Goal: Communication & Community: Answer question/provide support

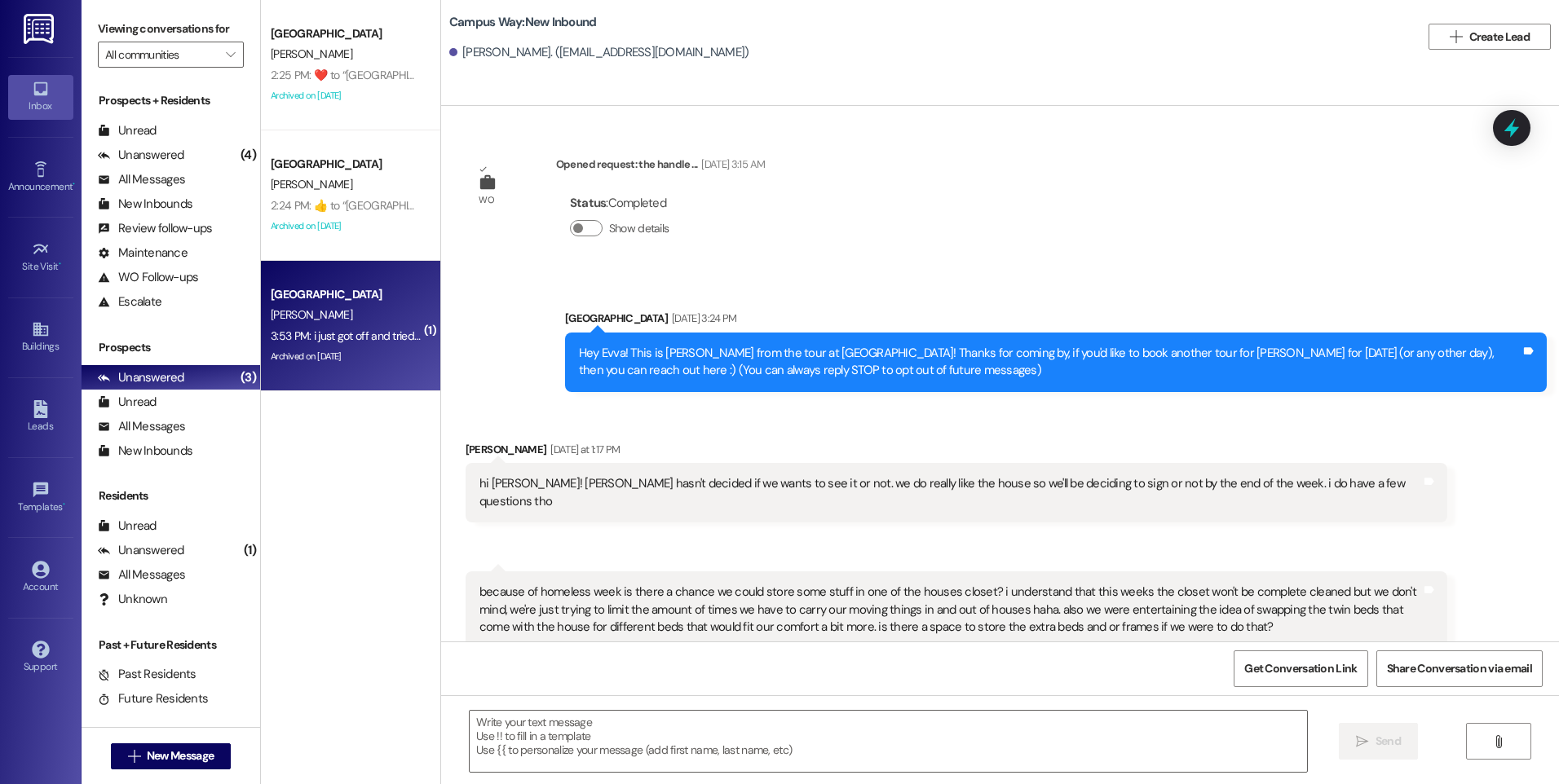
scroll to position [1166, 0]
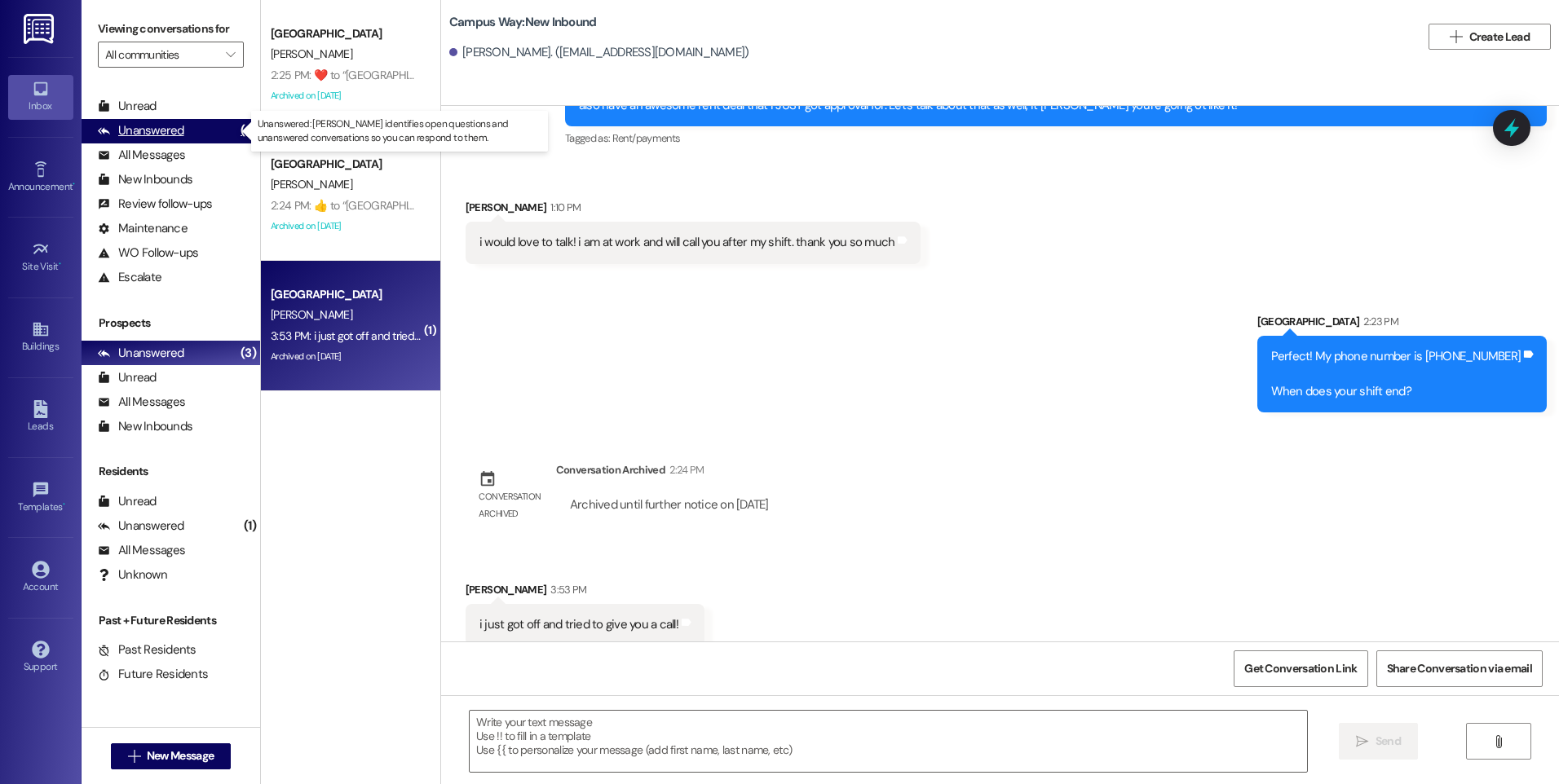
click at [179, 124] on div "Unanswered" at bounding box center [141, 131] width 87 height 18
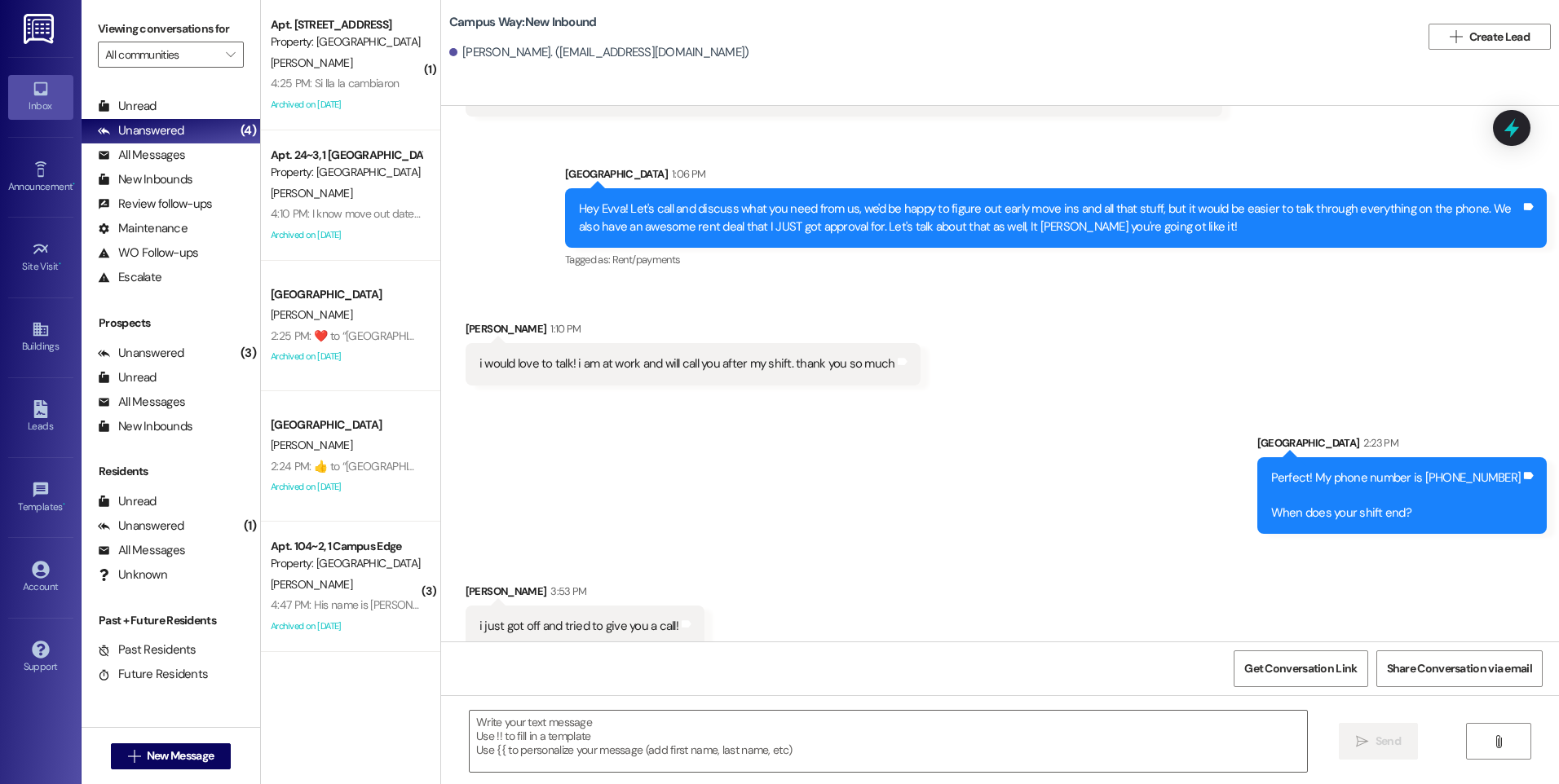
scroll to position [1046, 0]
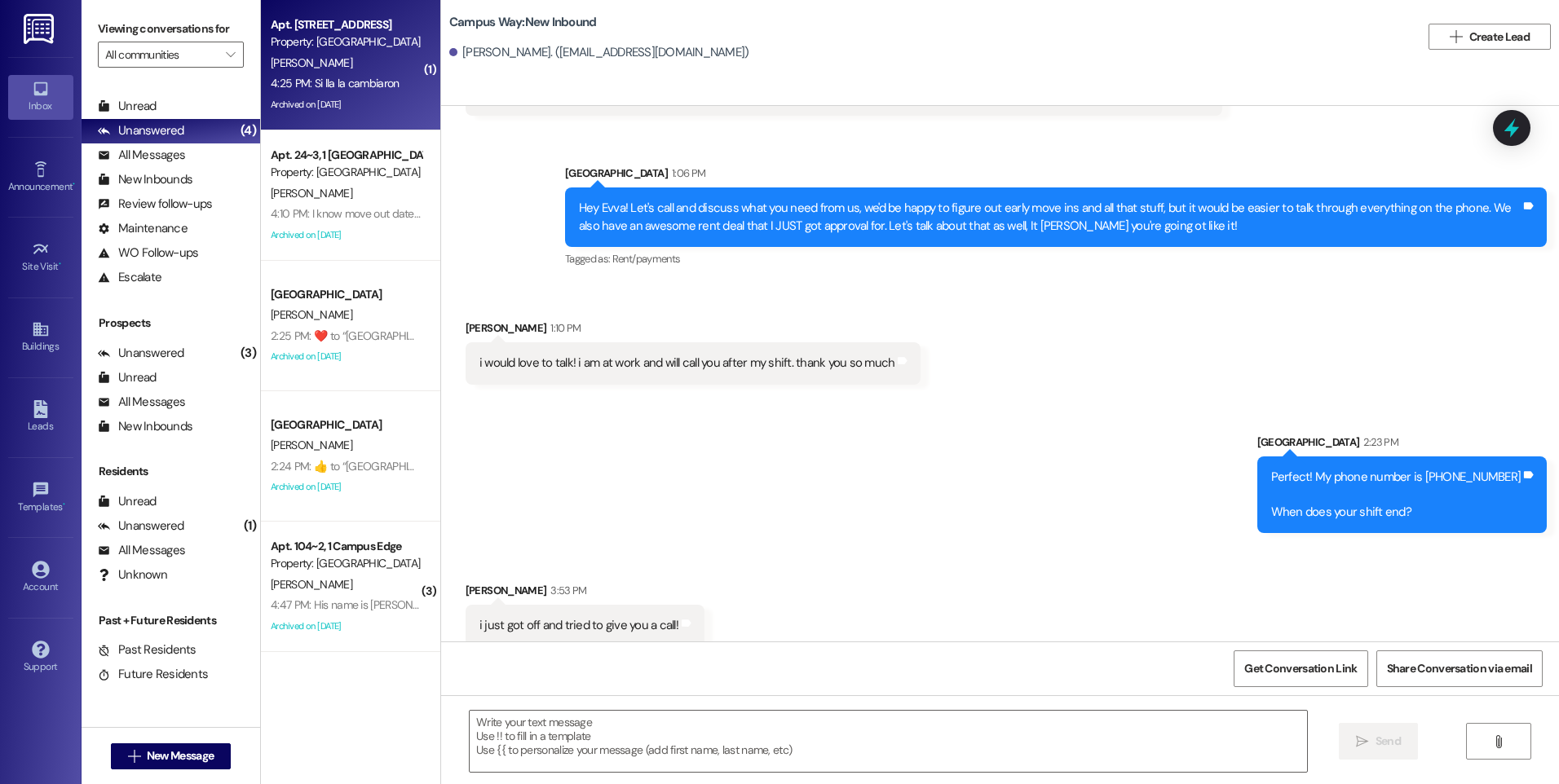
click at [329, 64] on div "[PERSON_NAME]" at bounding box center [346, 62] width 154 height 20
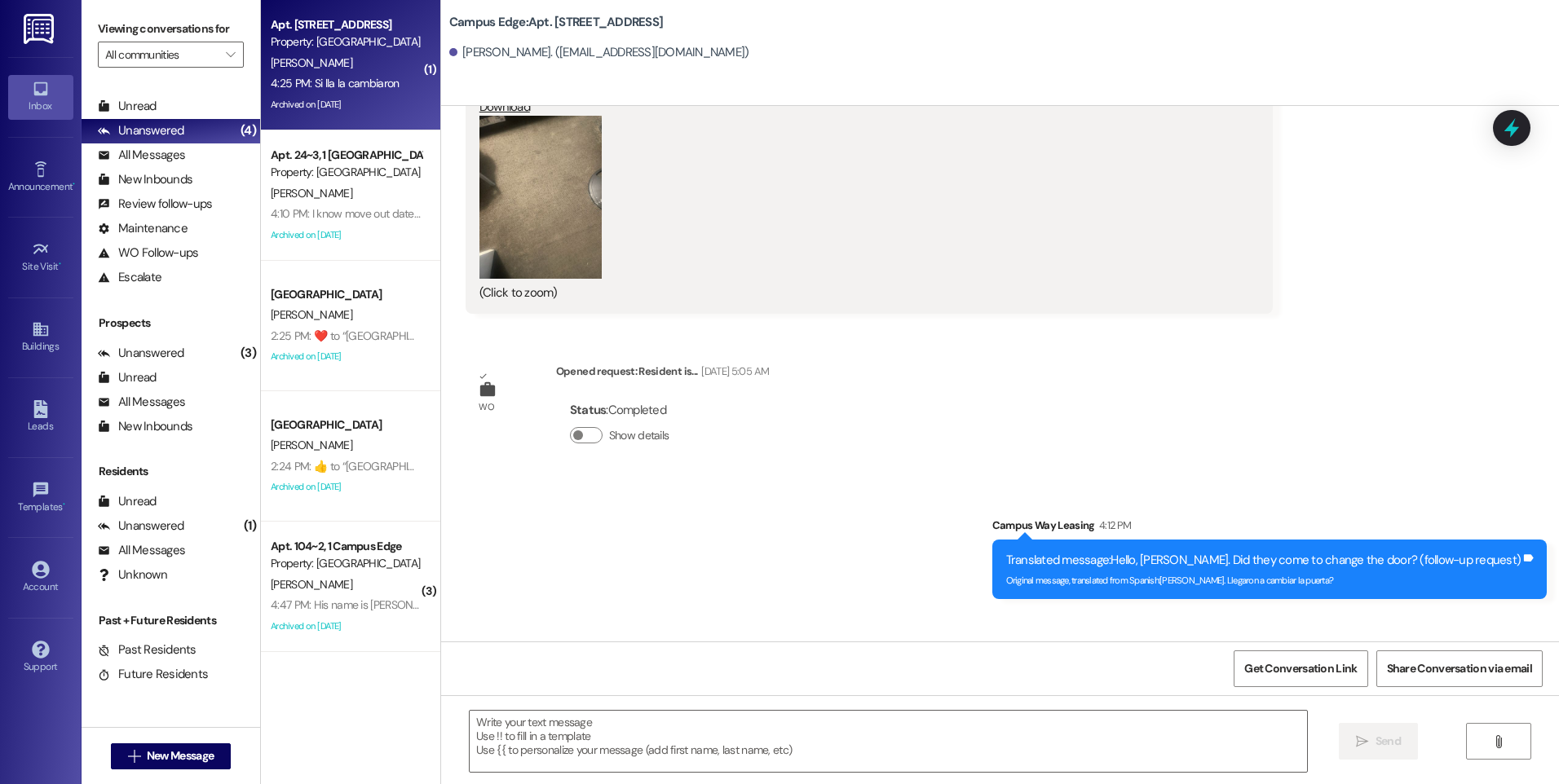
scroll to position [23512, 0]
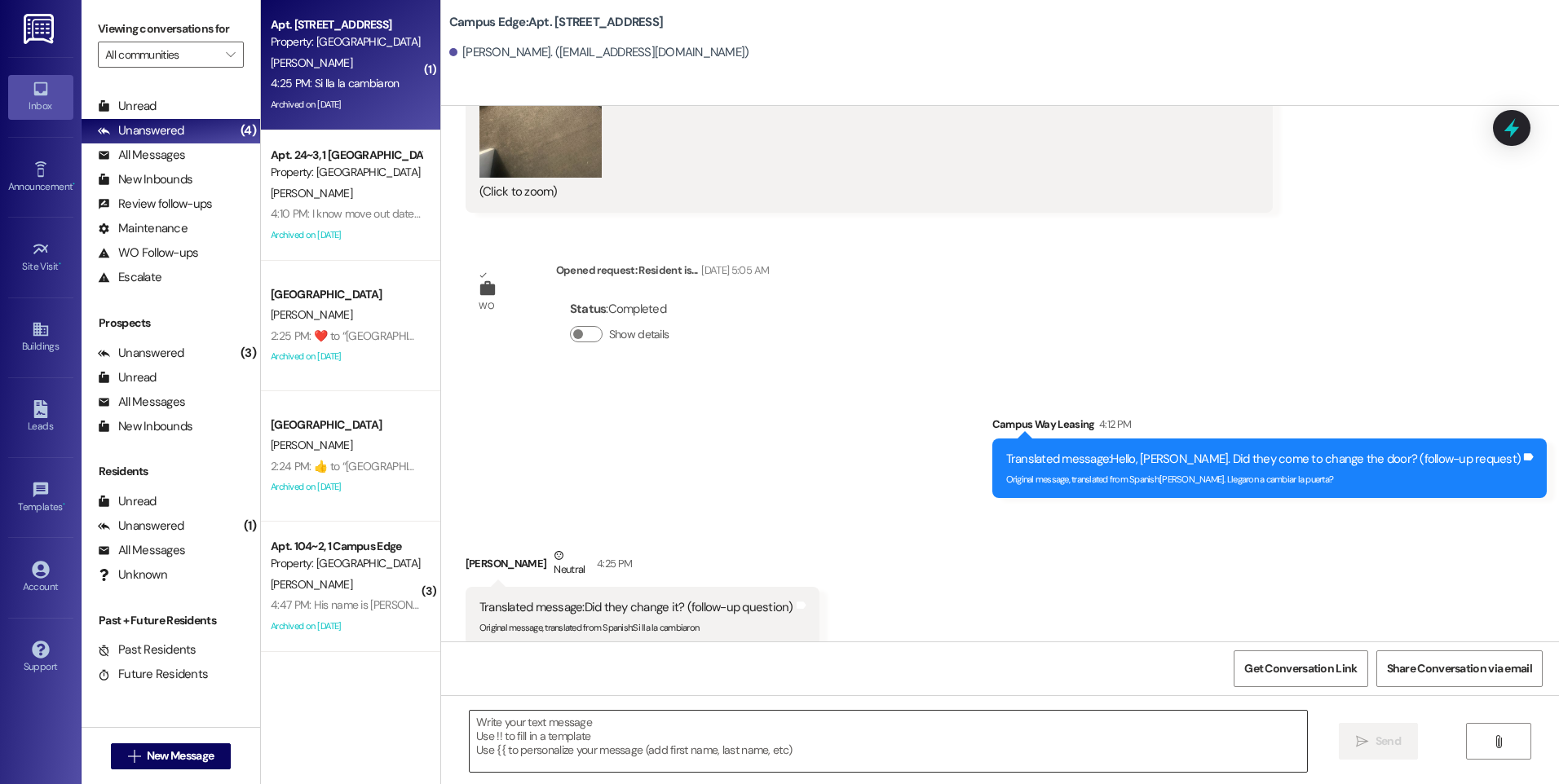
click at [727, 739] on textarea at bounding box center [888, 741] width 837 height 61
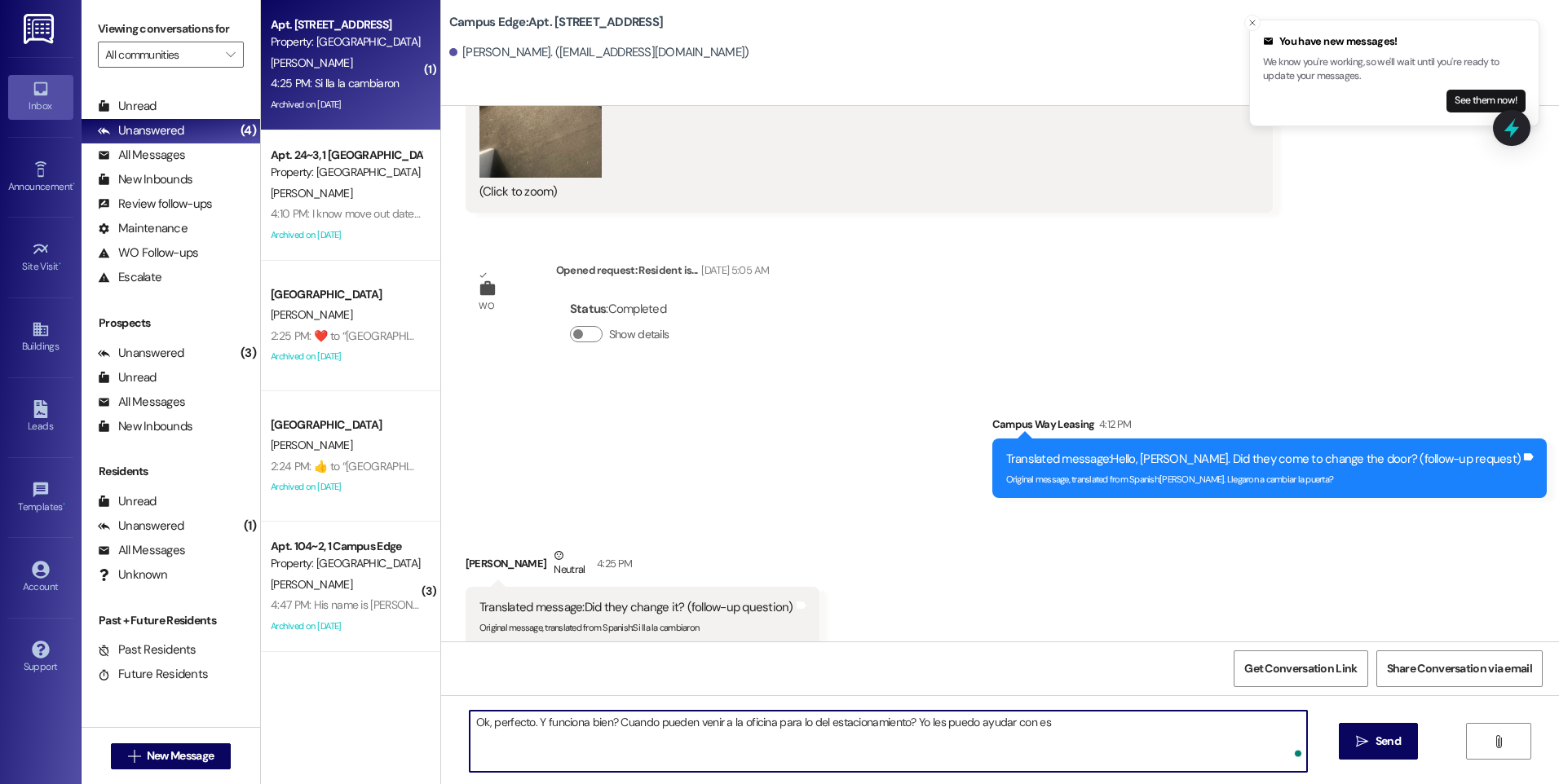
type textarea "Ok, perfecto. Y funciona bien? Cuando pueden venir a la oficina para lo del est…"
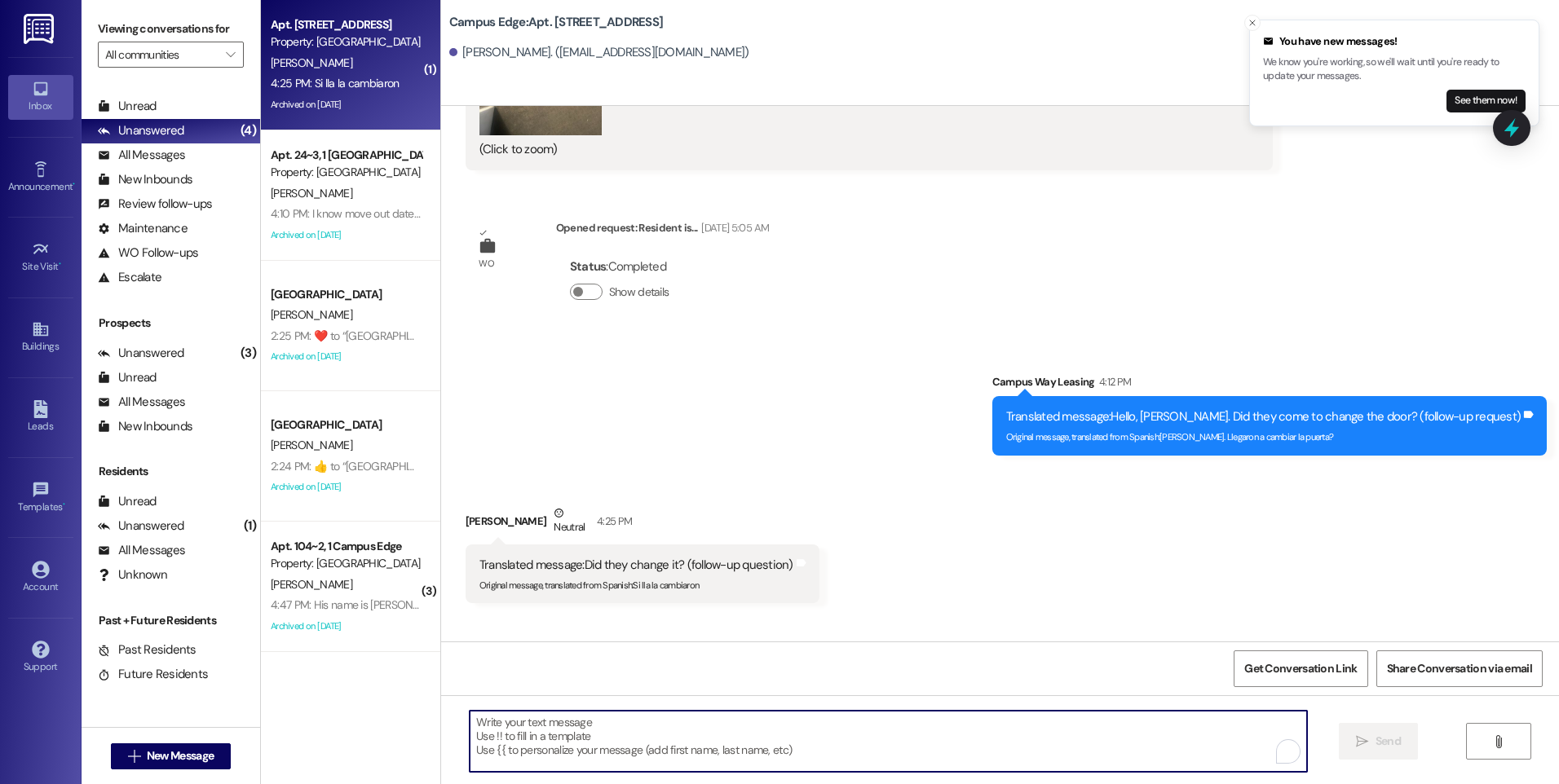
scroll to position [23626, 0]
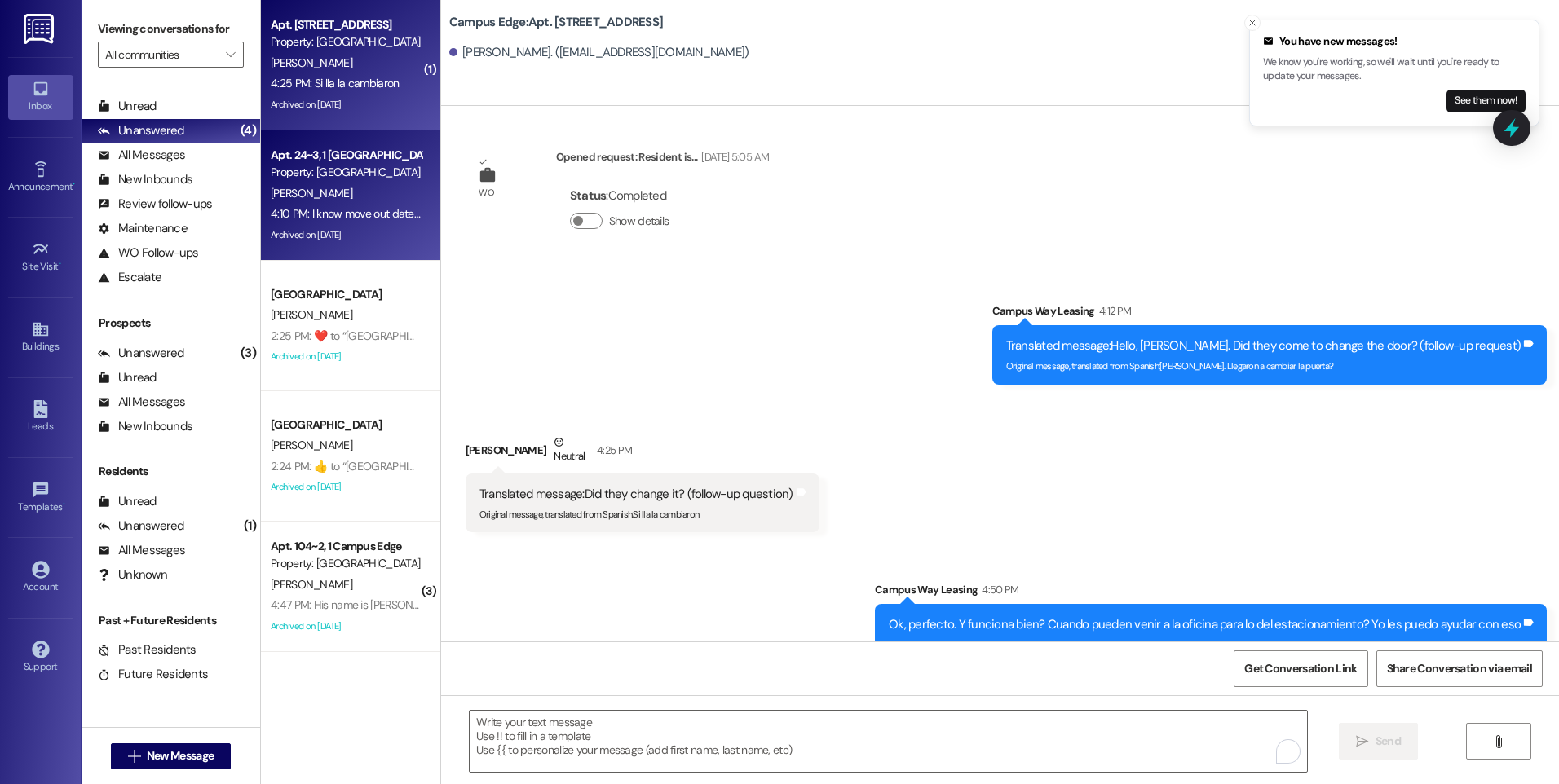
click at [369, 204] on div "4:10 PM: I know move out date is on Friday at noon and that there will be clean…" at bounding box center [346, 213] width 154 height 20
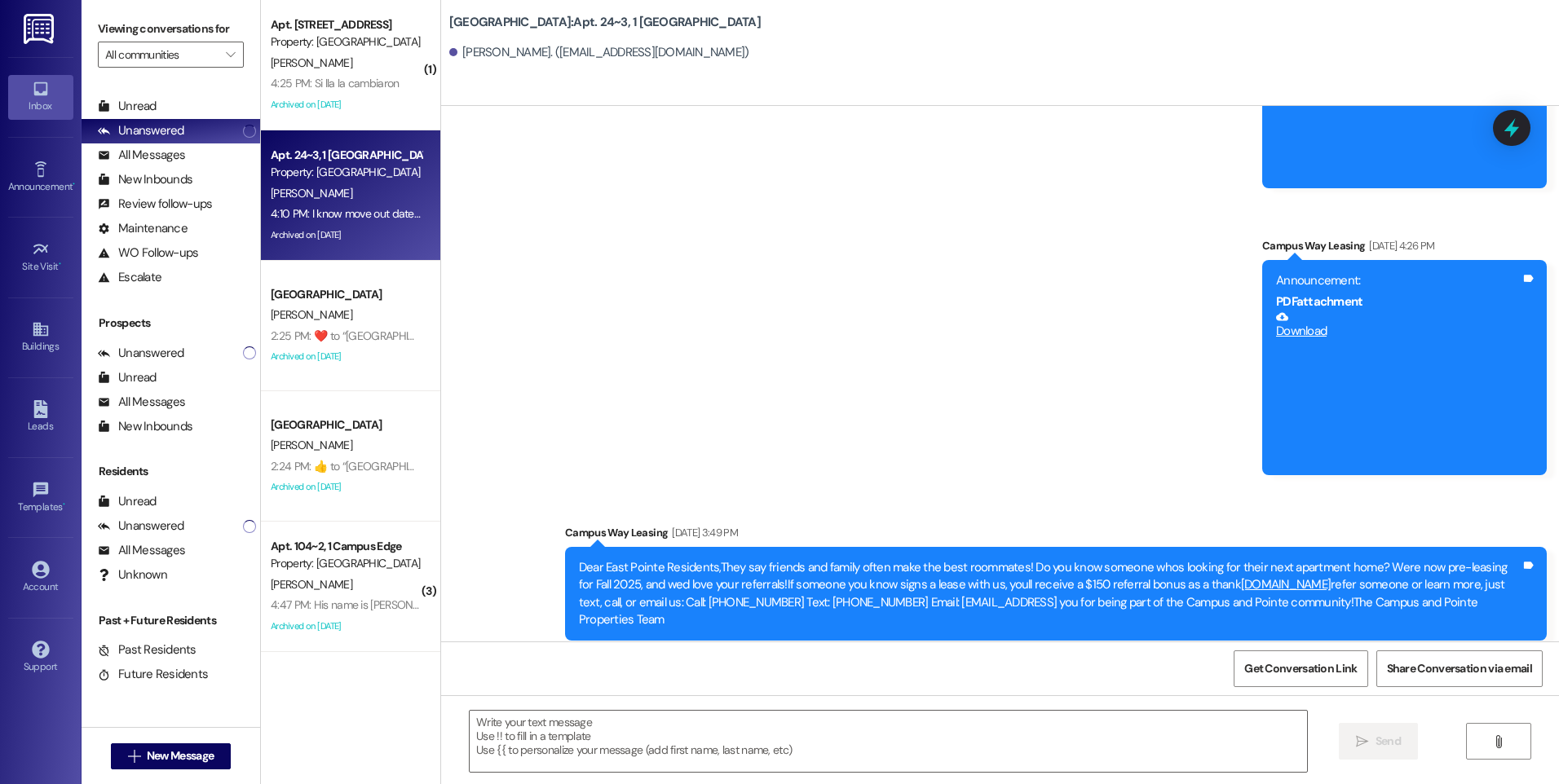
scroll to position [25728, 0]
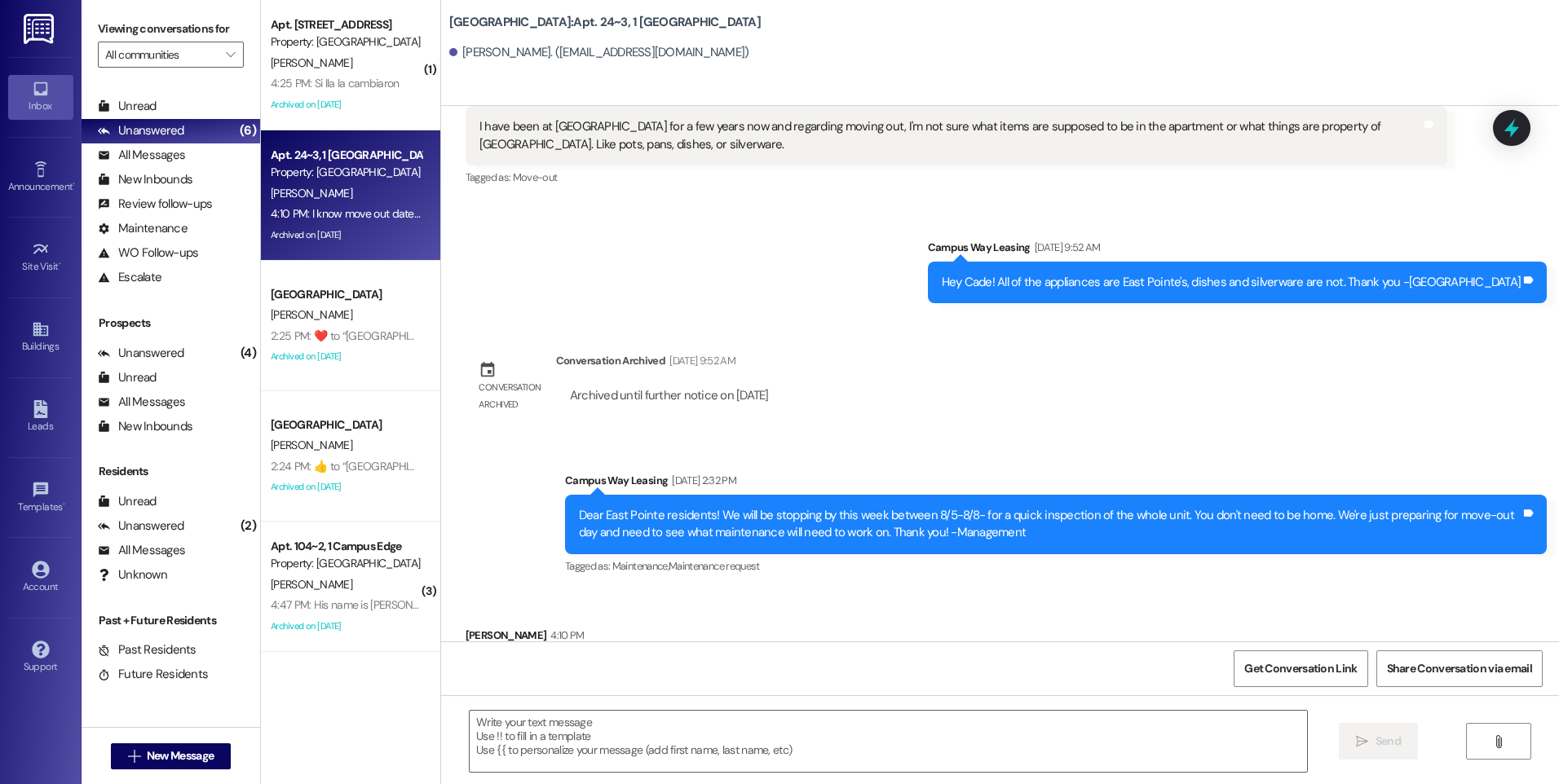
drag, startPoint x: 1014, startPoint y: 565, endPoint x: 1195, endPoint y: 577, distance: 181.4
click at [1195, 661] on div "I know move out date is on Friday at noon and that there will be cleaning check…" at bounding box center [951, 679] width 942 height 35
click at [756, 727] on textarea at bounding box center [888, 741] width 837 height 61
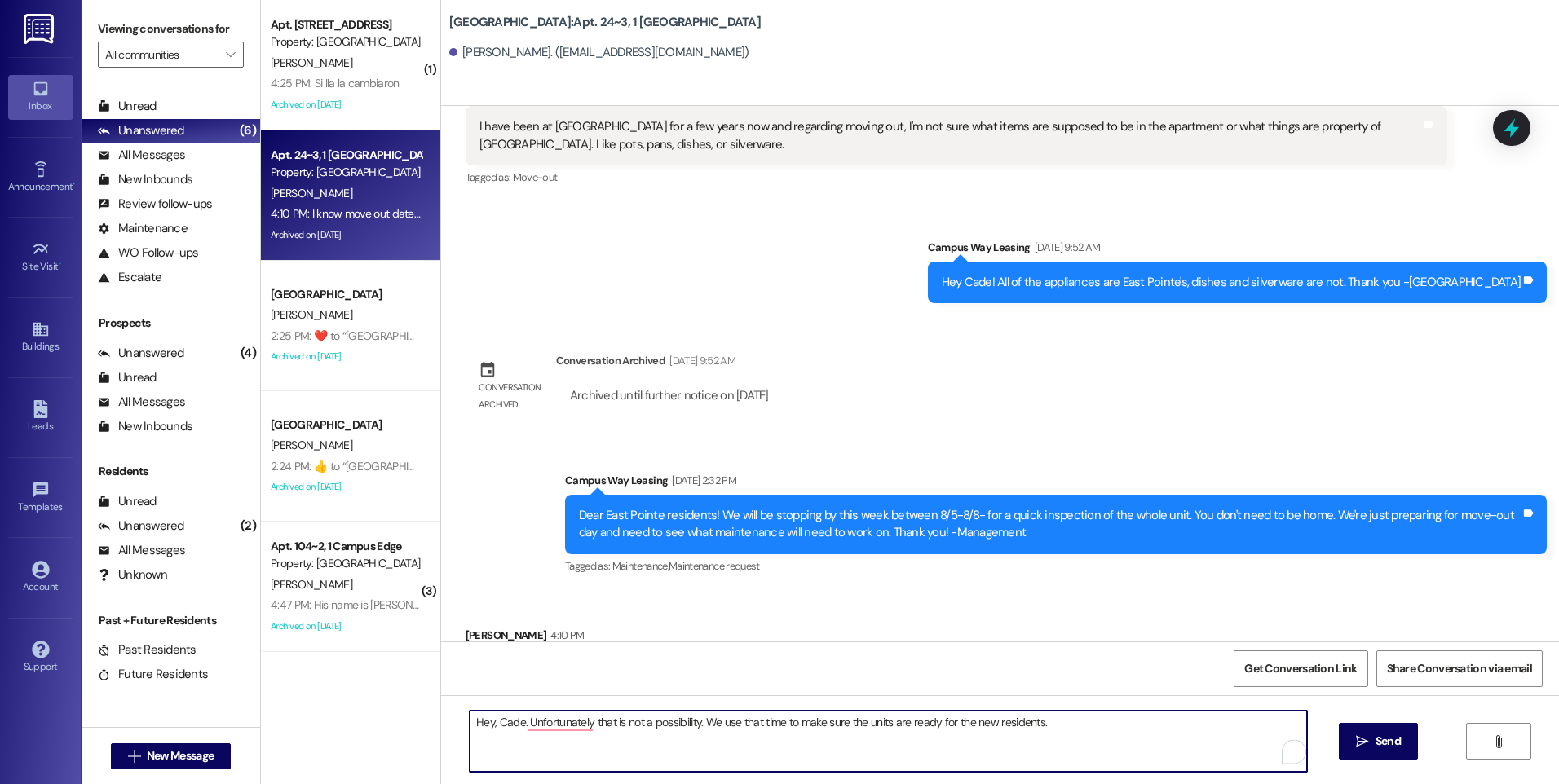
click at [538, 731] on textarea "Hey, Cade. Unfortunately that is not a possibility. We use that time to make su…" at bounding box center [888, 741] width 837 height 61
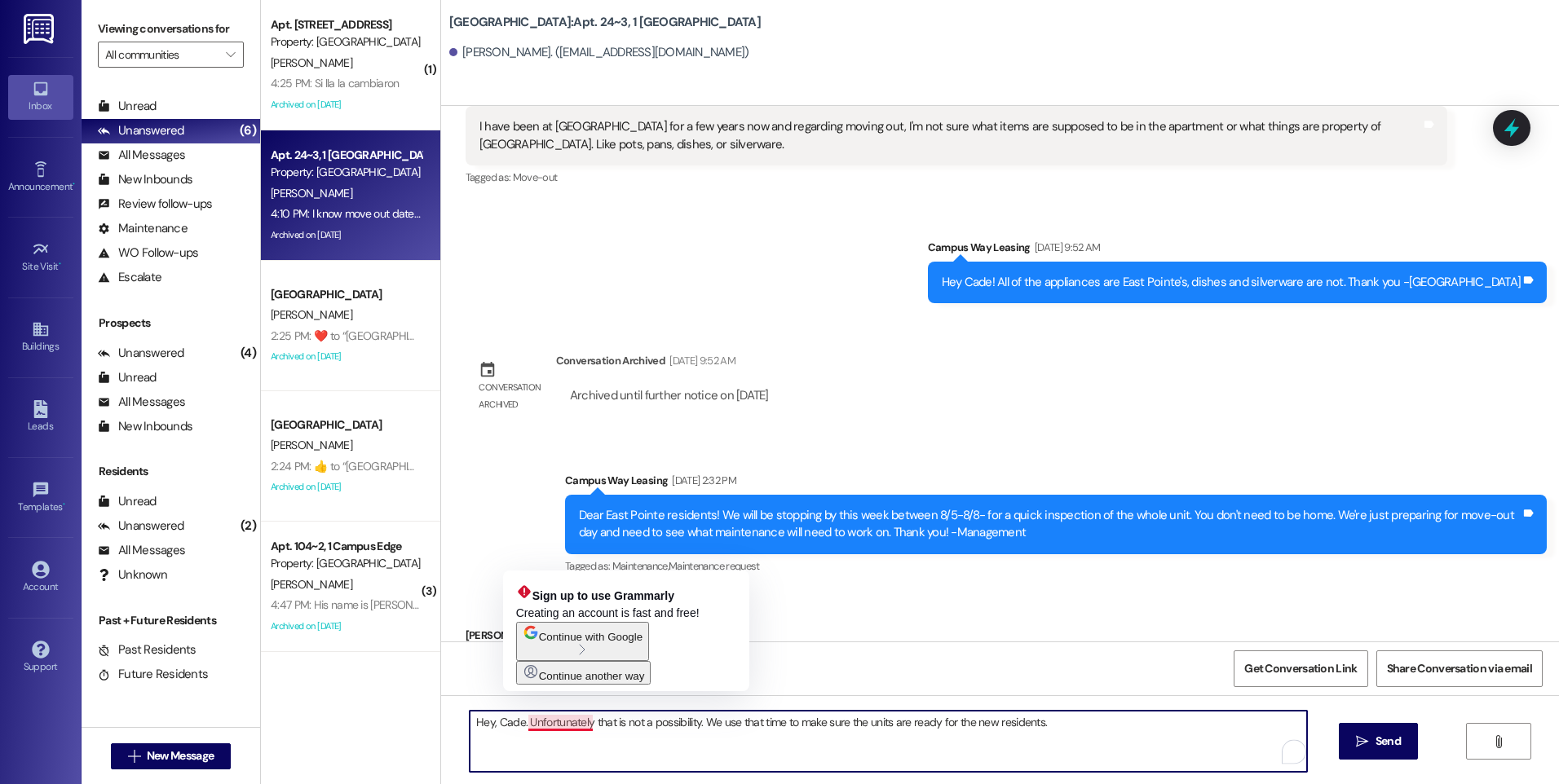
click at [581, 724] on textarea "Hey, Cade. Unfortunately that is not a possibility. We use that time to make su…" at bounding box center [888, 741] width 837 height 61
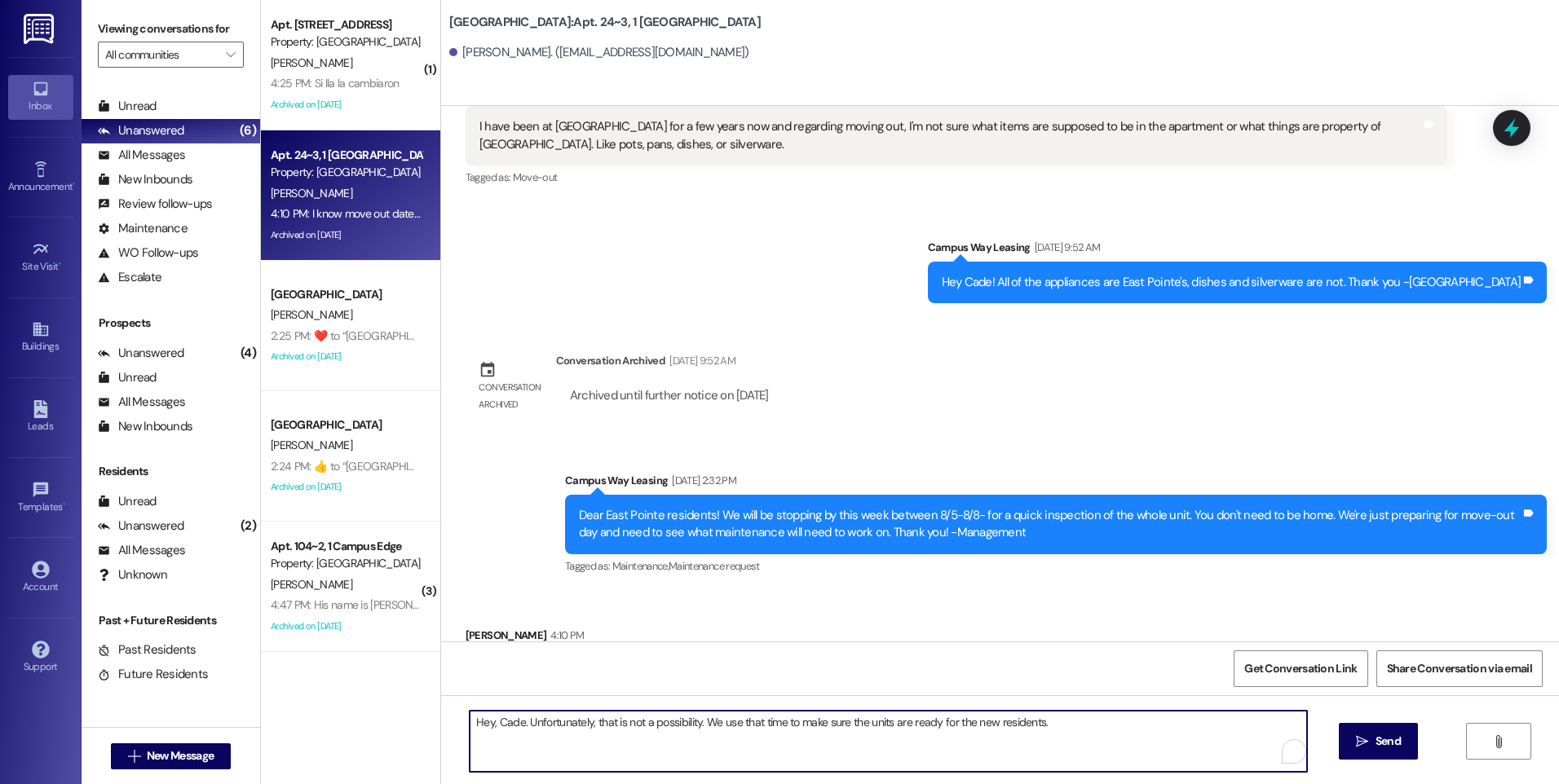
click at [1041, 721] on textarea "Hey, Cade. Unfortunately, that is not a possibility. We use that time to make s…" at bounding box center [888, 741] width 837 height 61
type textarea "Hey, Cade. Unfortunately, that is not a possibility. We use that time to make s…"
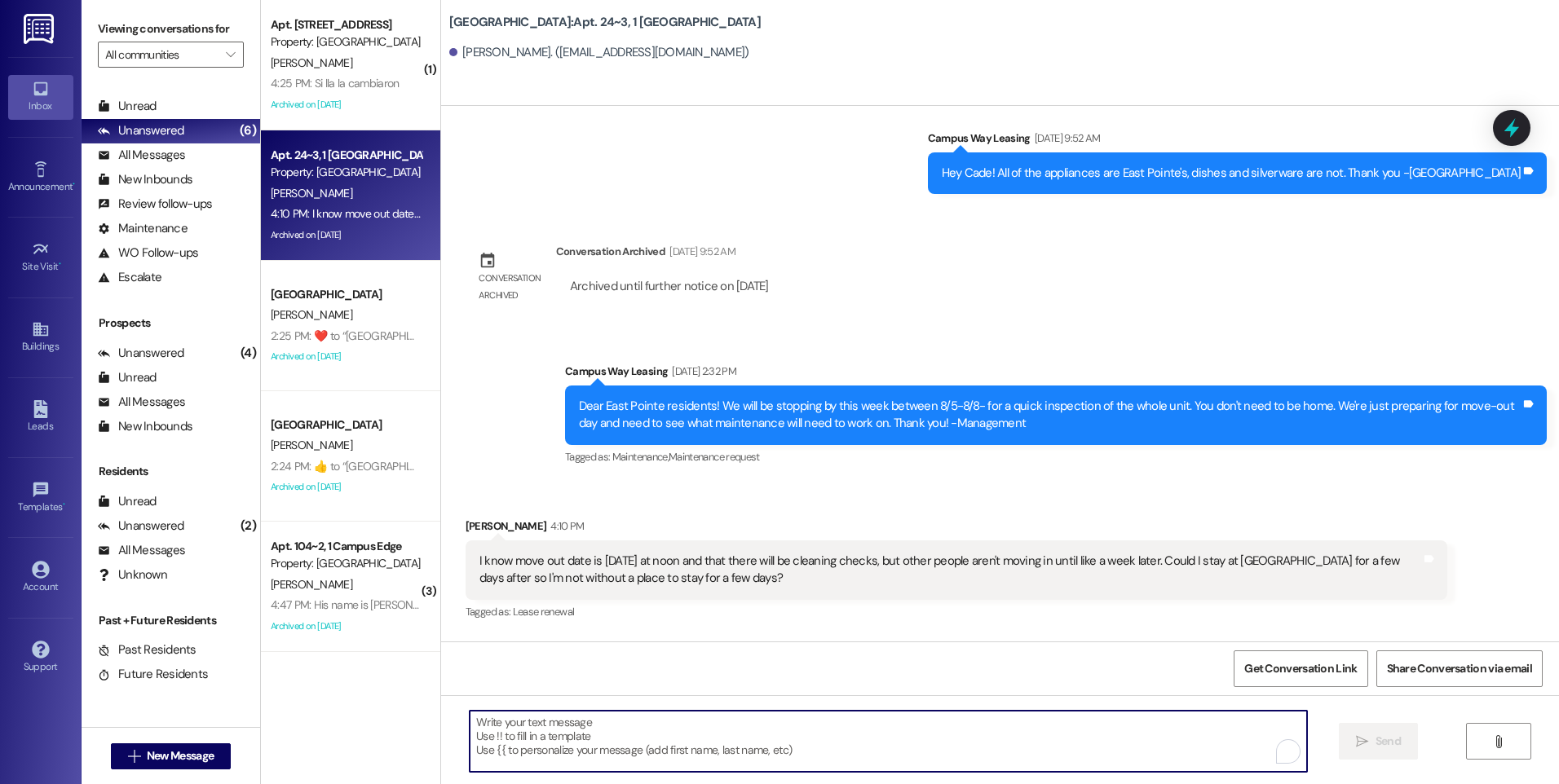
scroll to position [25842, 0]
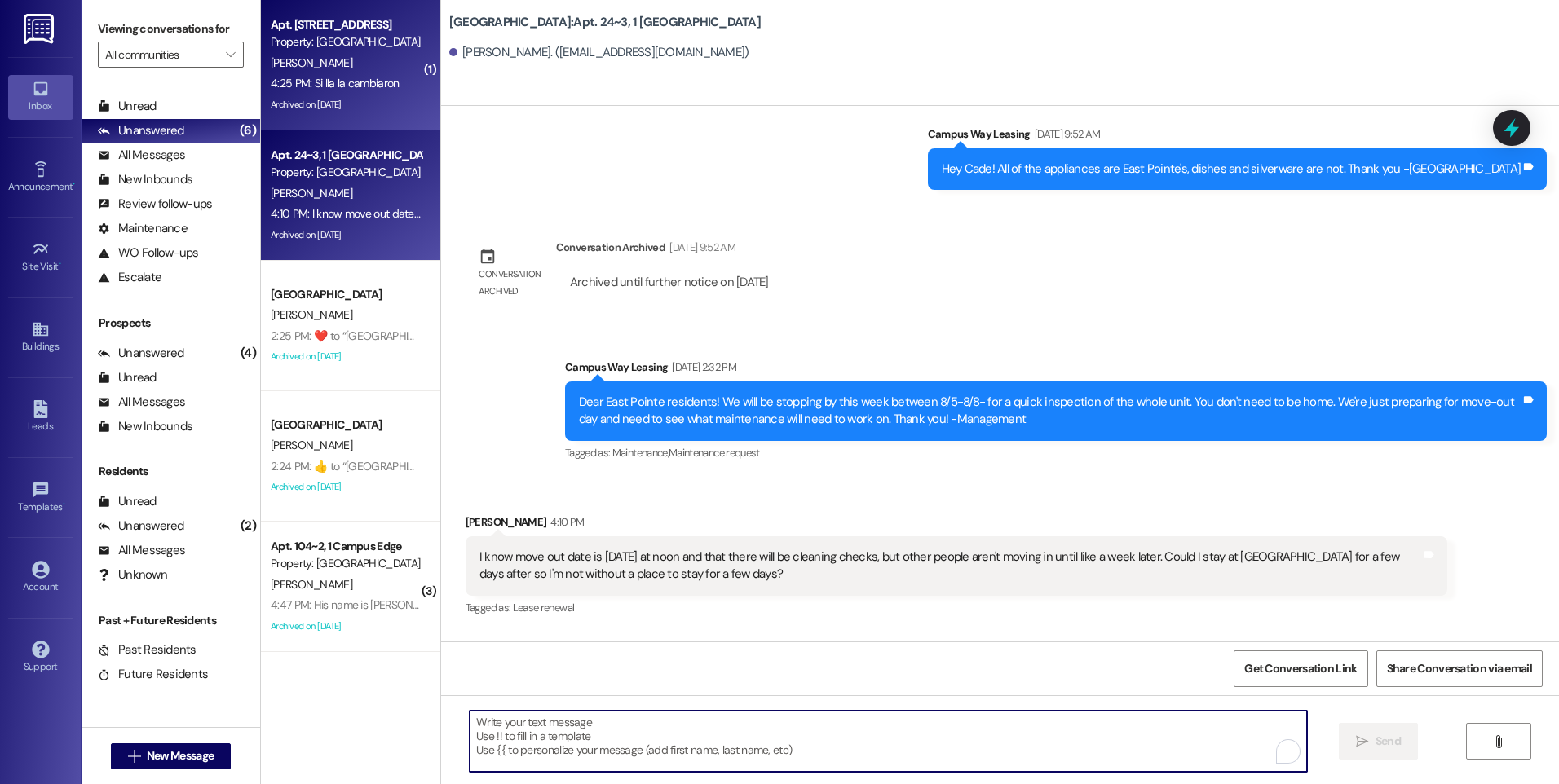
click at [344, 53] on div "M. Pinales" at bounding box center [346, 62] width 154 height 20
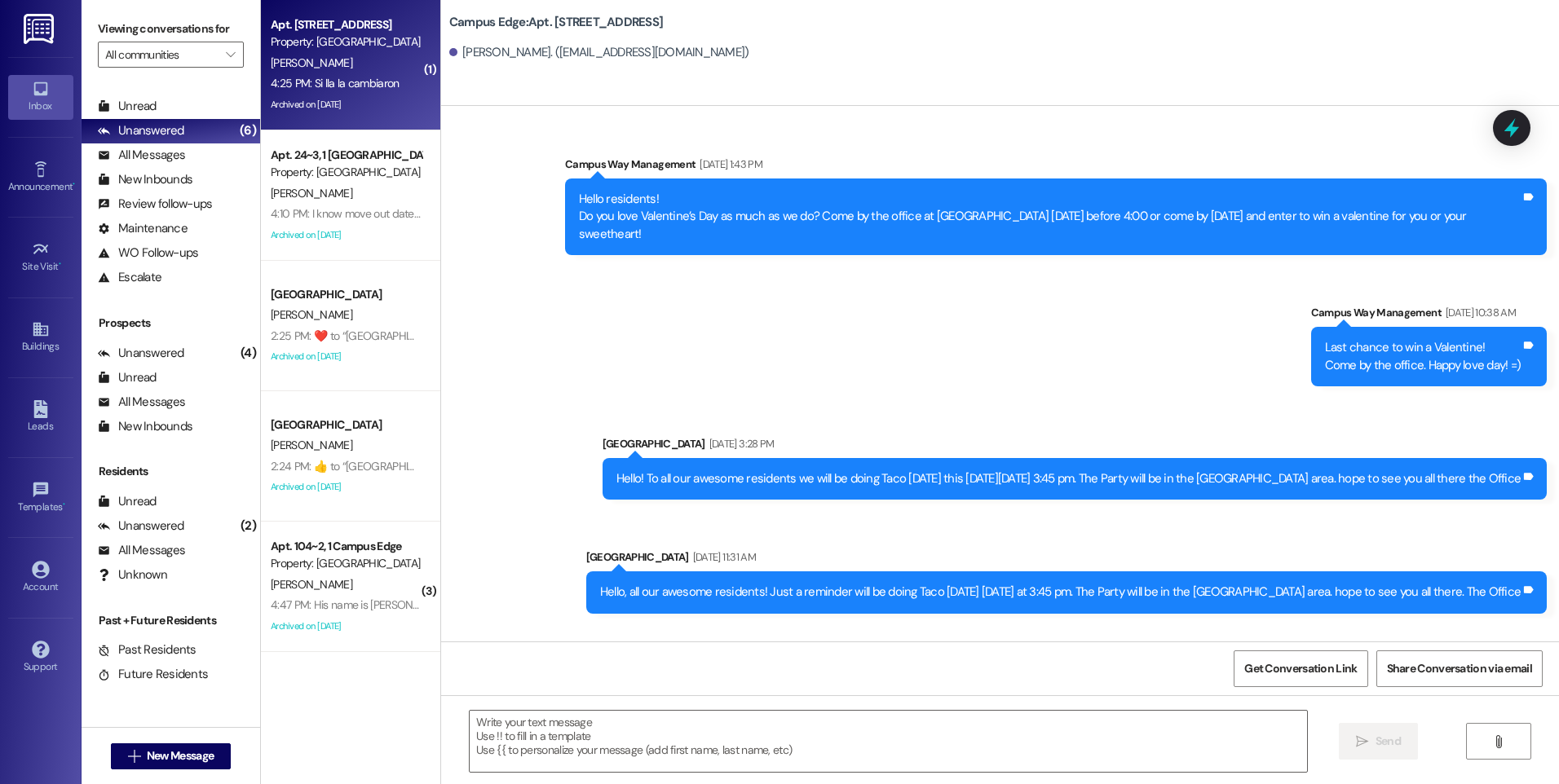
scroll to position [23791, 0]
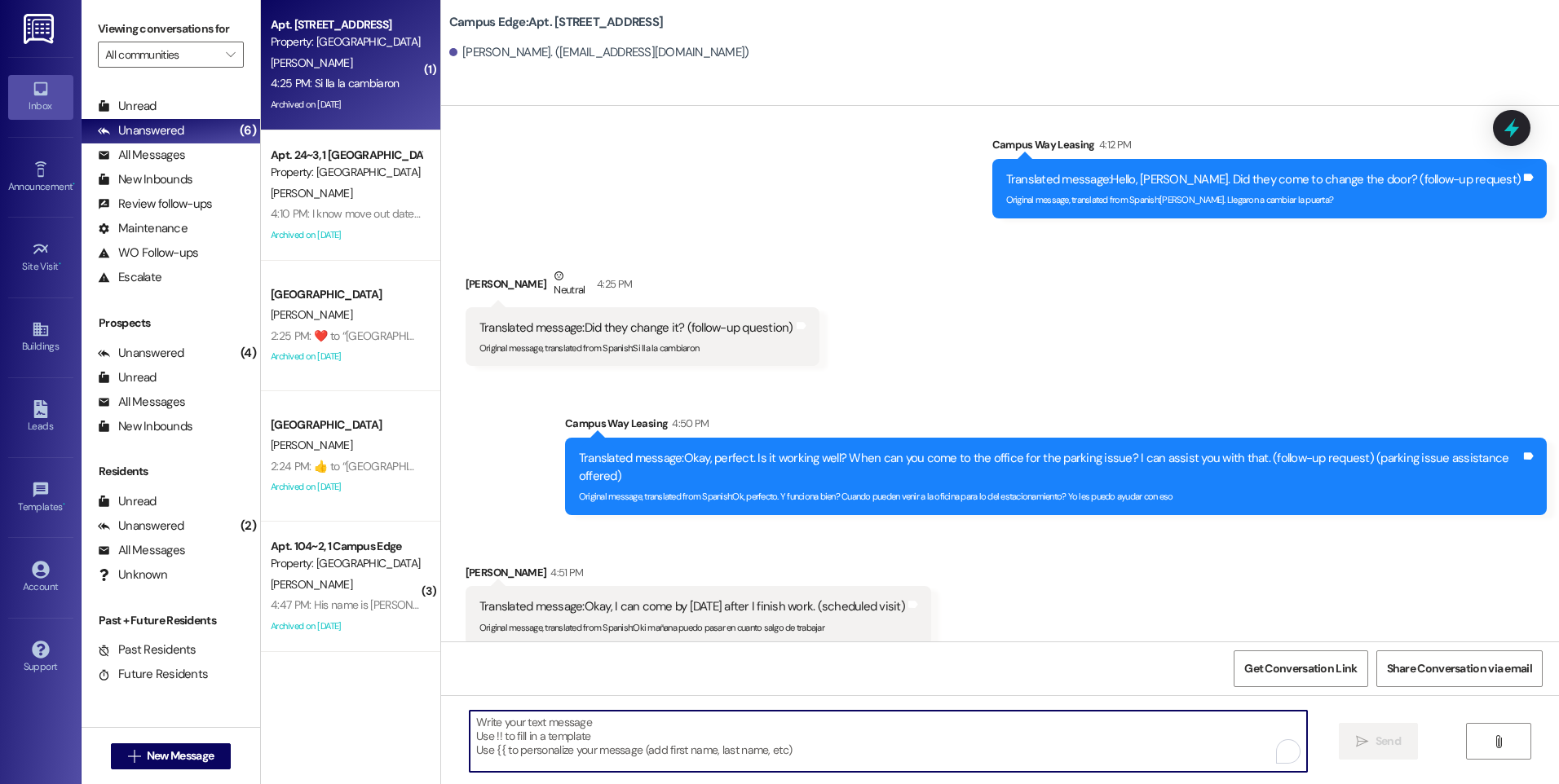
click at [1049, 737] on textarea "To enrich screen reader interactions, please activate Accessibility in Grammarl…" at bounding box center [888, 741] width 837 height 61
type textarea "Ok, esta bien."
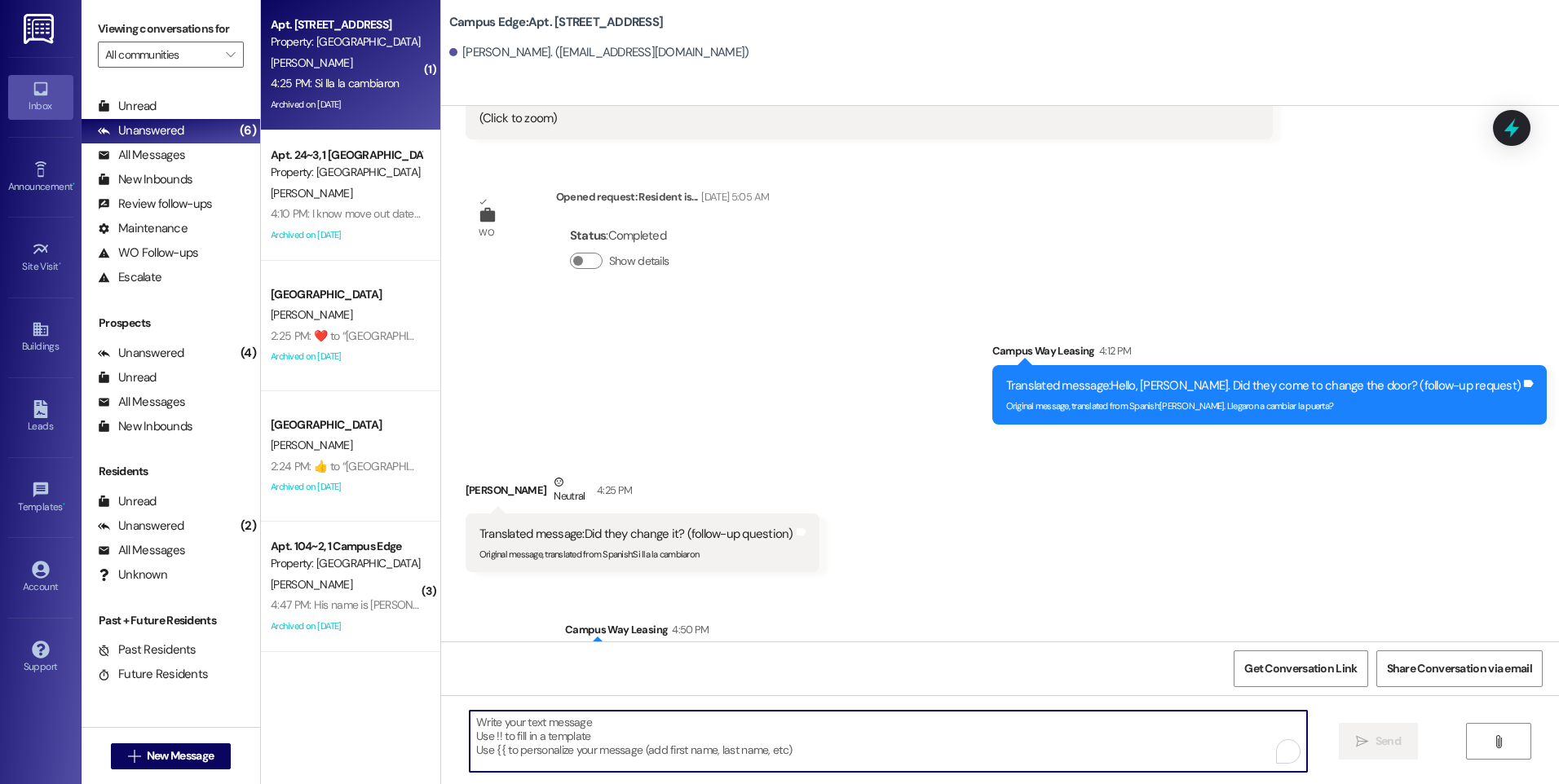
scroll to position [23579, 0]
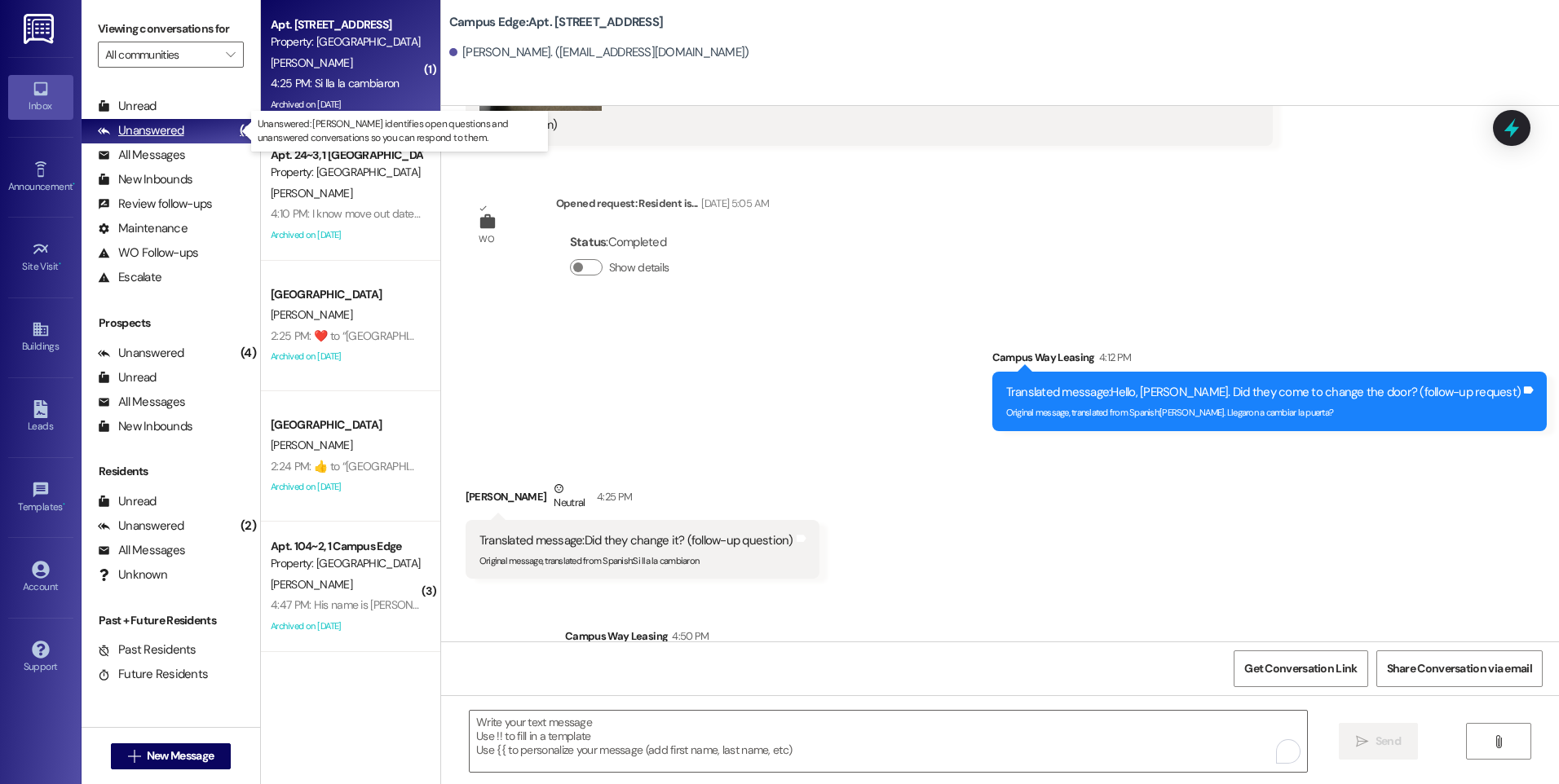
click at [173, 130] on div "Unanswered" at bounding box center [141, 131] width 87 height 18
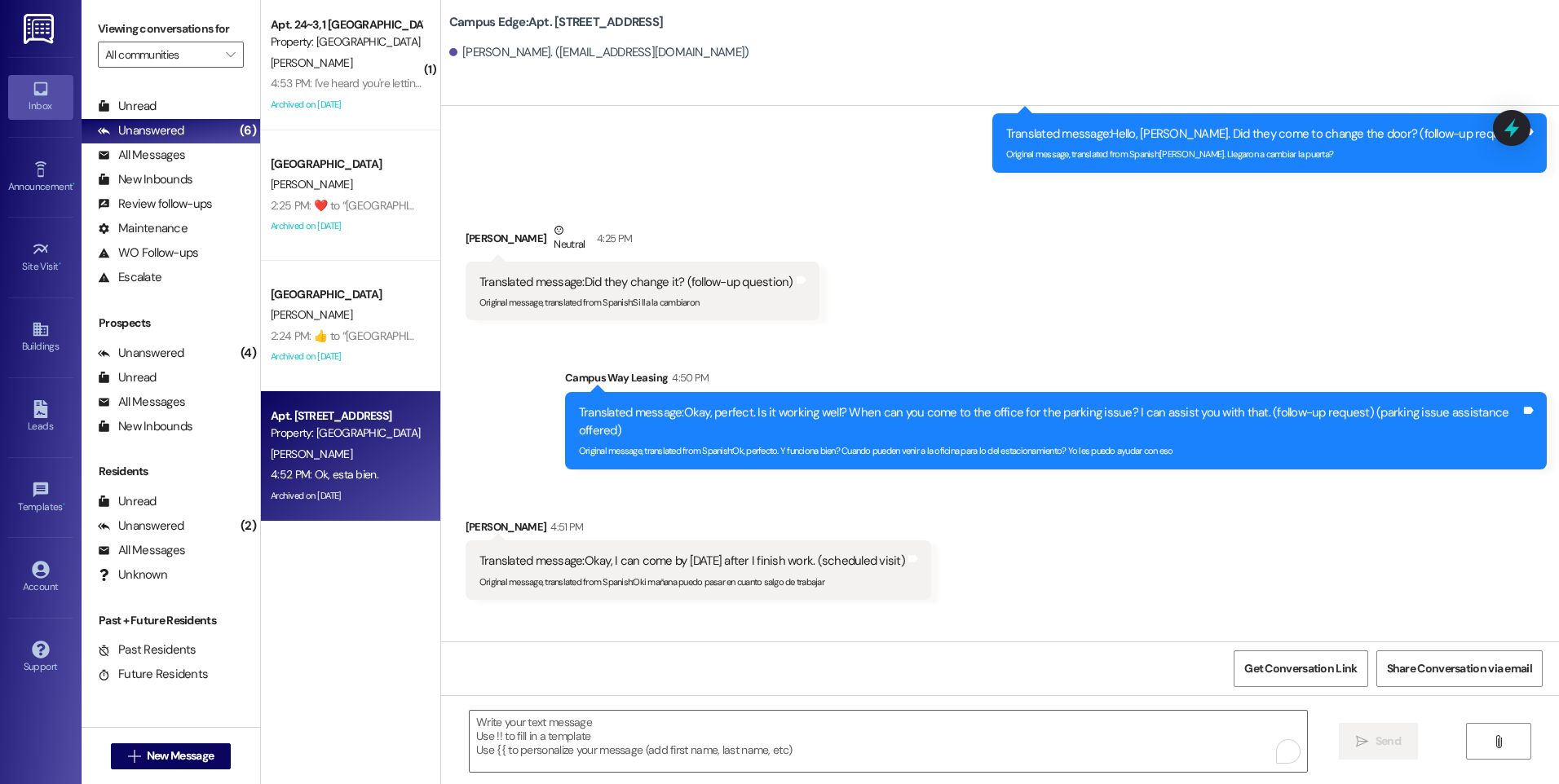
scroll to position [23905, 0]
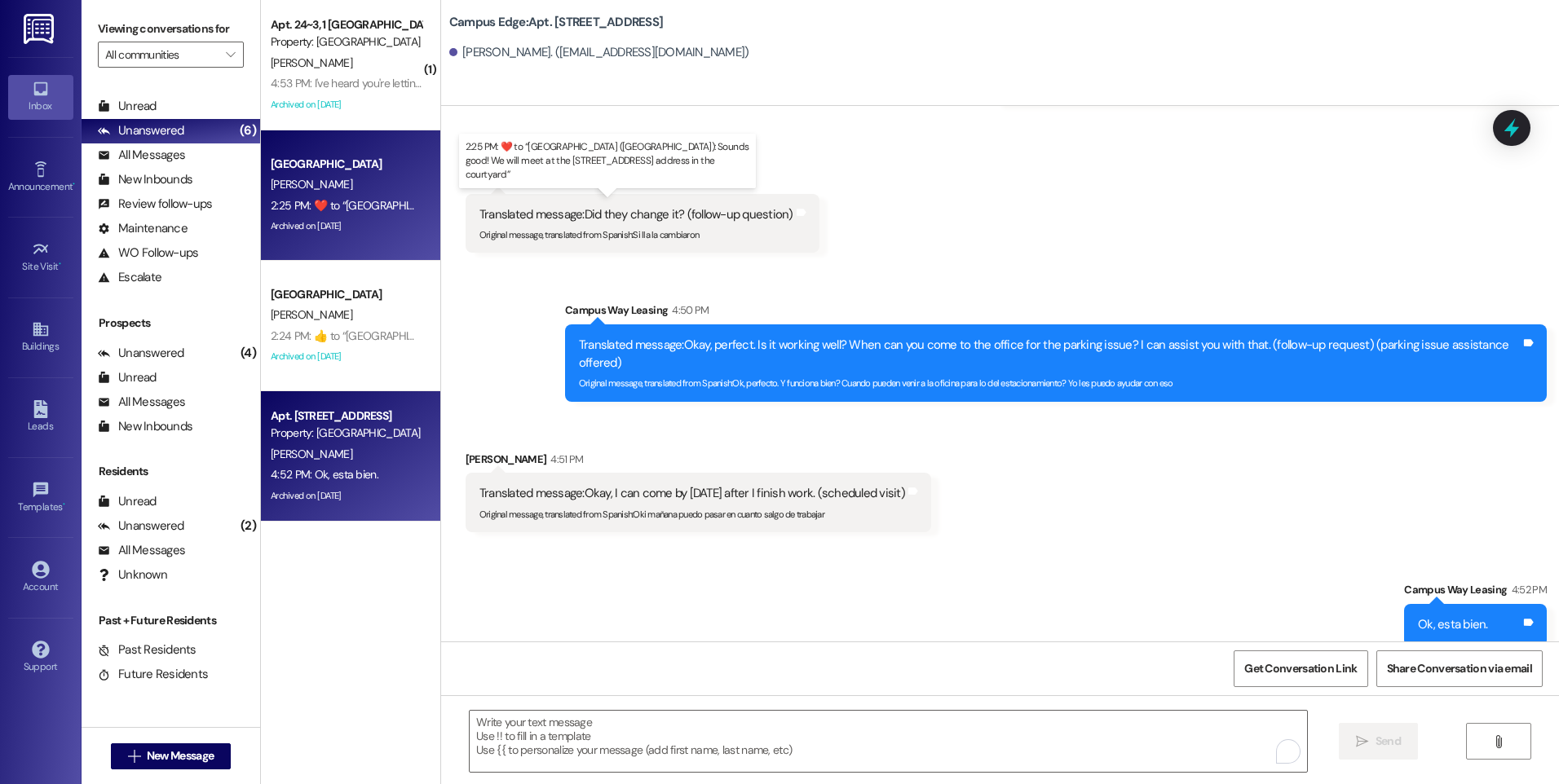
click at [384, 205] on div "2:25 PM:  ​❤️​ to “ Leasing Campus Way (East Pointe): Sounds good! We will meet…" at bounding box center [608, 205] width 675 height 15
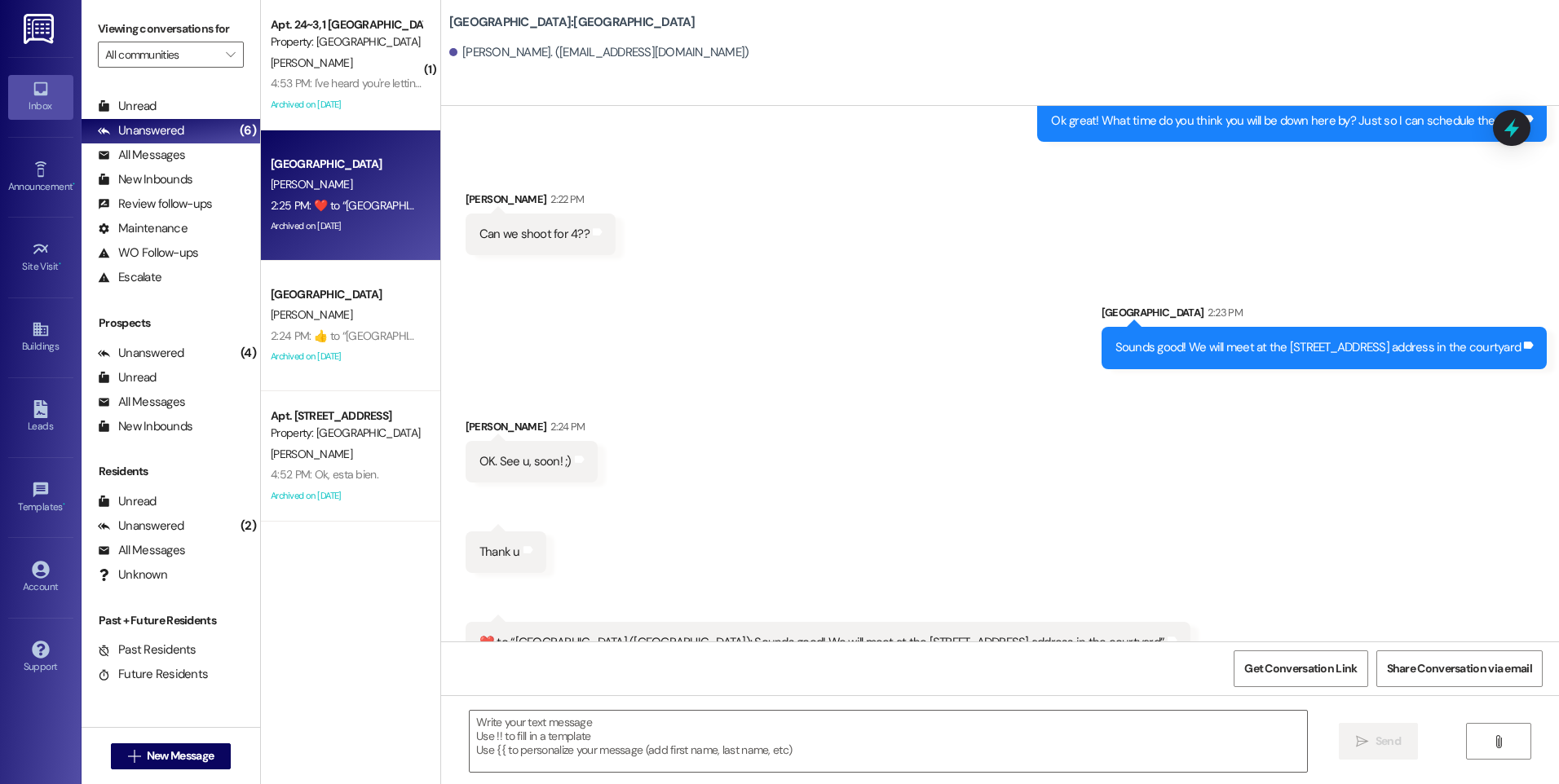
scroll to position [2628, 0]
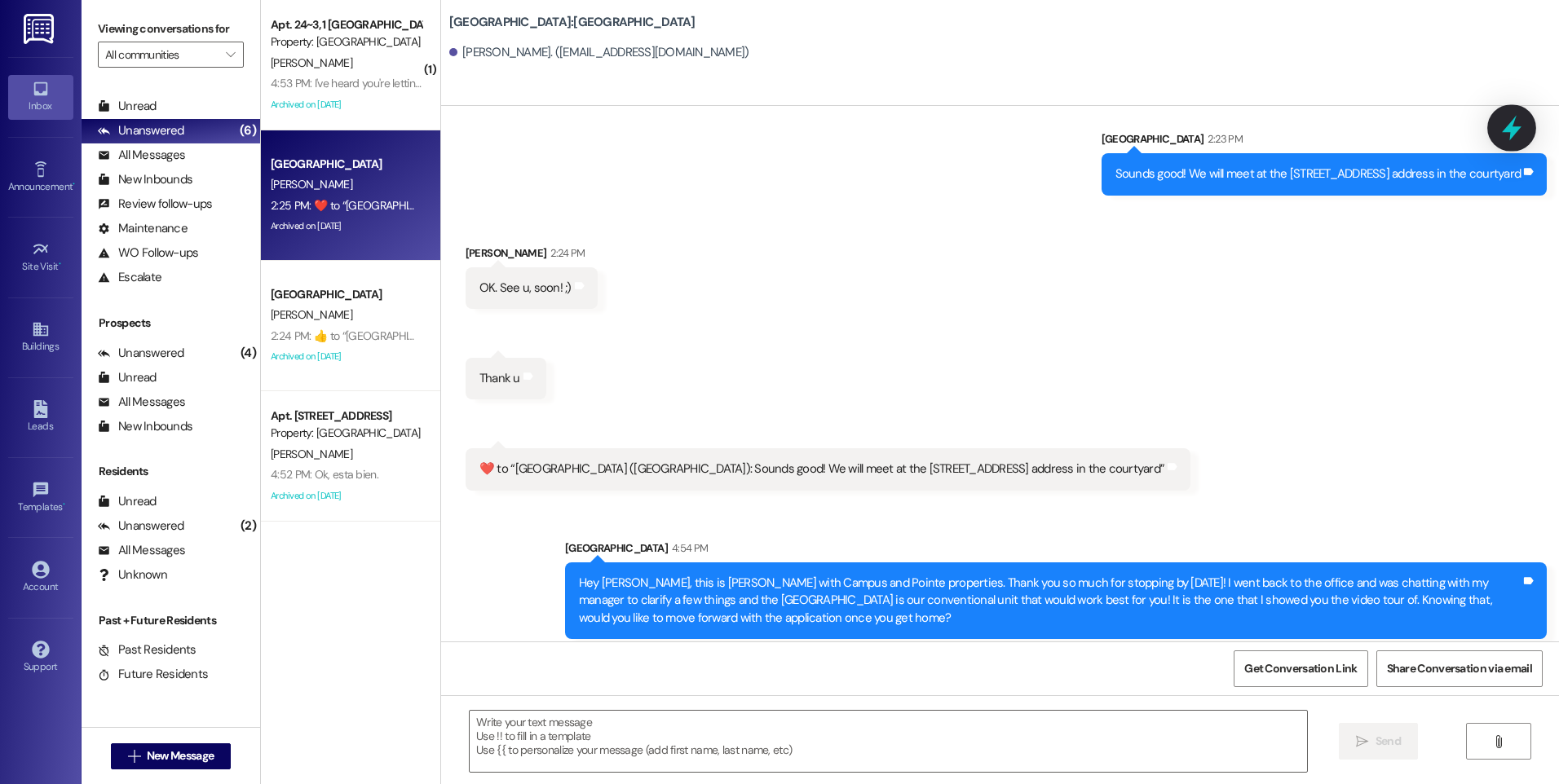
click at [1517, 114] on icon at bounding box center [1511, 127] width 27 height 27
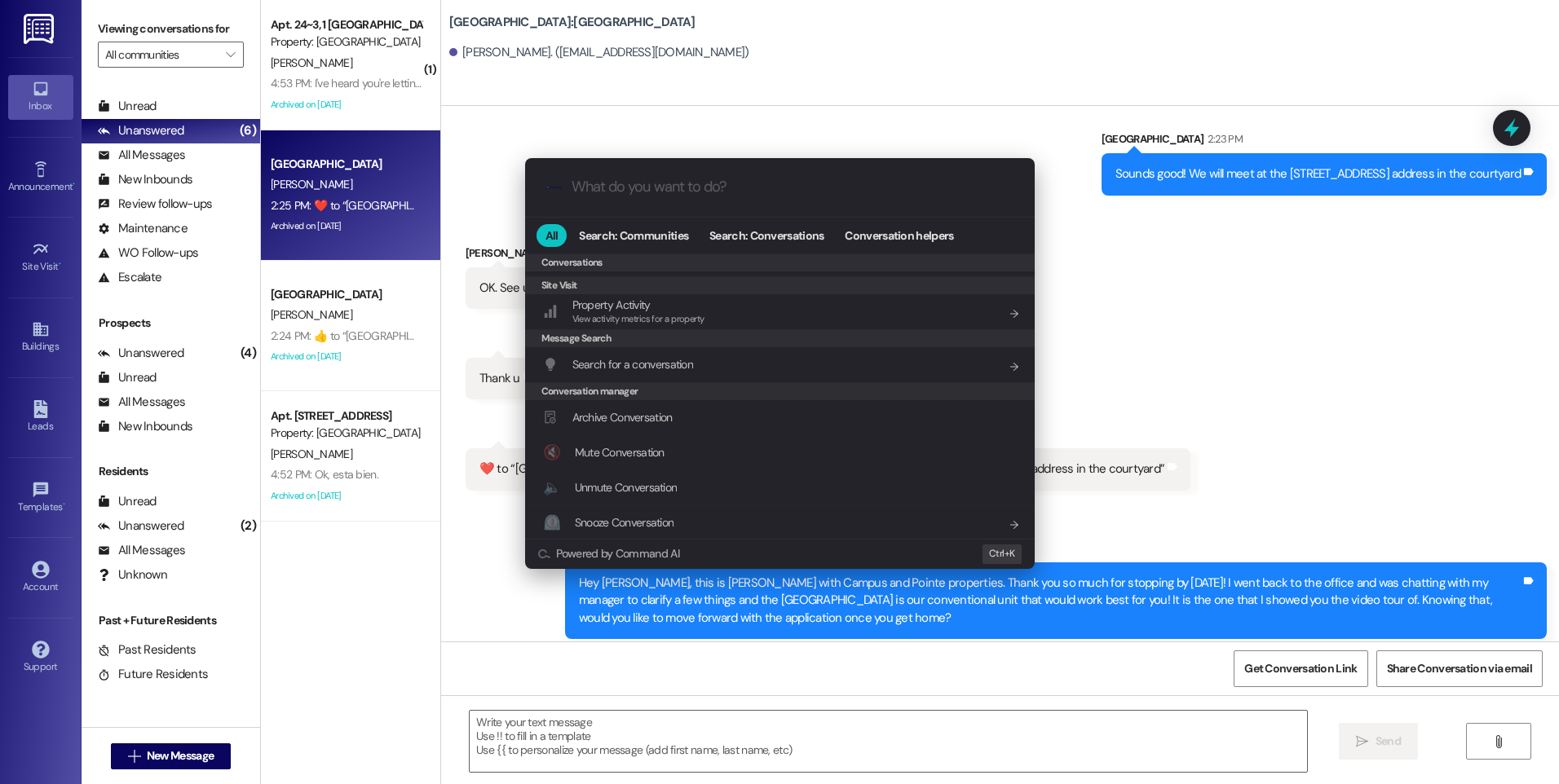
scroll to position [711, 0]
click at [654, 410] on span "Archive Conversation" at bounding box center [622, 415] width 100 height 15
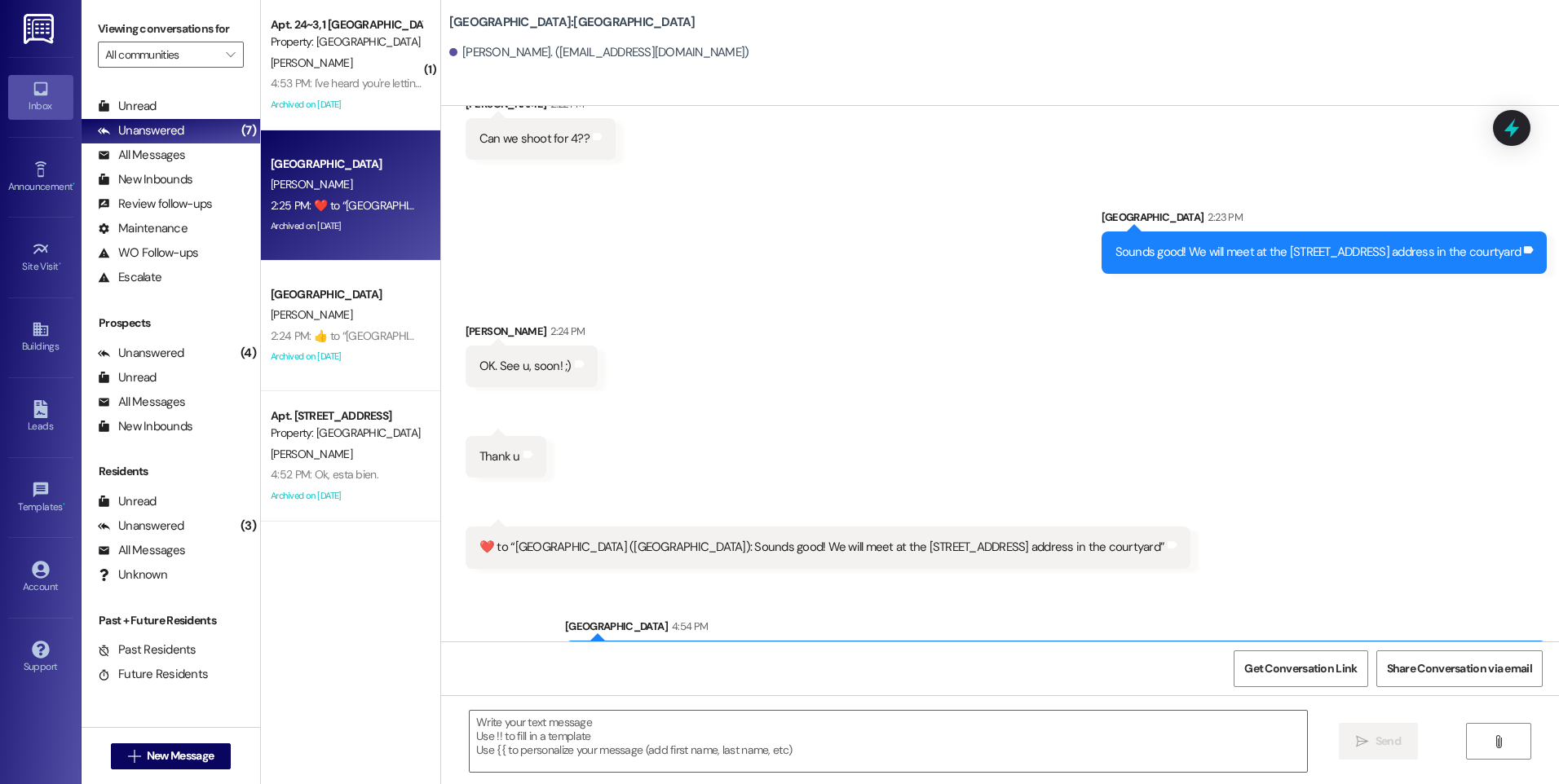
scroll to position [2628, 0]
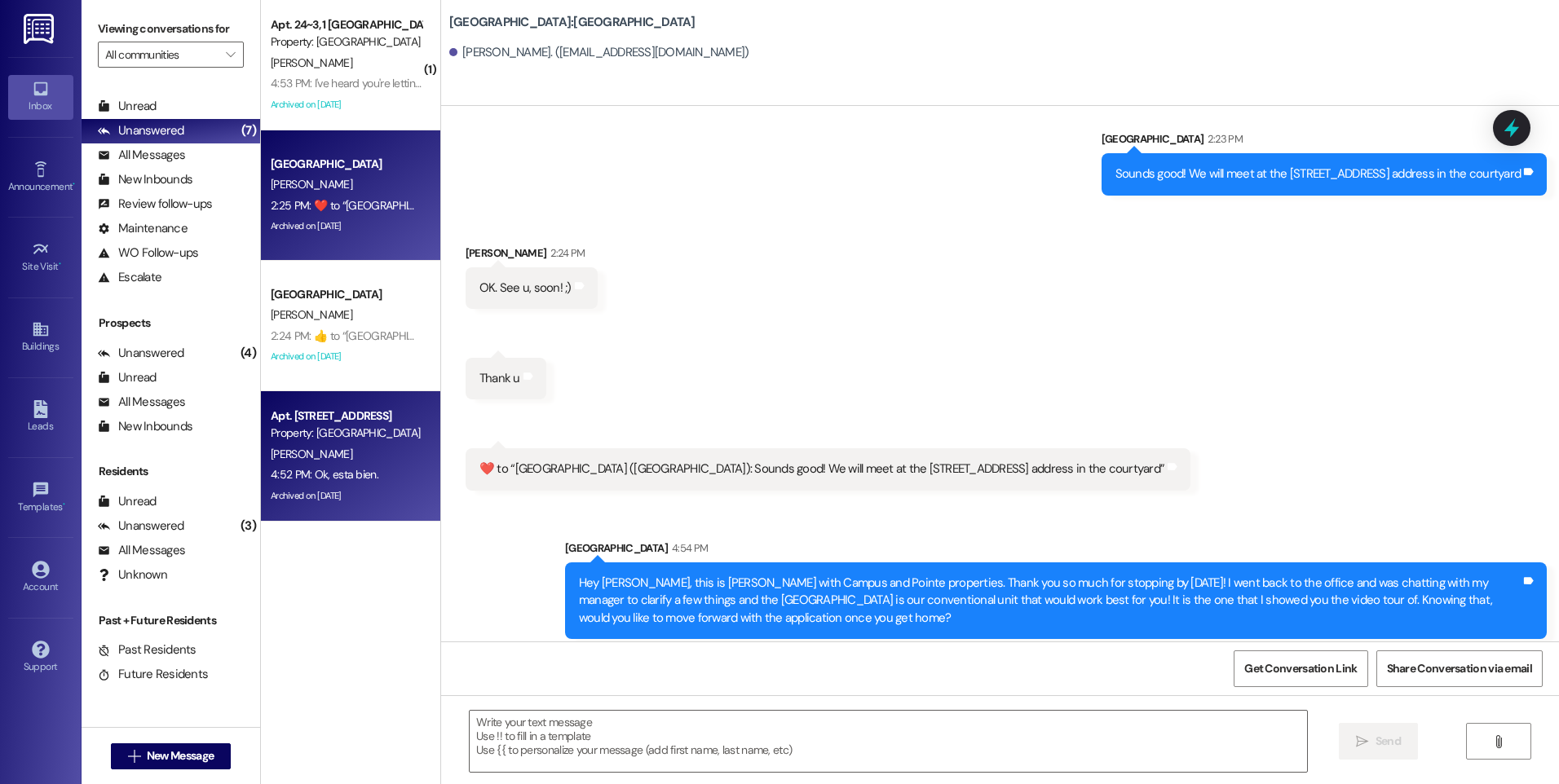
click at [314, 457] on div "M. Pinales" at bounding box center [346, 454] width 154 height 20
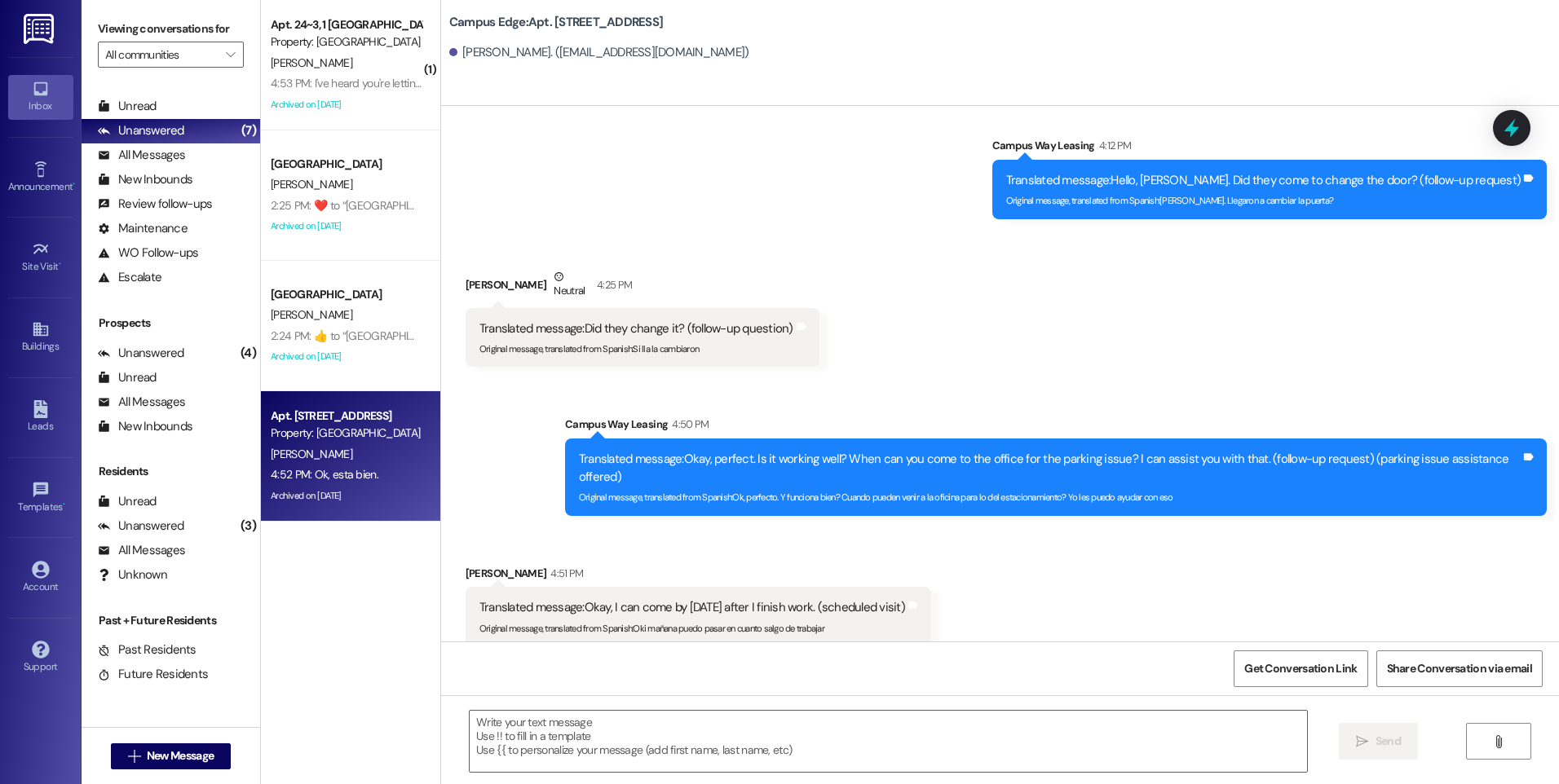
scroll to position [23923, 0]
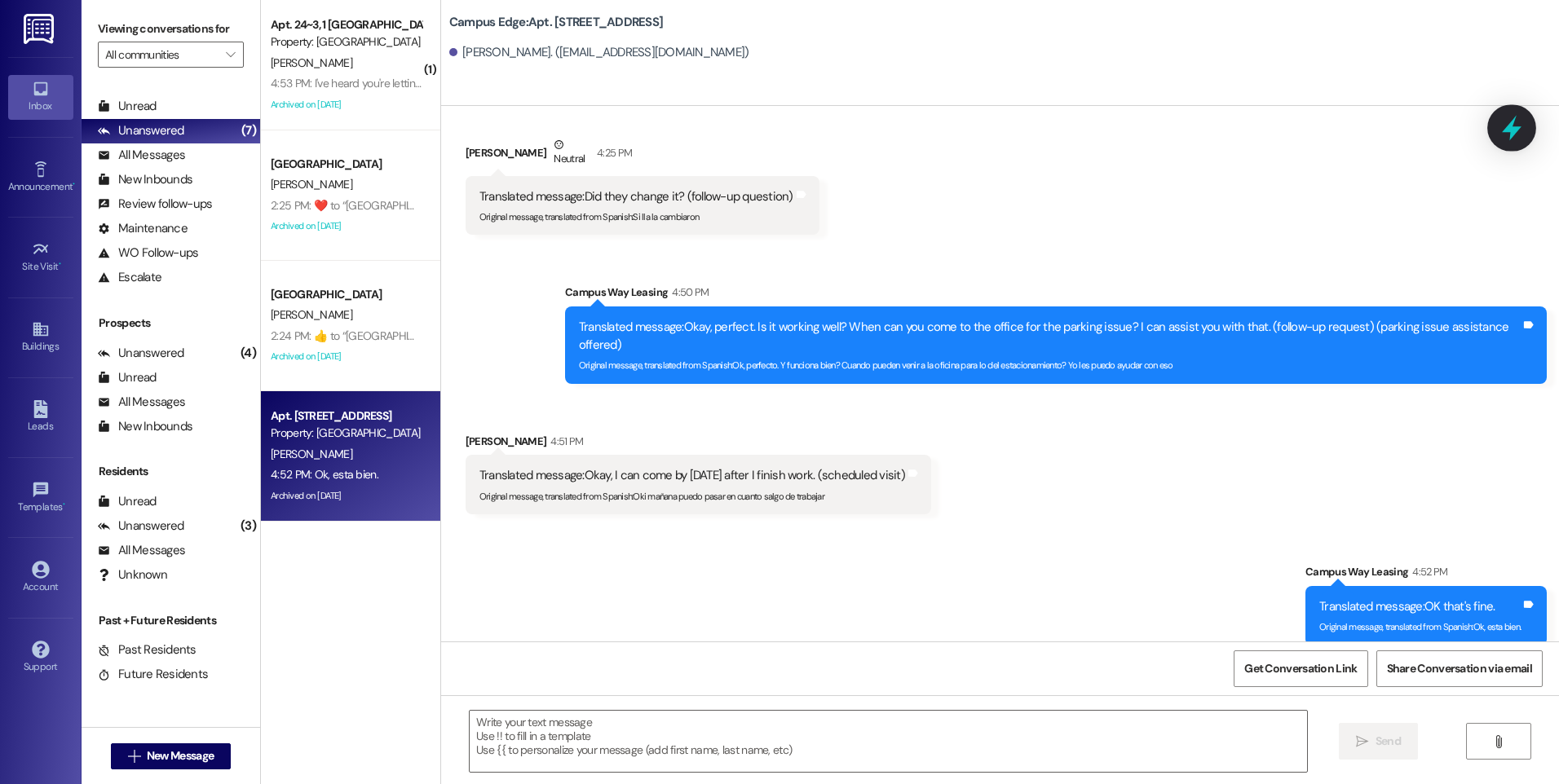
click at [1503, 128] on icon at bounding box center [1511, 127] width 27 height 27
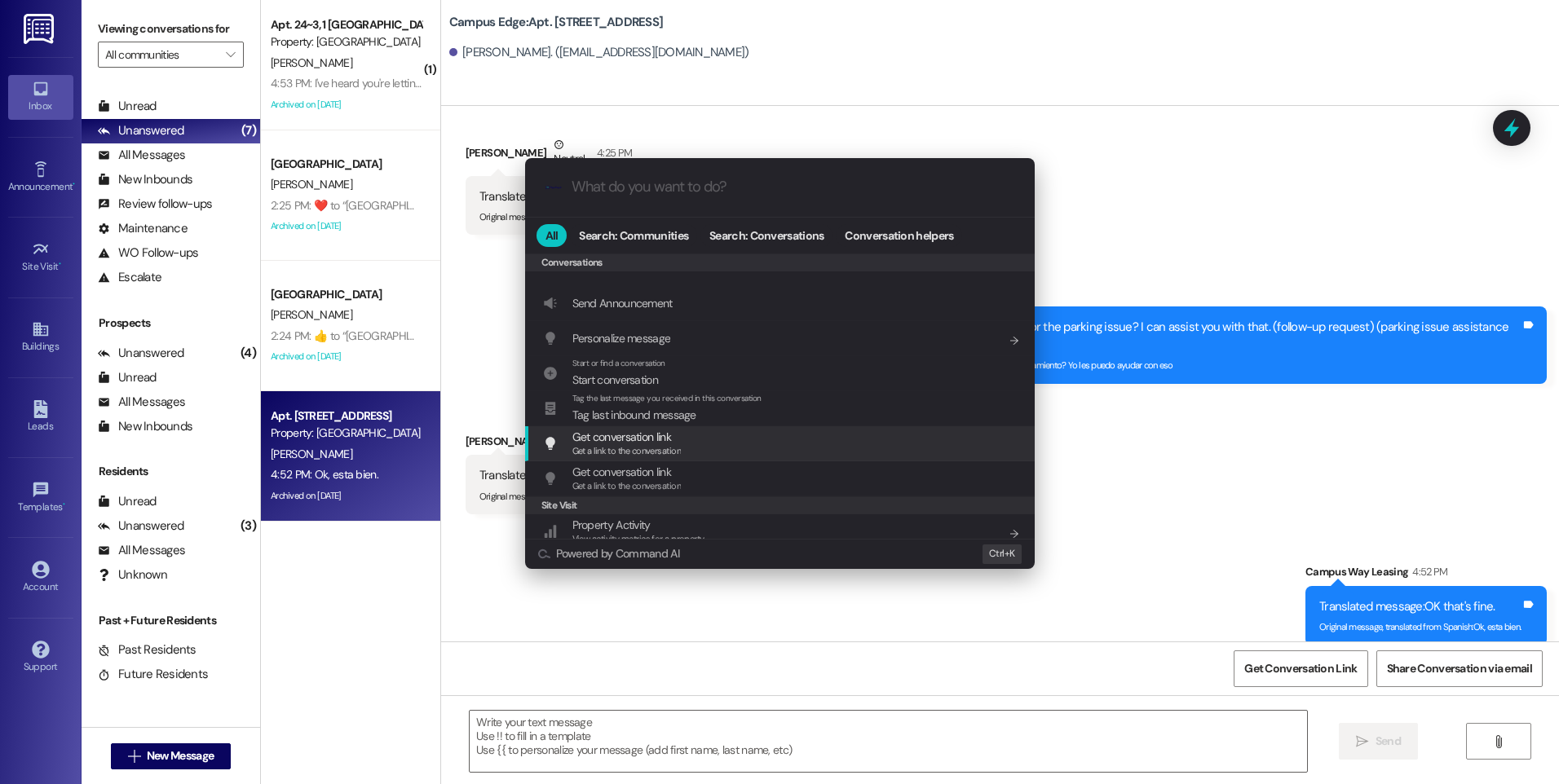
scroll to position [711, 0]
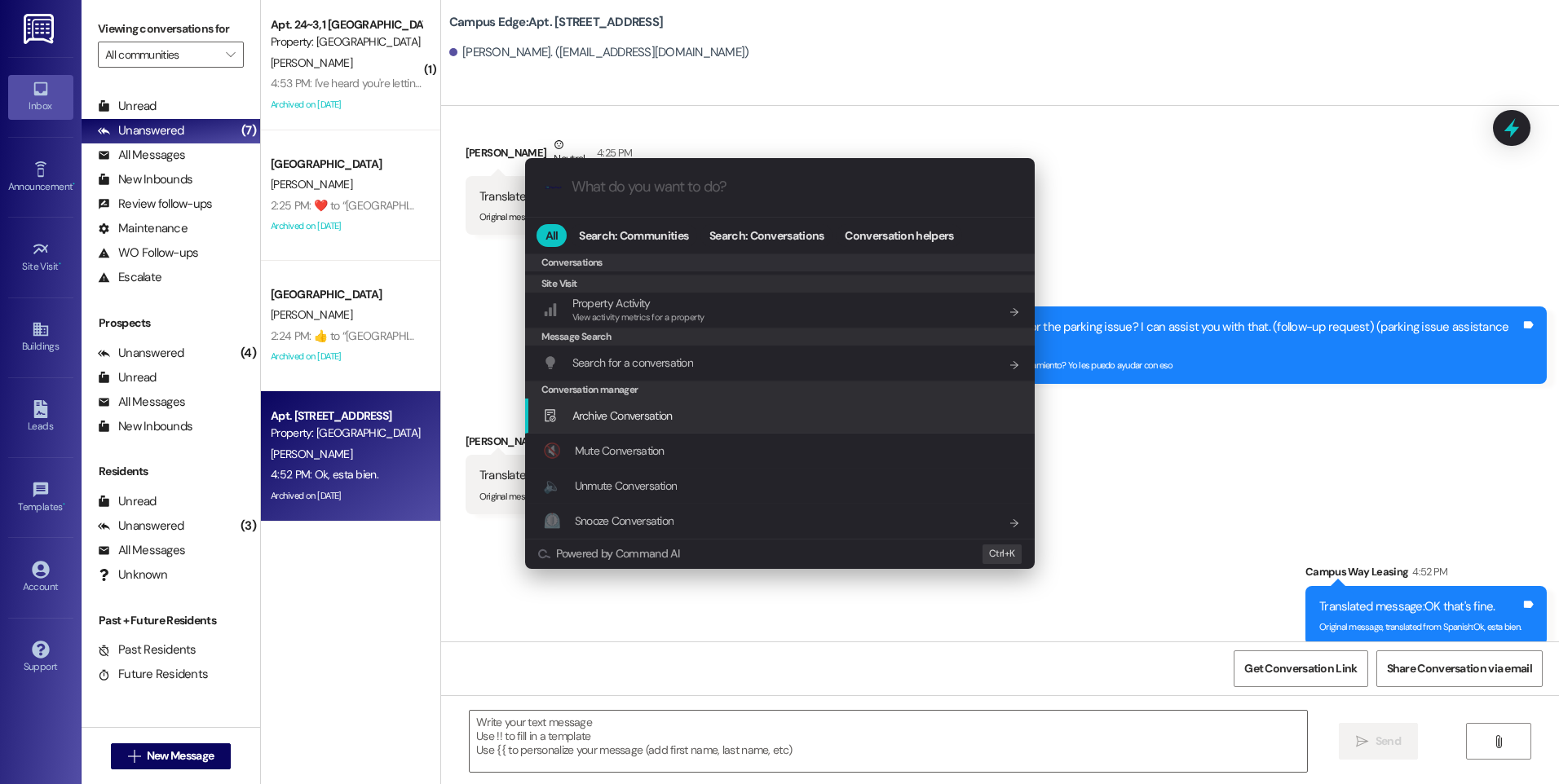
click at [648, 411] on span "Archive Conversation" at bounding box center [622, 415] width 100 height 15
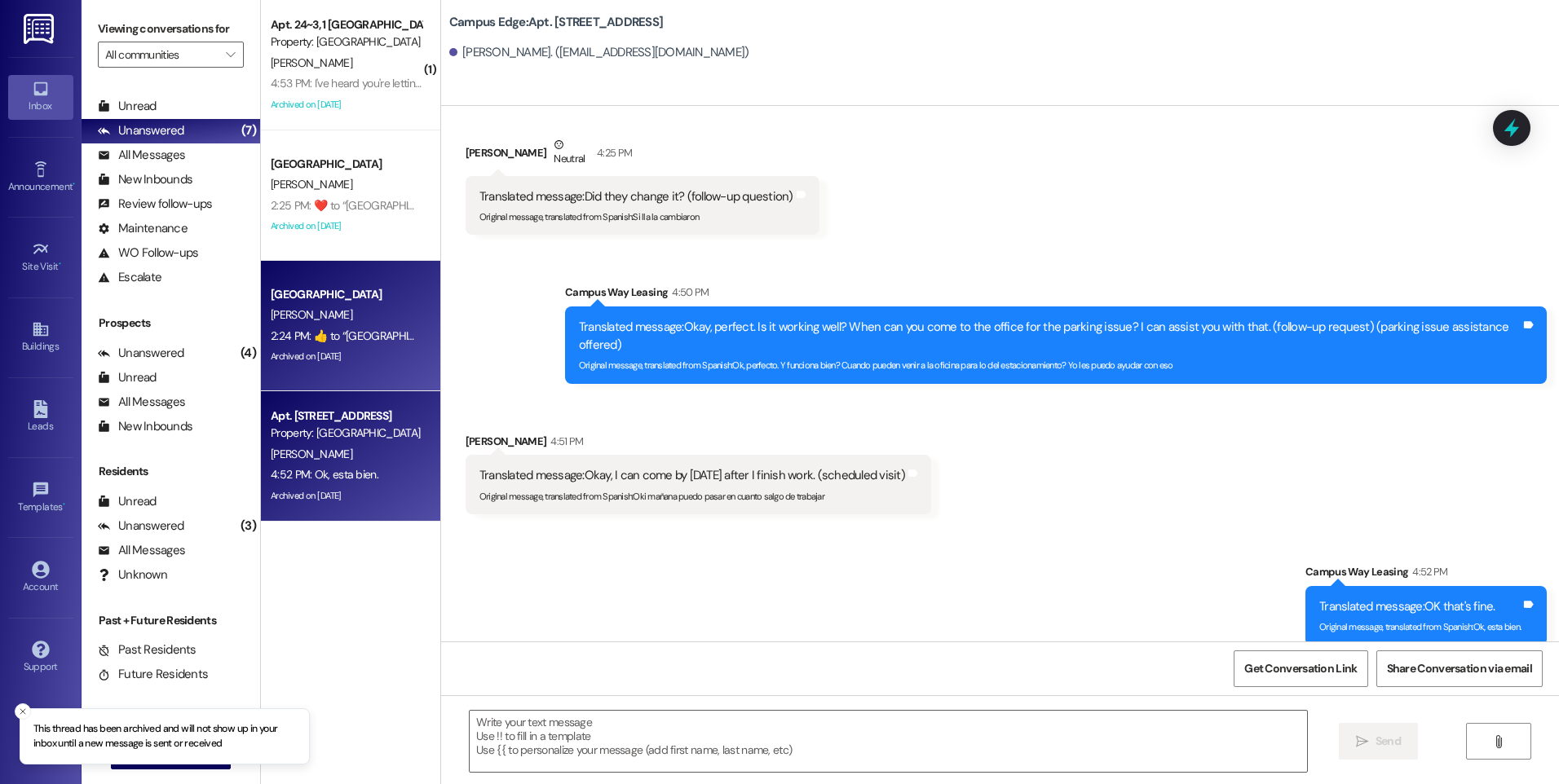
click at [335, 309] on div "A. Vasquez" at bounding box center [346, 314] width 154 height 20
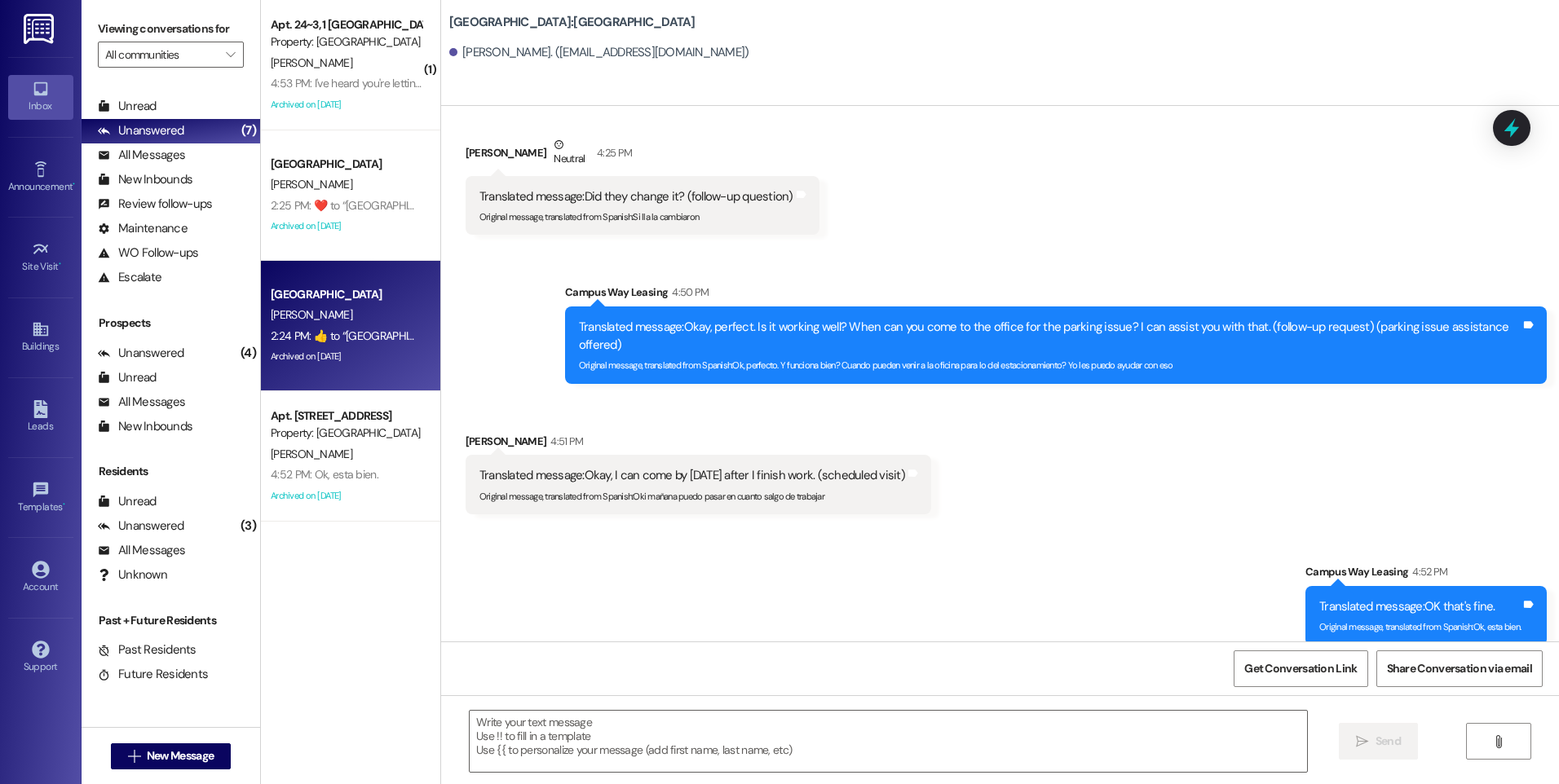
scroll to position [798, 0]
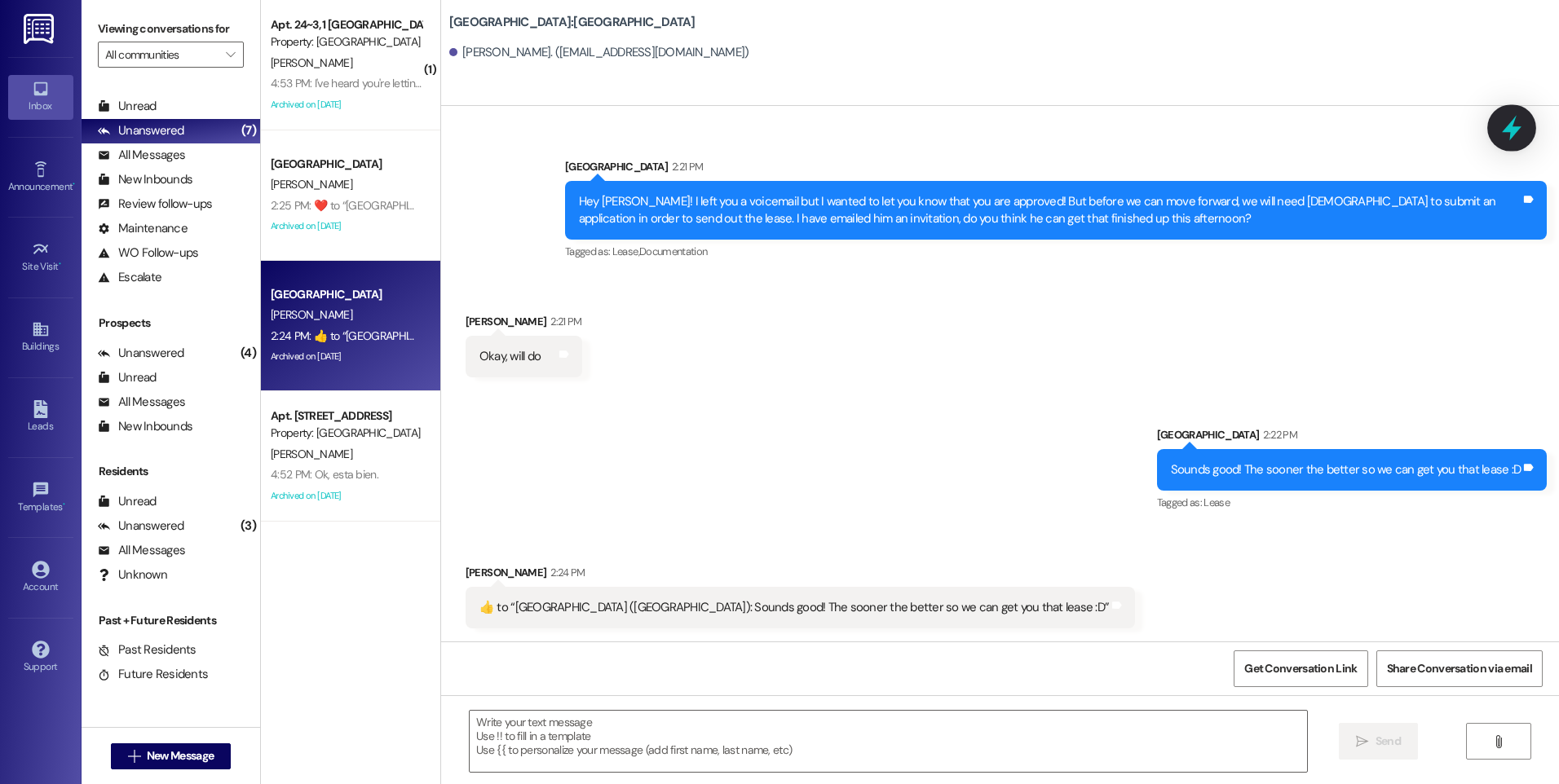
click at [1512, 144] on div at bounding box center [1511, 127] width 49 height 47
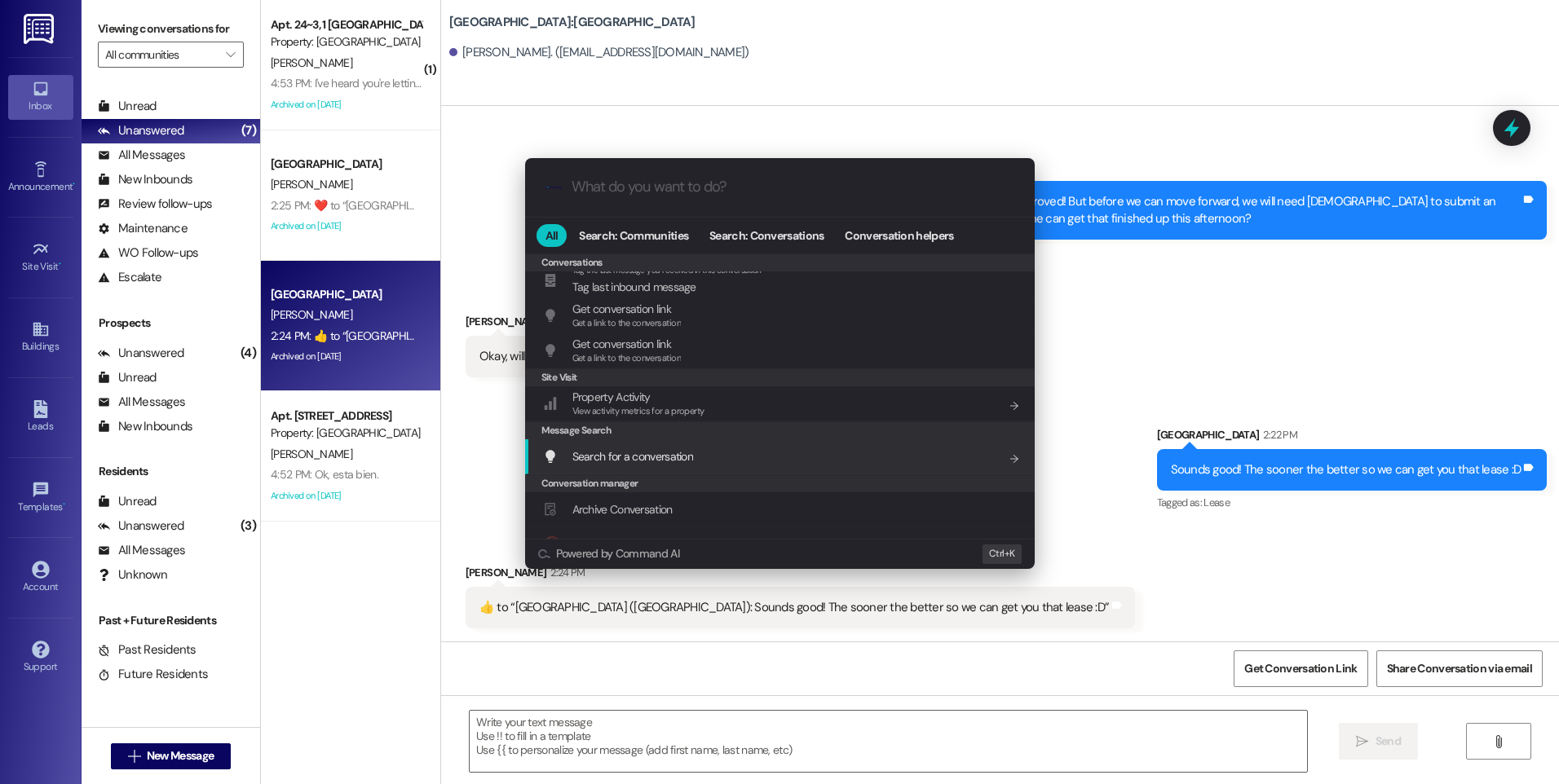
scroll to position [711, 0]
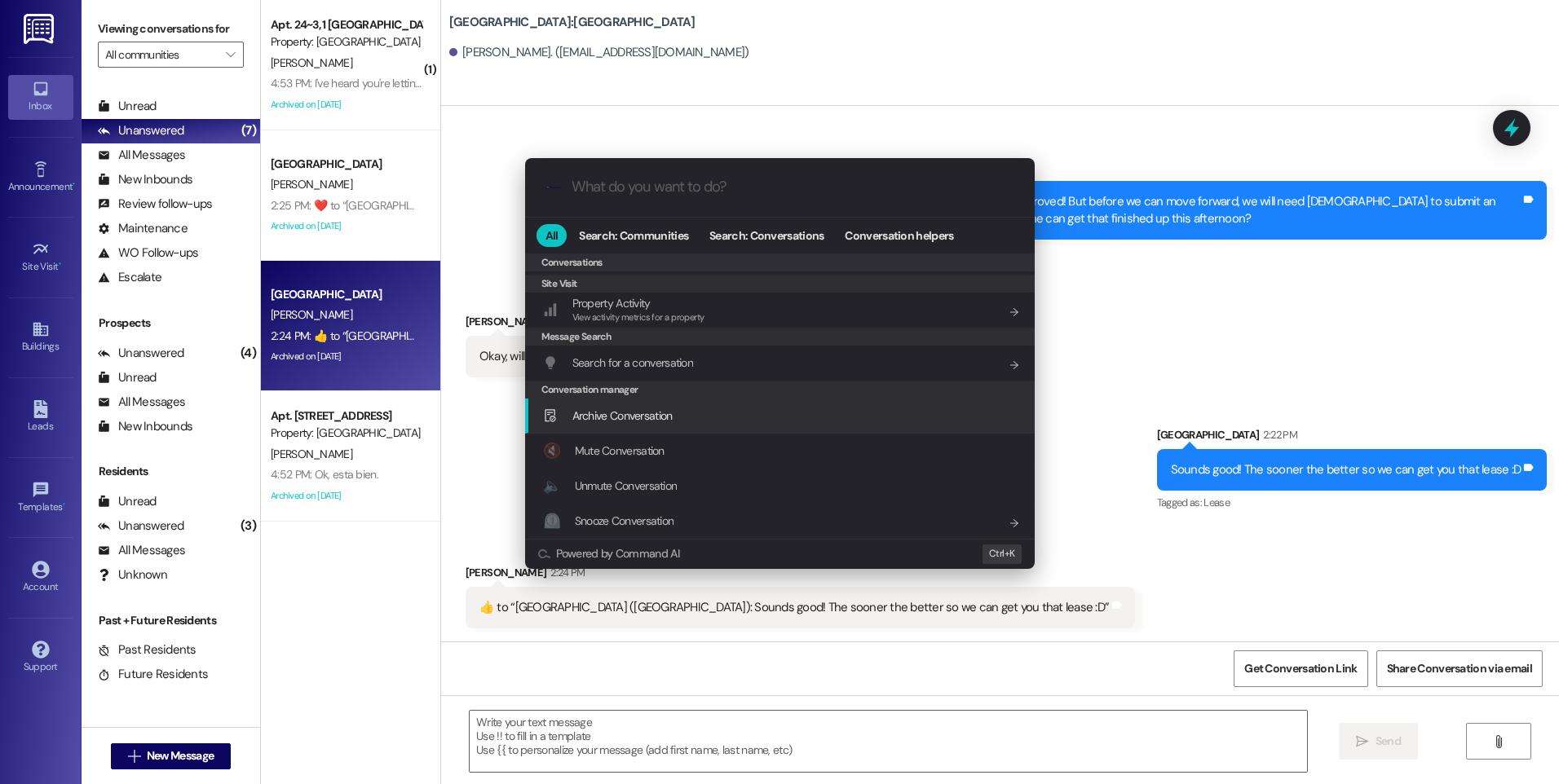
click at [623, 420] on span "Archive Conversation" at bounding box center [622, 415] width 100 height 15
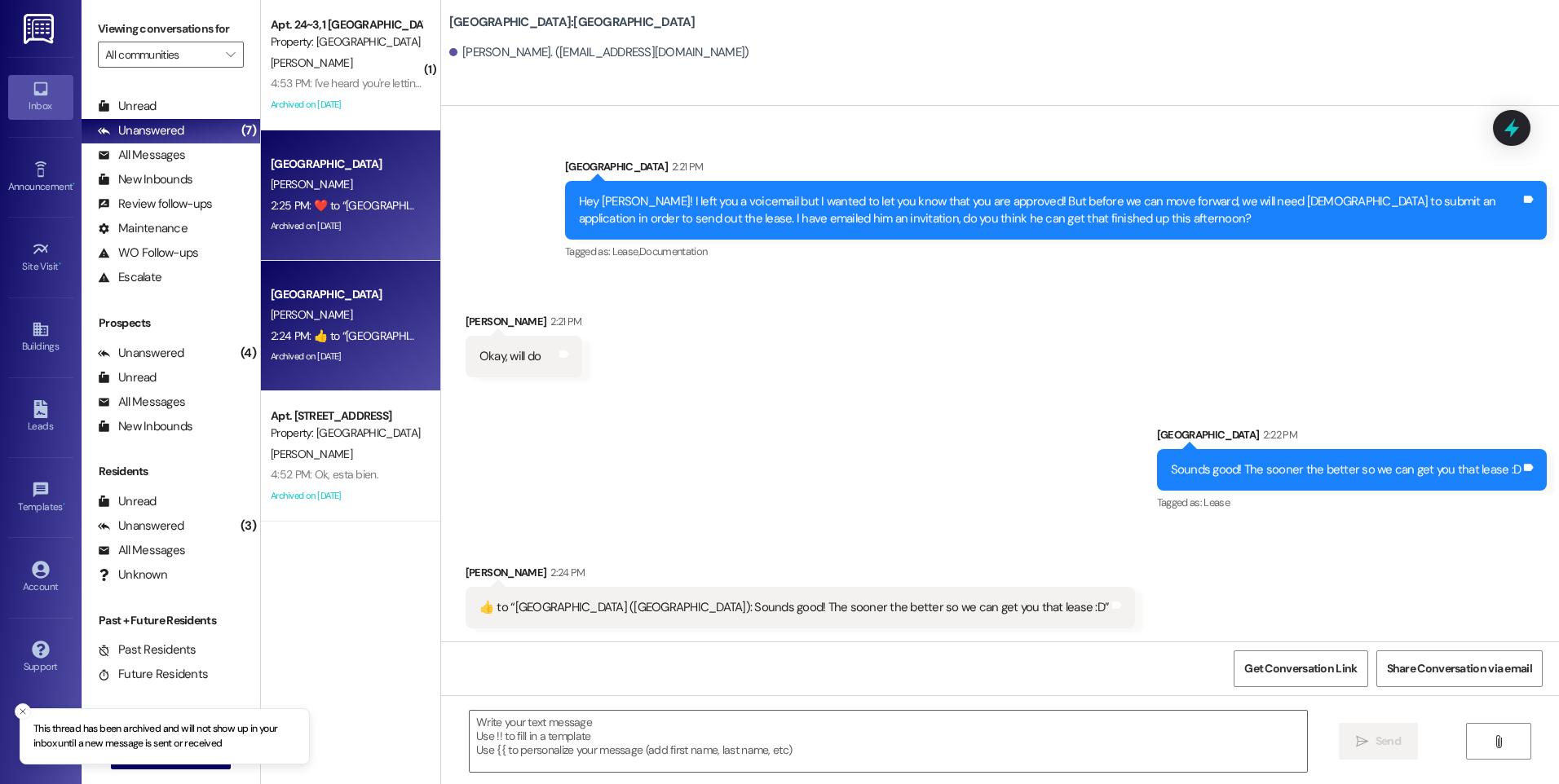
click at [356, 203] on div "2:25 PM:  ​❤️​ to “ Leasing Campus Way (East Pointe): Sounds good! We will meet…" at bounding box center [608, 205] width 675 height 15
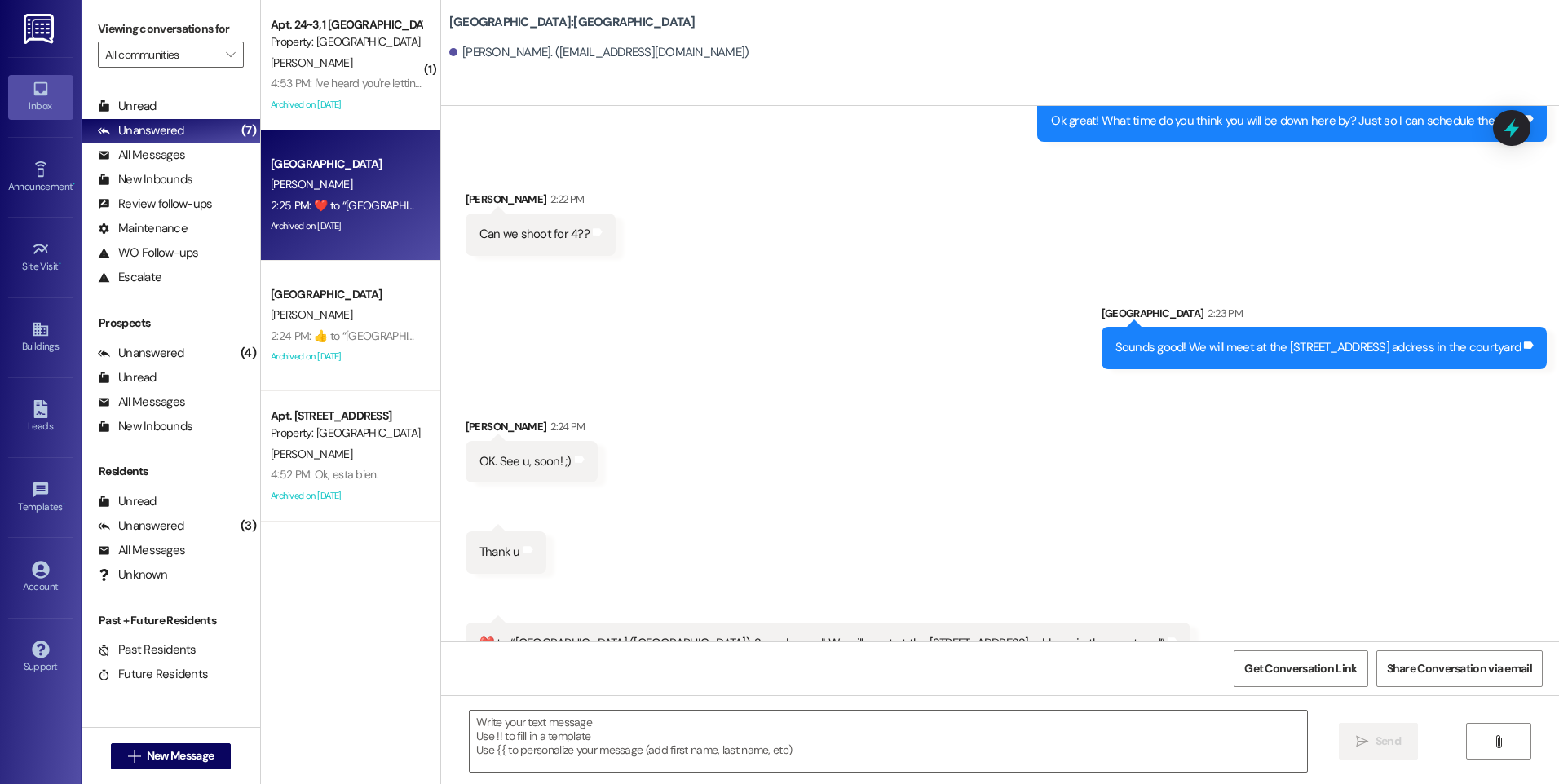
scroll to position [2628, 0]
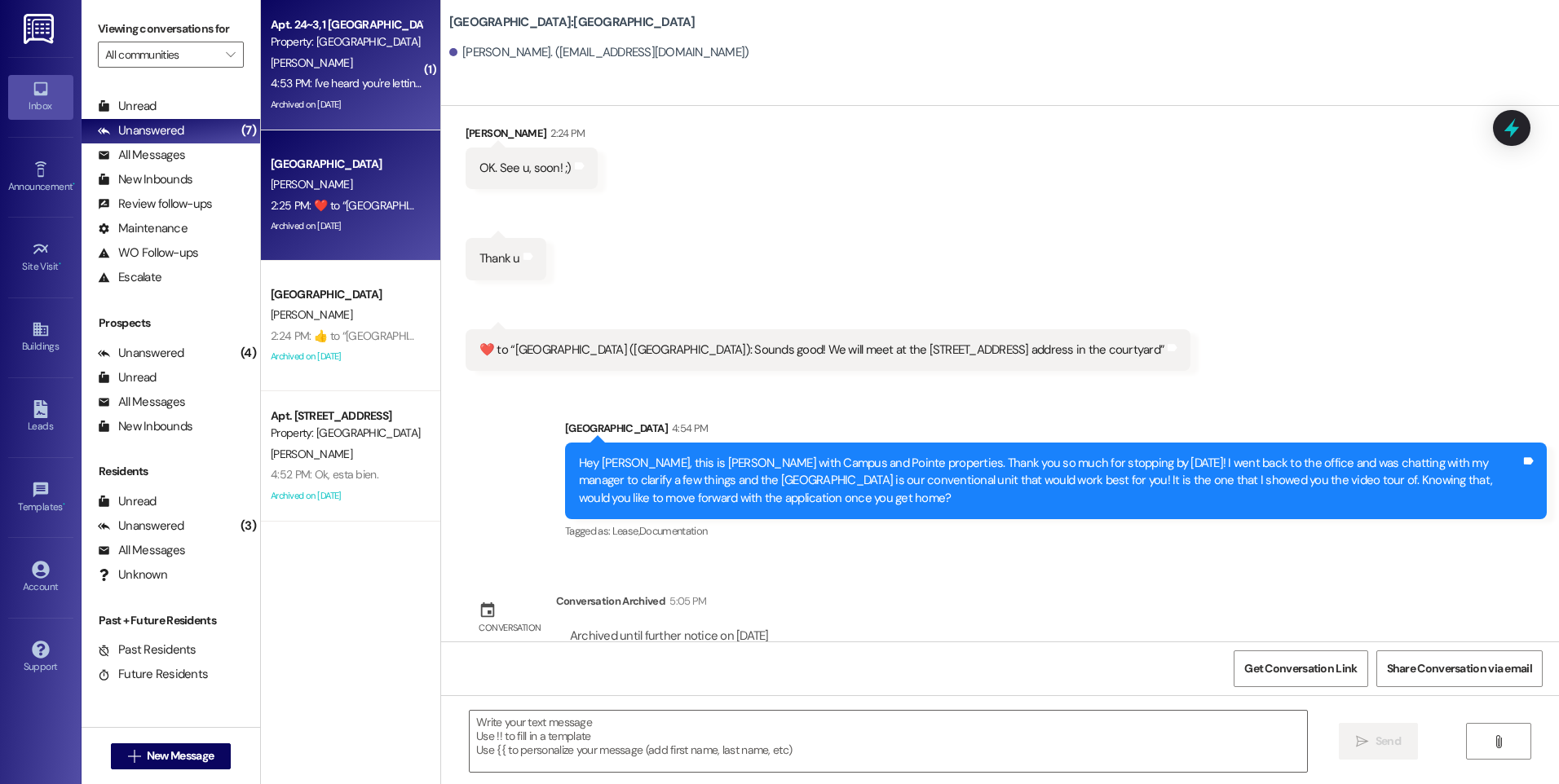
click at [365, 92] on div "4:53 PM: I've heard you're letting some residents still live at the apartment a…" at bounding box center [346, 83] width 154 height 20
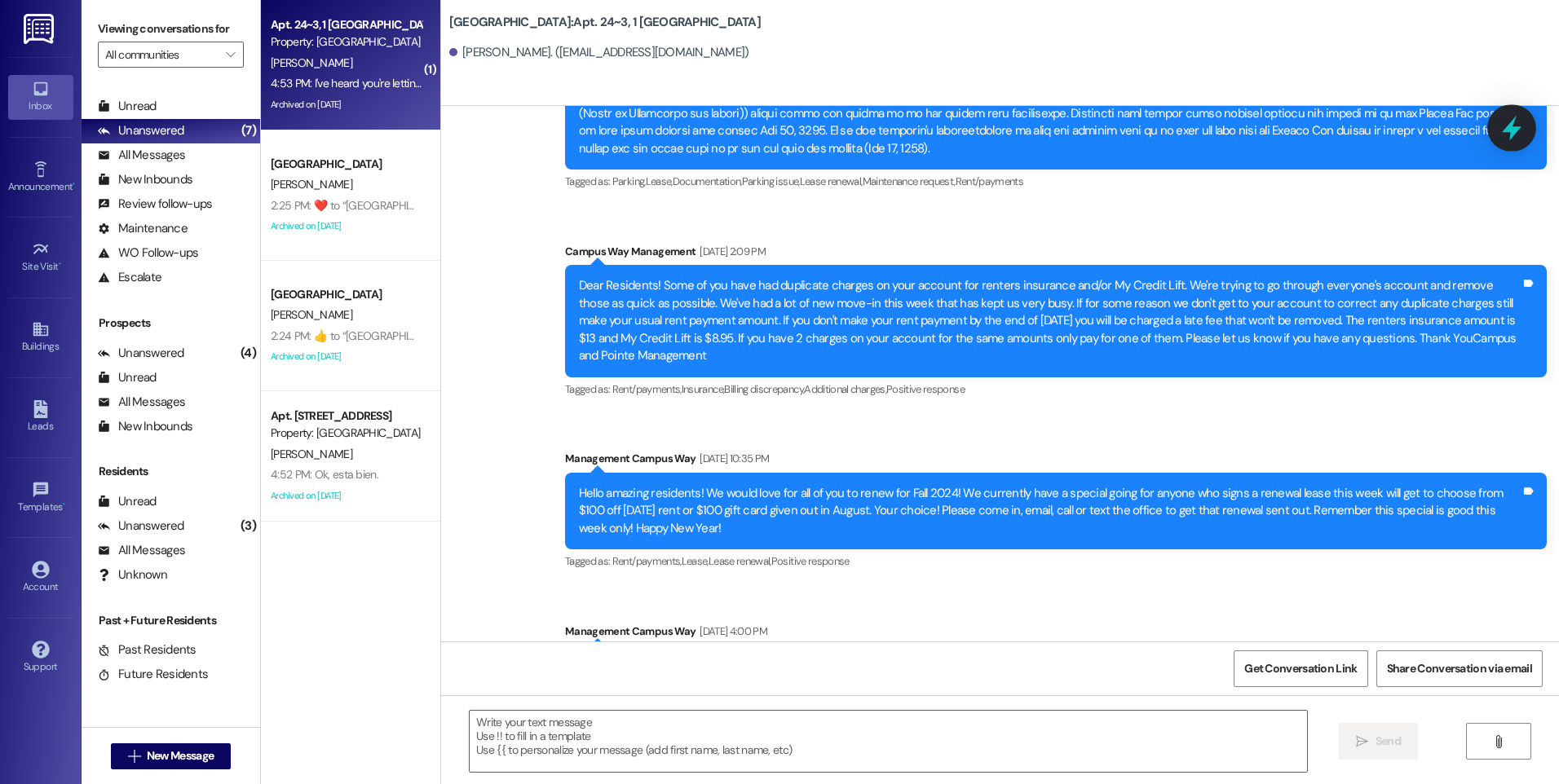
scroll to position [26069, 0]
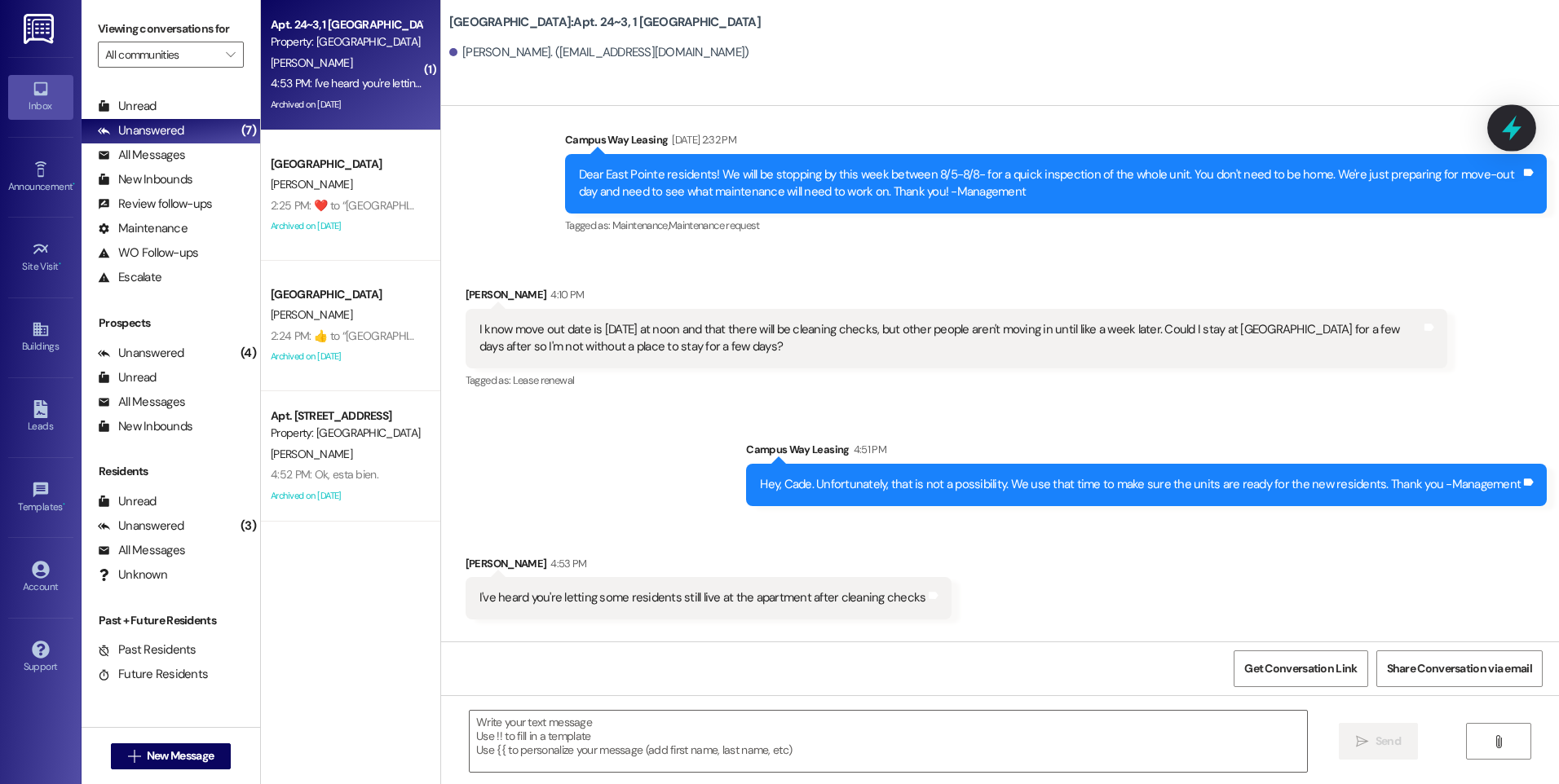
click at [1531, 126] on div at bounding box center [1511, 127] width 49 height 47
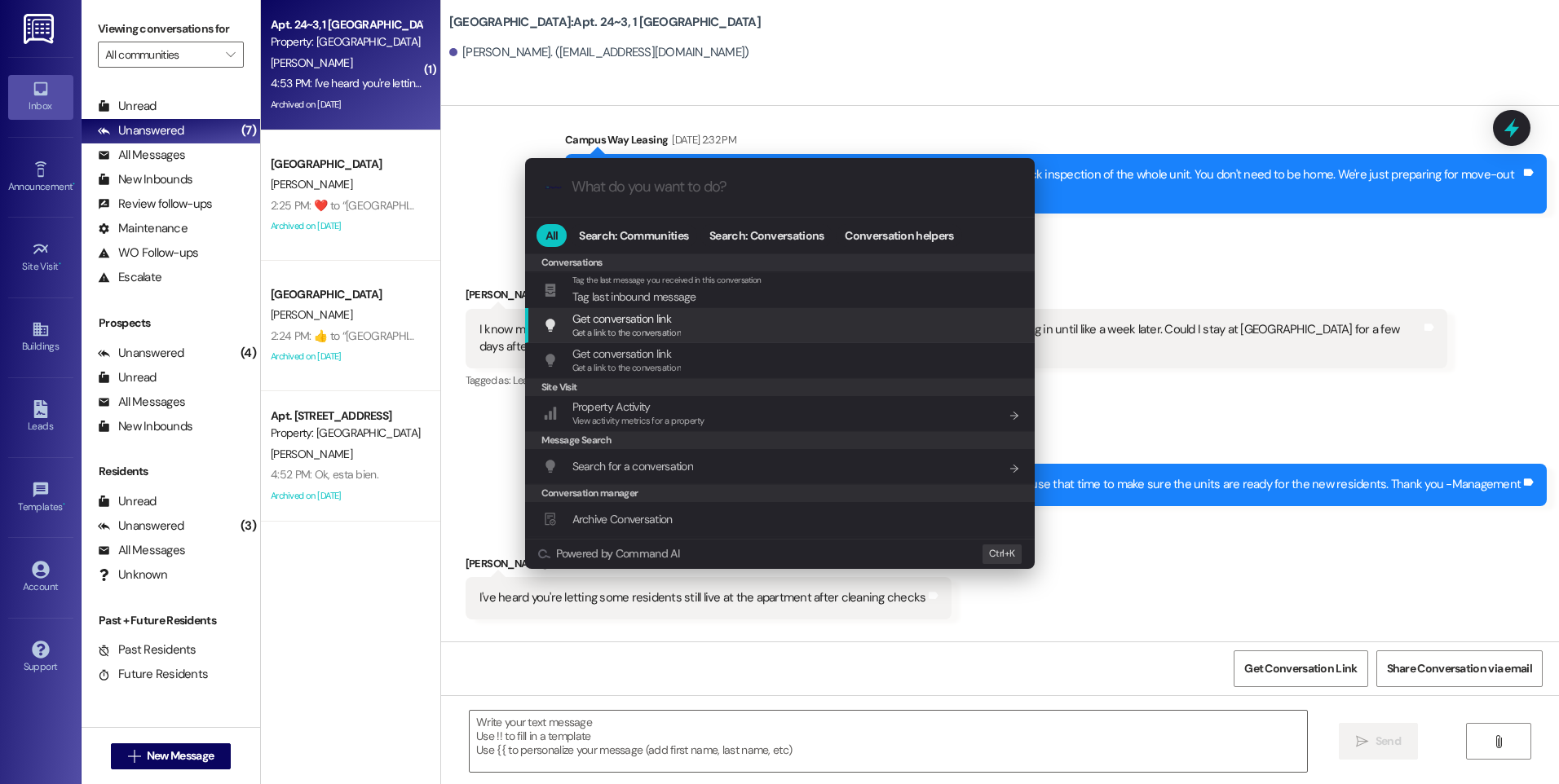
scroll to position [711, 0]
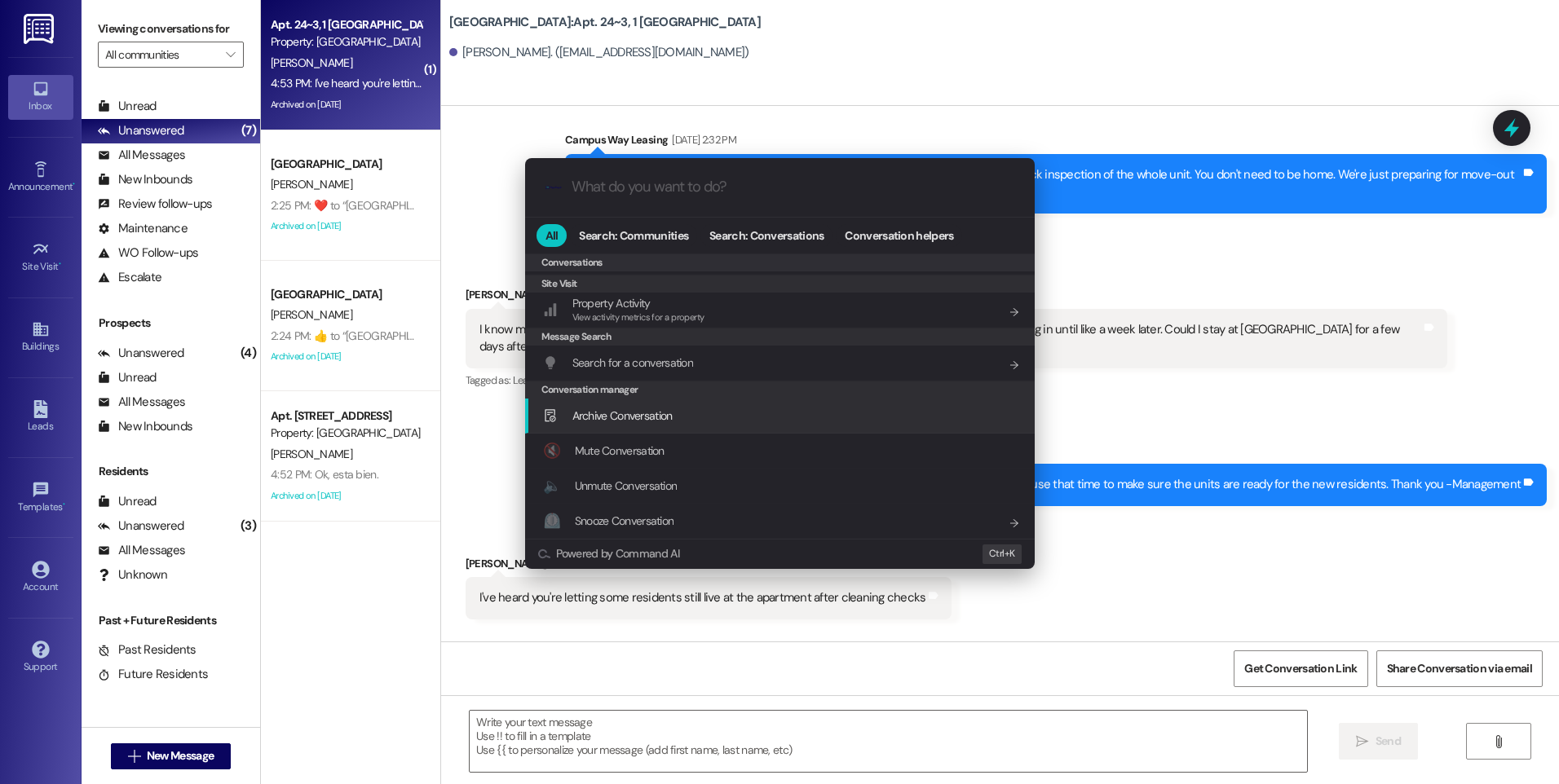
click at [612, 420] on span "Archive Conversation" at bounding box center [622, 415] width 100 height 15
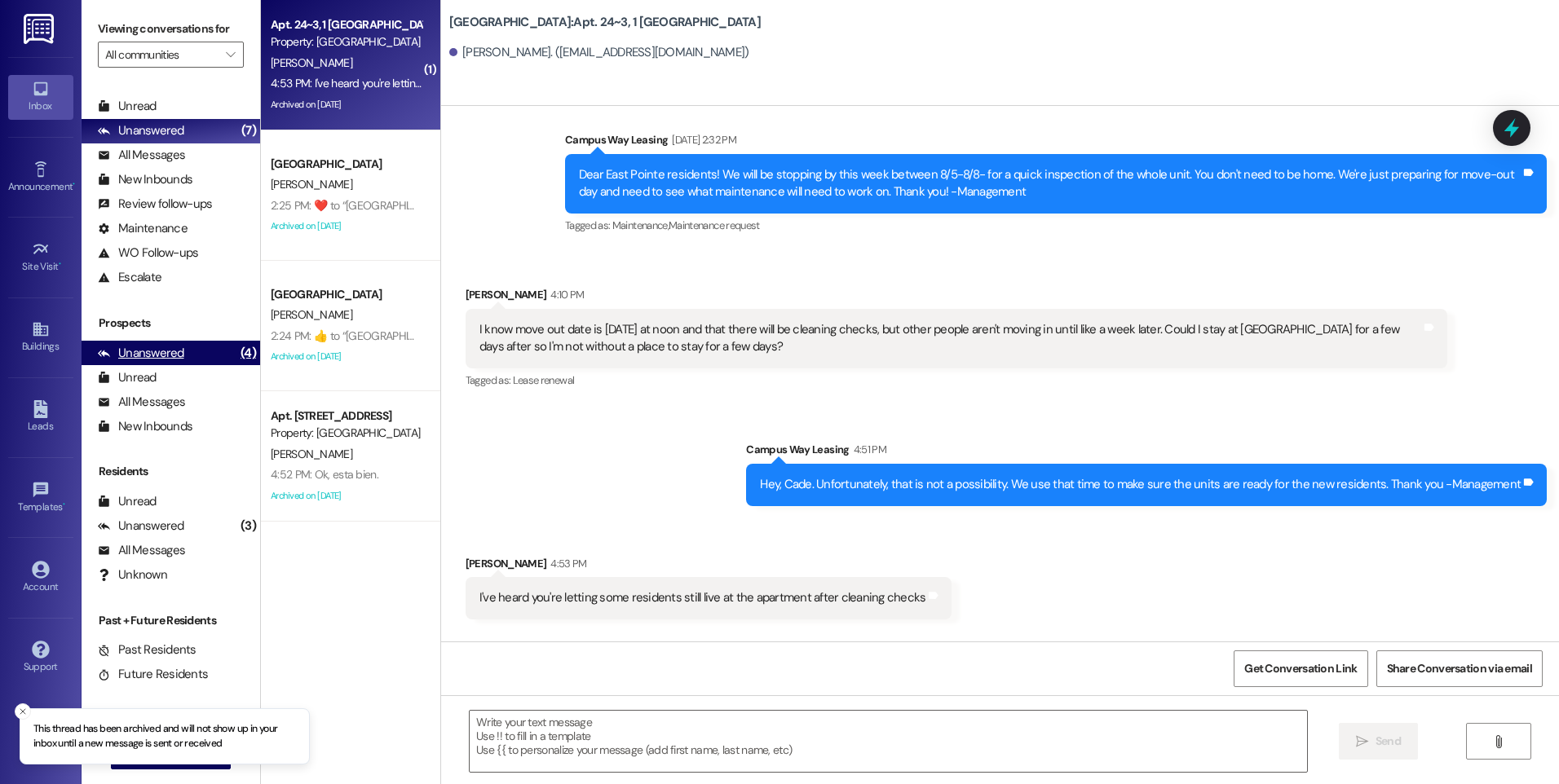
drag, startPoint x: 144, startPoint y: 355, endPoint x: 143, endPoint y: 346, distance: 9.1
click at [144, 355] on div "Unanswered" at bounding box center [141, 353] width 87 height 18
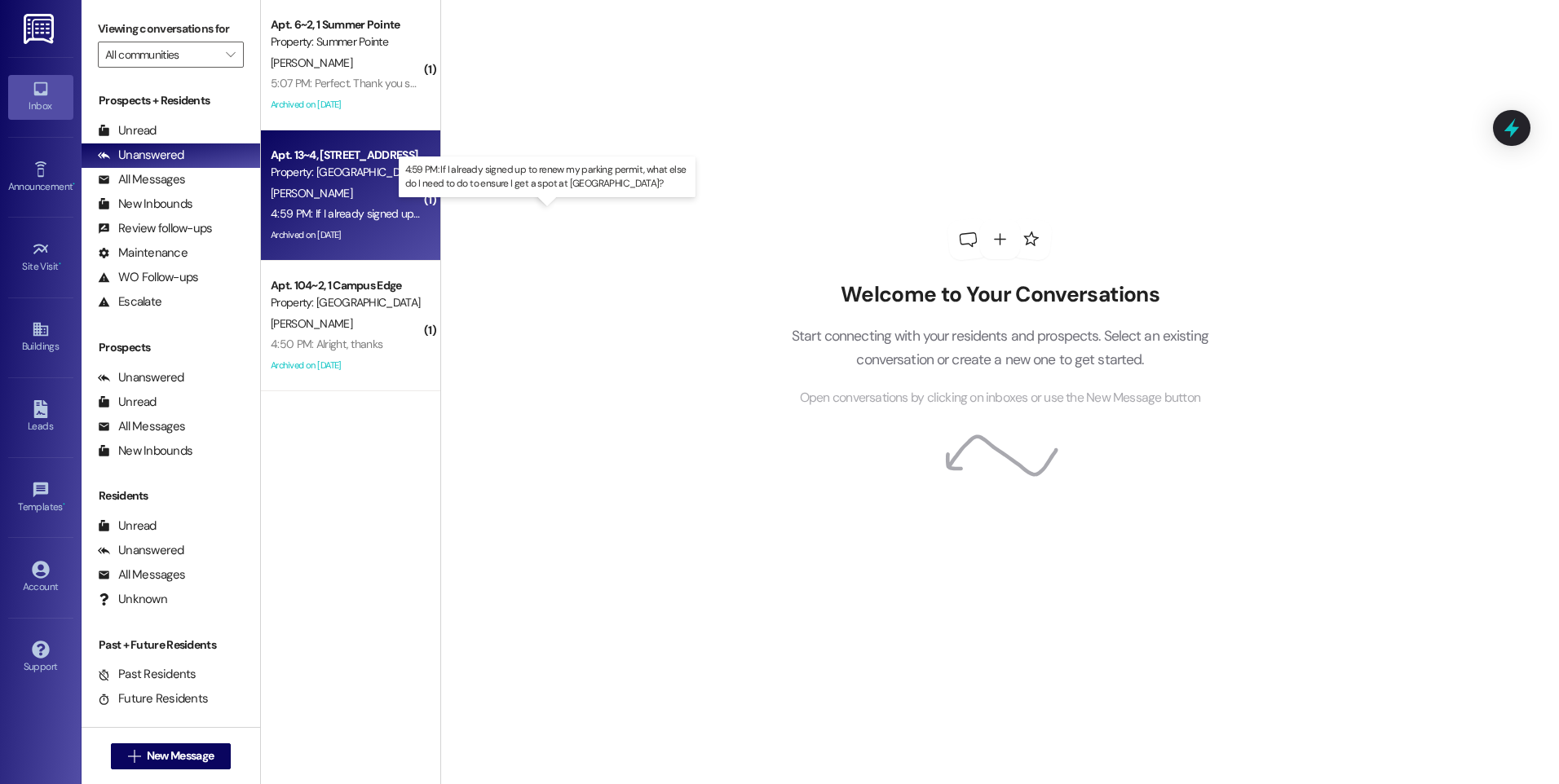
click at [352, 214] on div "4:59 PM: If I already signed up to renew my parking permit, what else do I need…" at bounding box center [585, 213] width 629 height 15
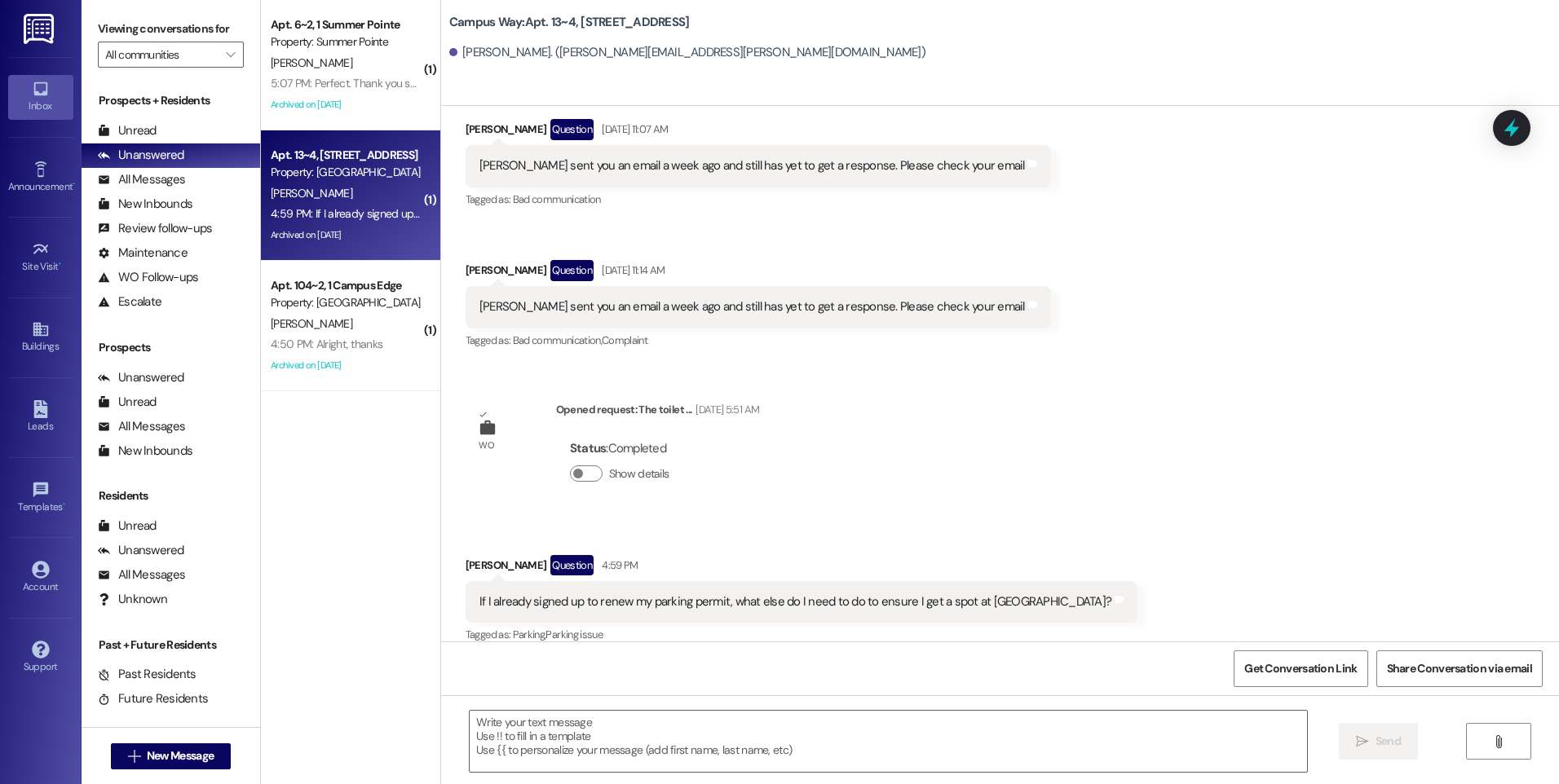
scroll to position [2121, 0]
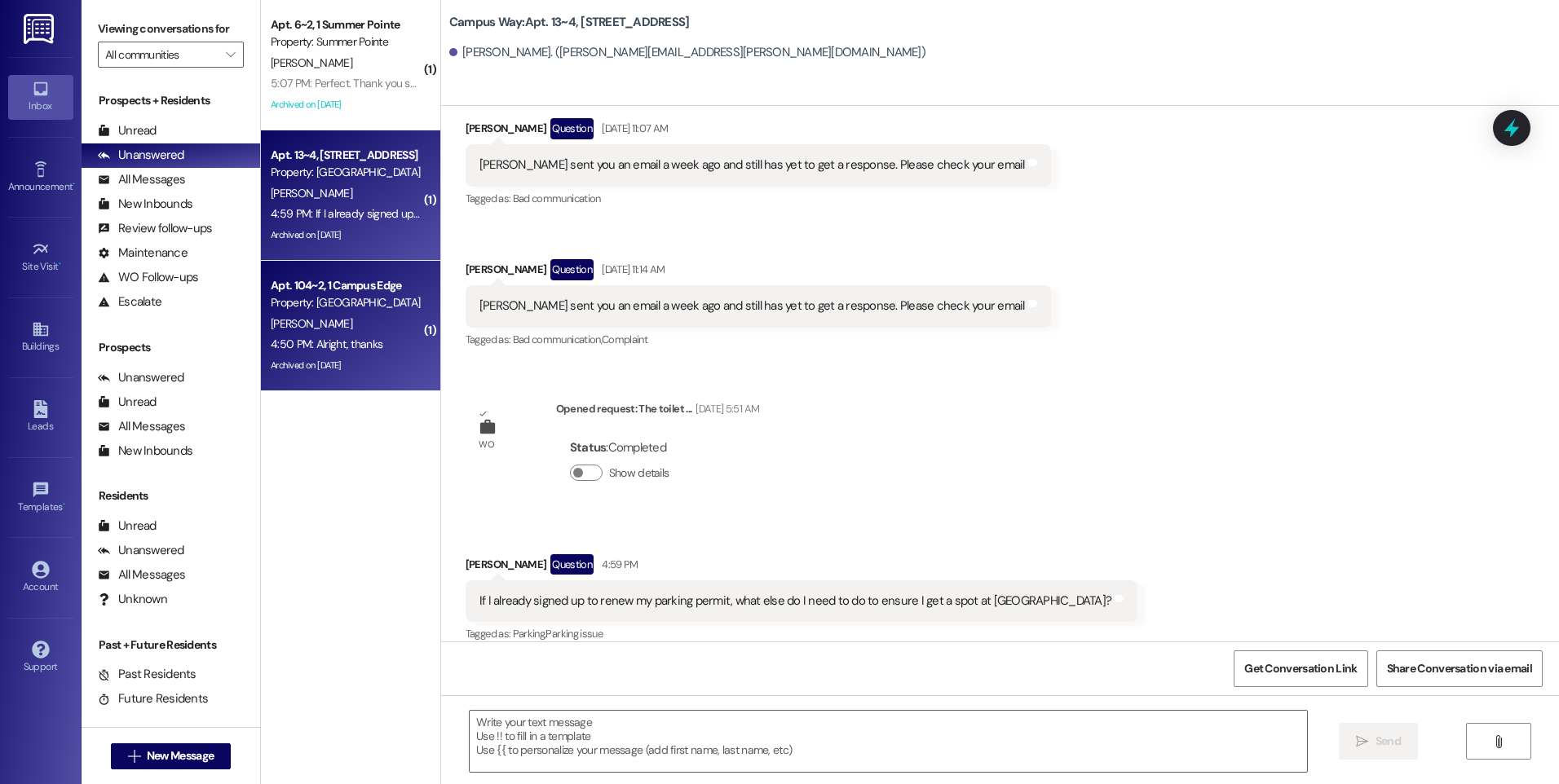
click at [325, 314] on div "[PERSON_NAME]" at bounding box center [346, 324] width 154 height 20
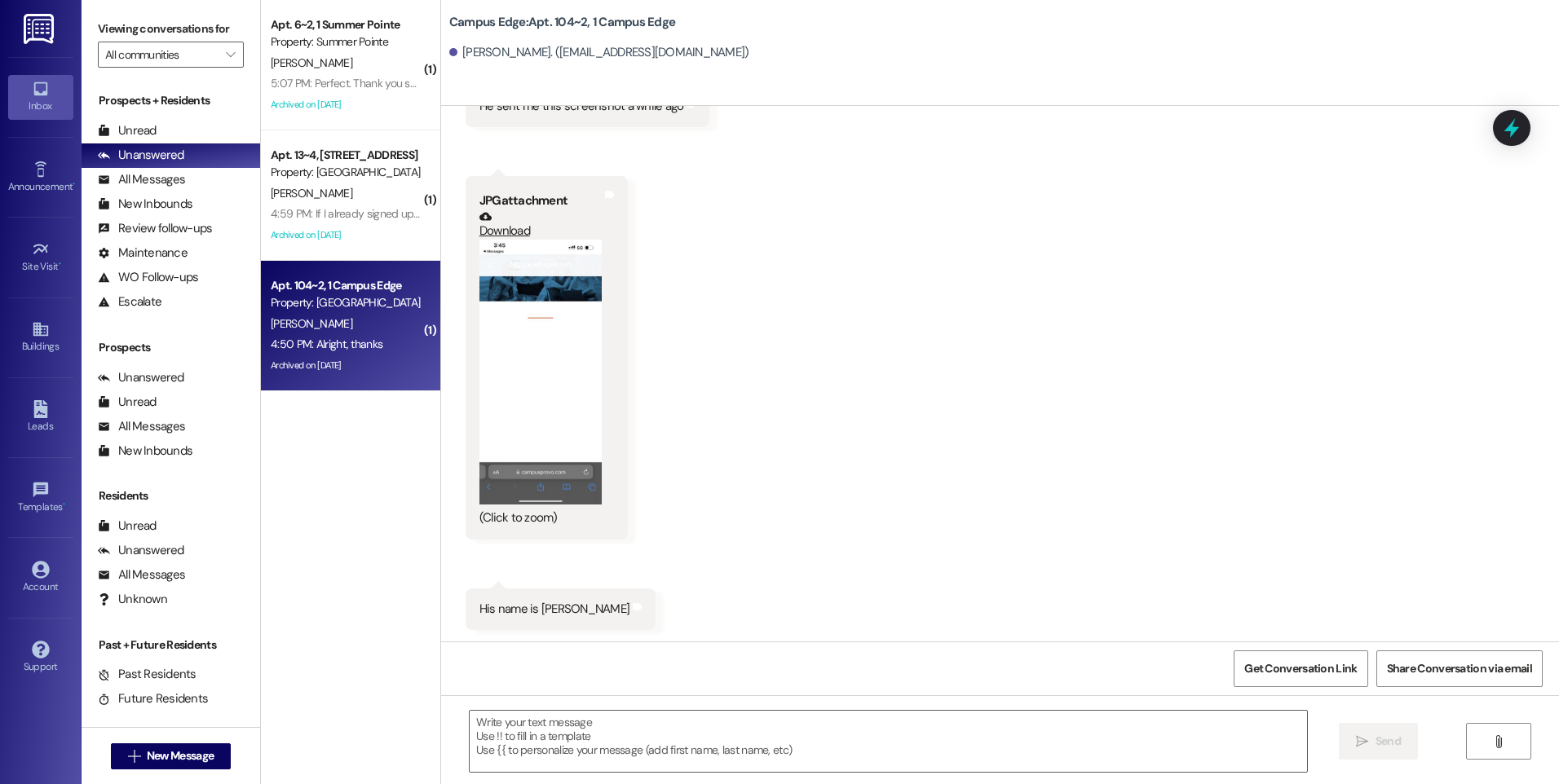
scroll to position [13835, 0]
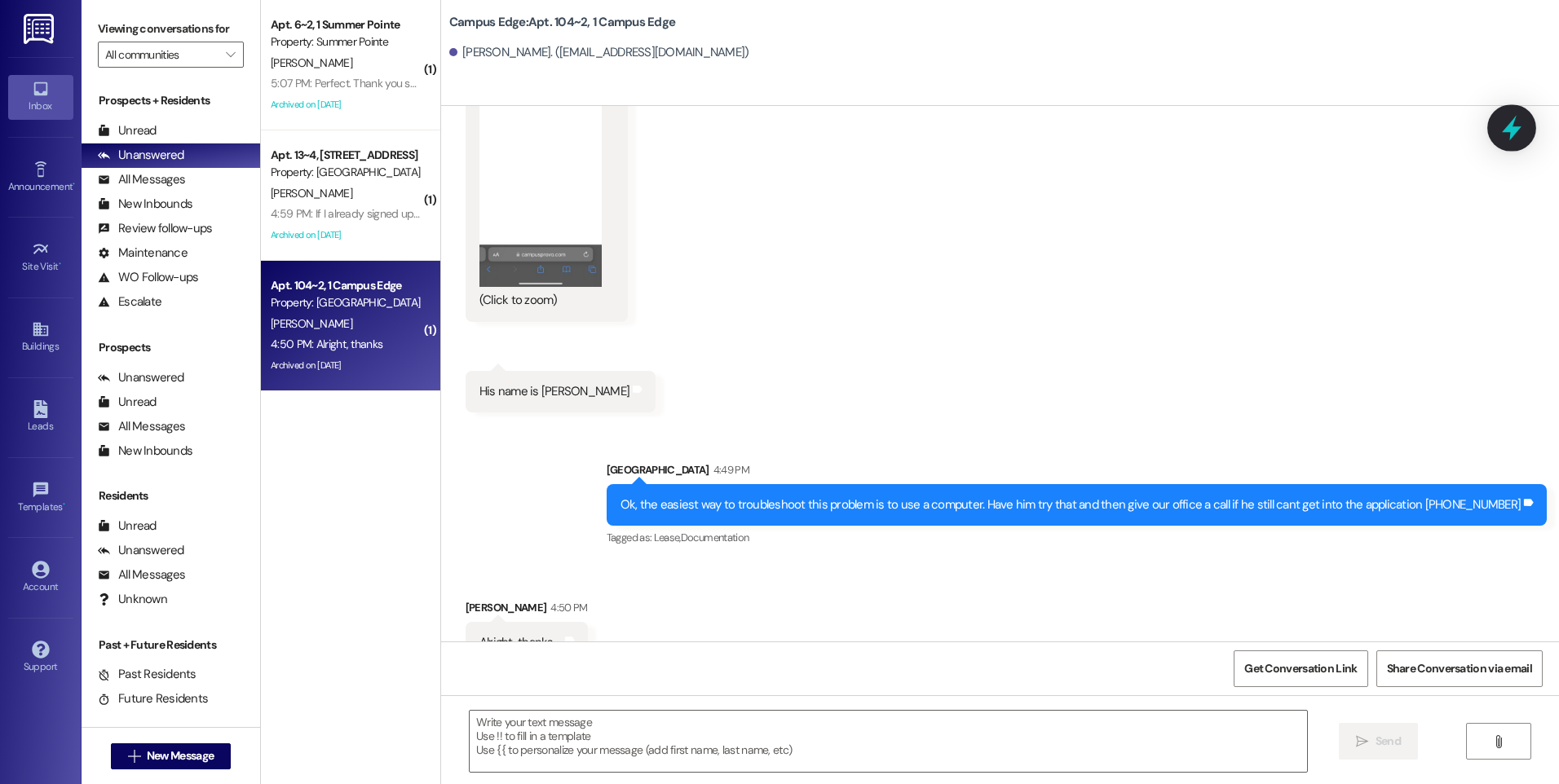
click at [1507, 116] on icon at bounding box center [1511, 127] width 27 height 27
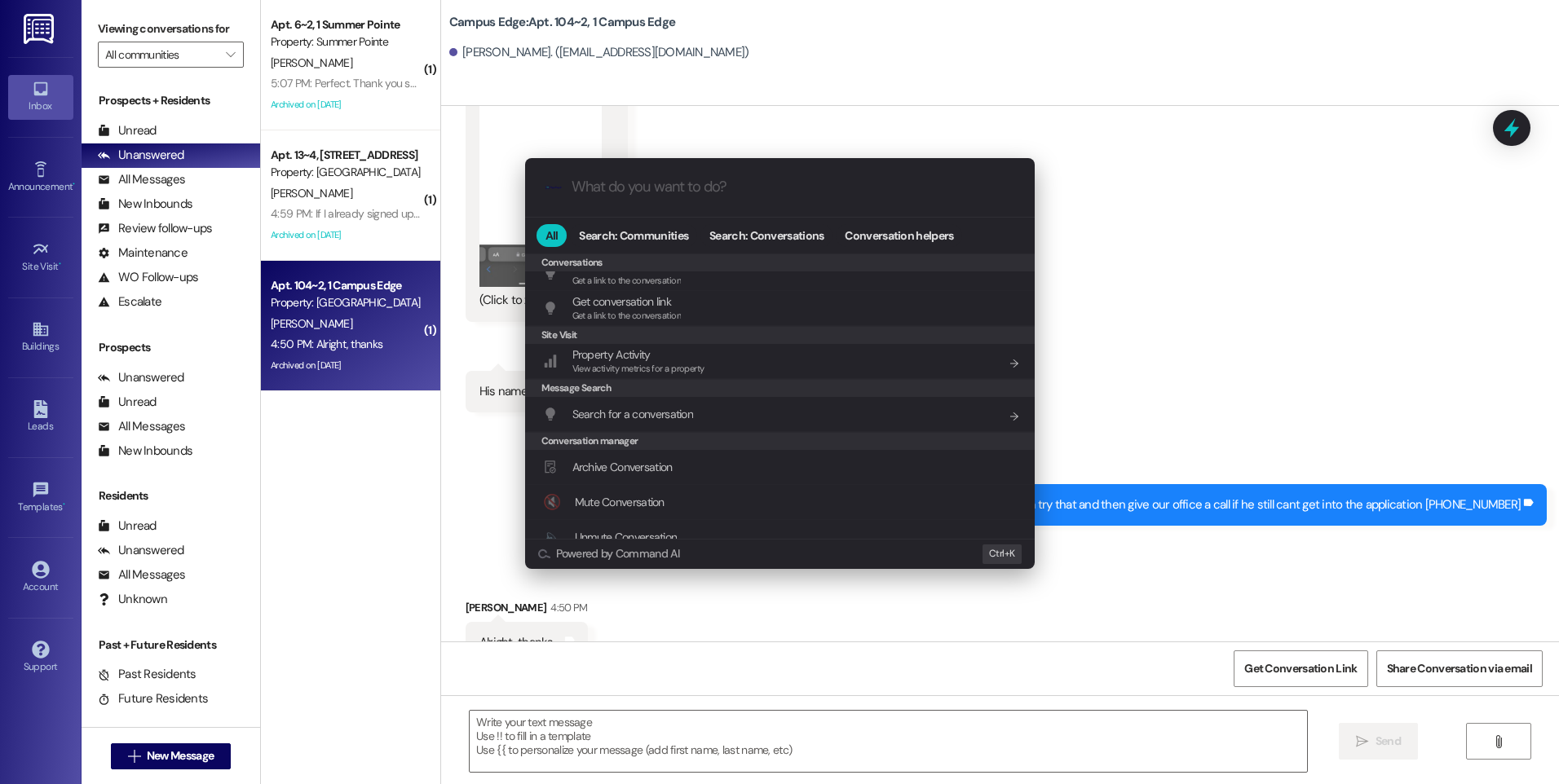
scroll to position [711, 0]
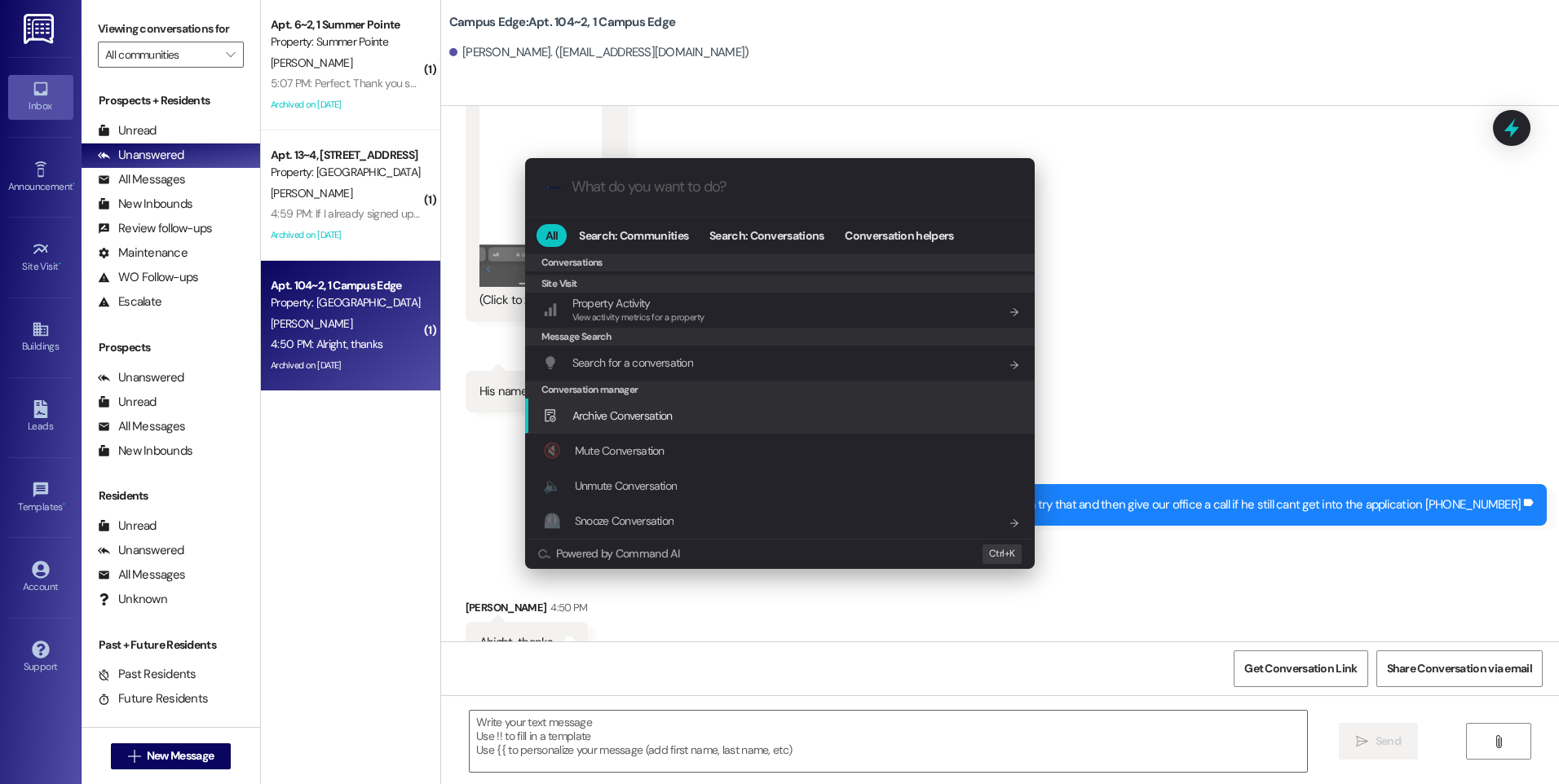
click at [633, 419] on span "Archive Conversation" at bounding box center [622, 415] width 100 height 15
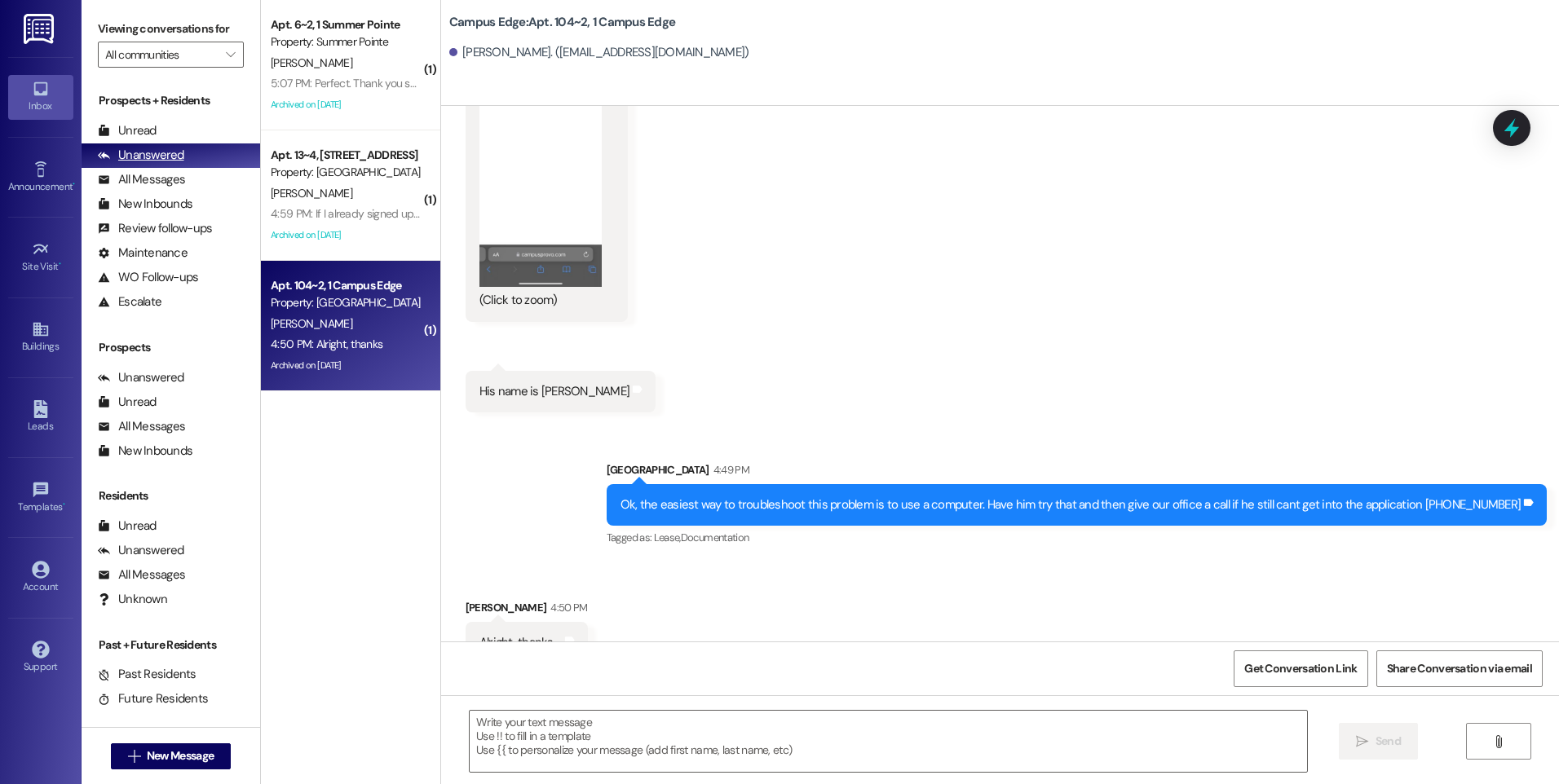
click at [135, 161] on div "Unanswered" at bounding box center [141, 156] width 87 height 18
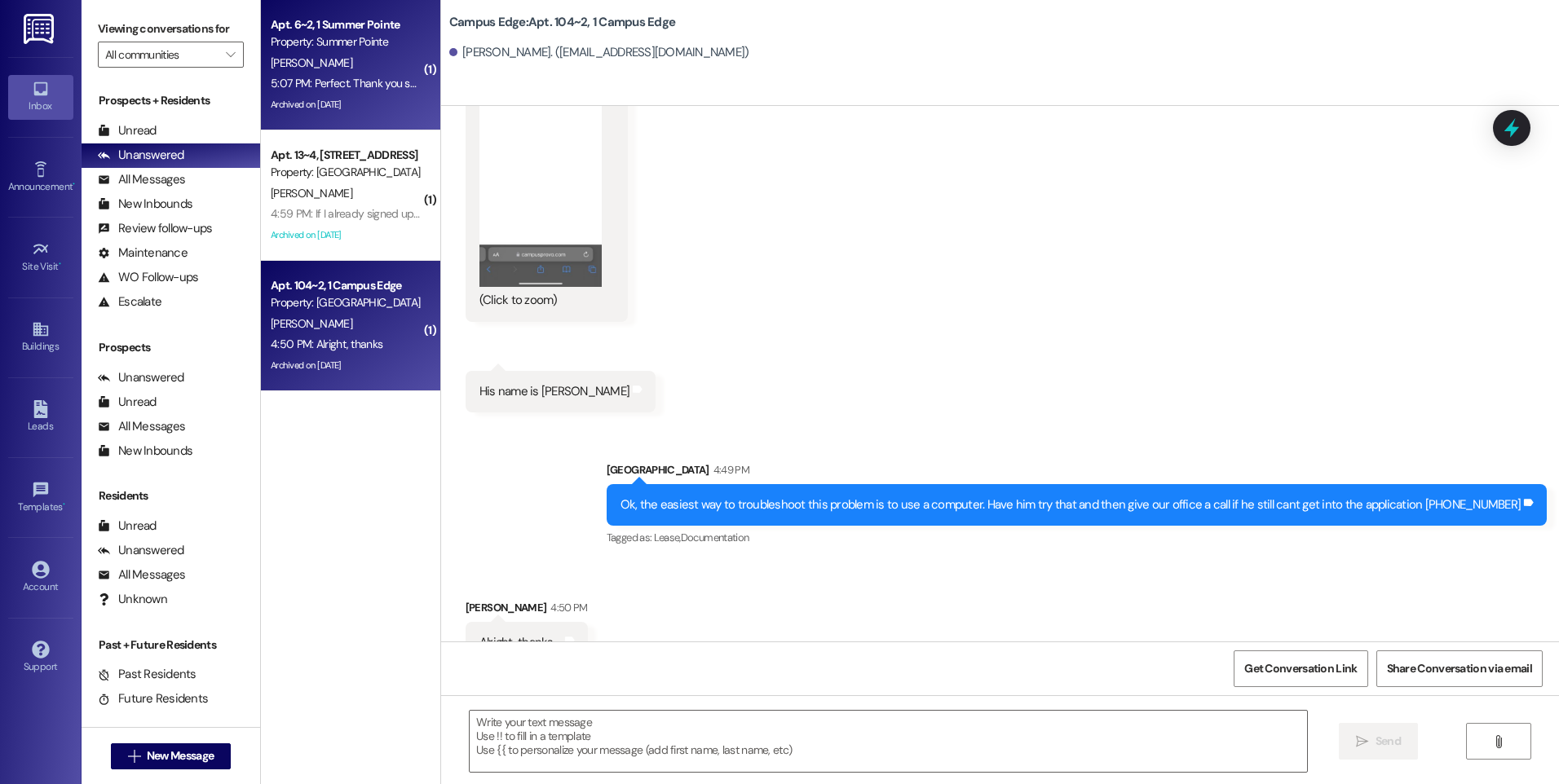
click at [340, 57] on div "[PERSON_NAME]" at bounding box center [346, 62] width 154 height 20
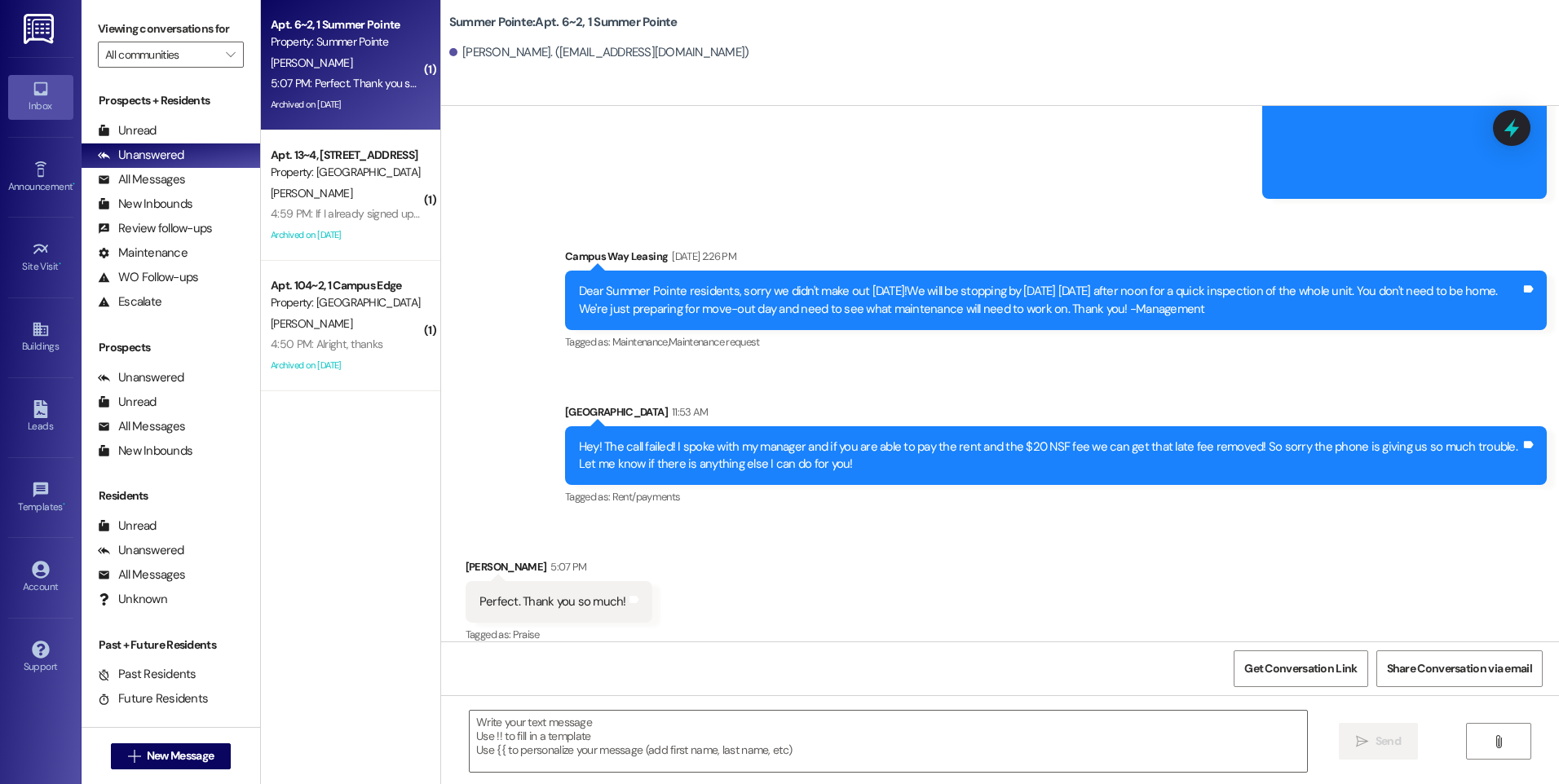
scroll to position [2356, 0]
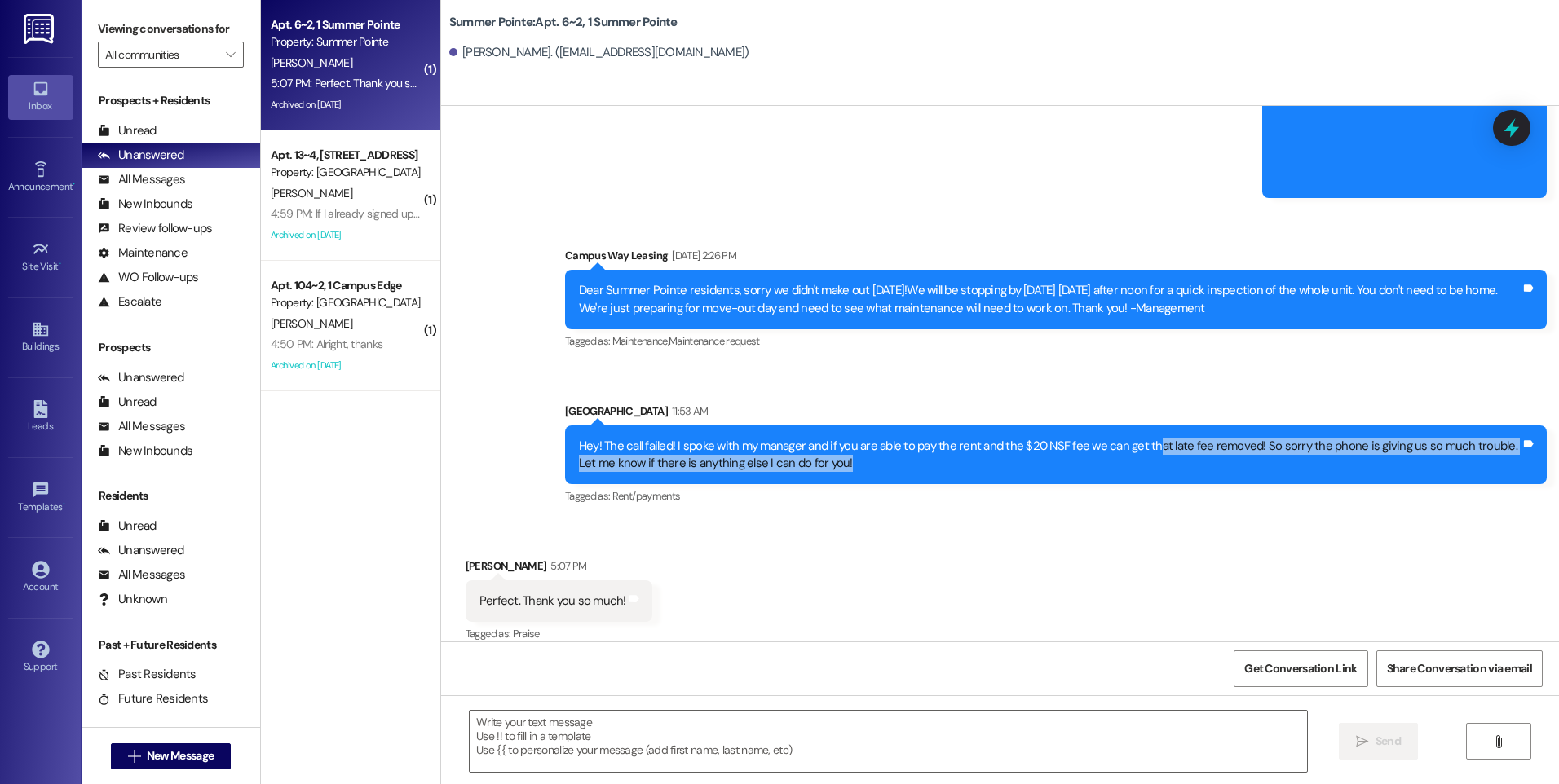
drag, startPoint x: 1143, startPoint y: 429, endPoint x: 1279, endPoint y: 442, distance: 136.6
click at [1279, 442] on div "Hey! The call failed! I spoke with my manager and if you are able to pay the re…" at bounding box center [1050, 455] width 942 height 35
click at [1501, 125] on icon at bounding box center [1511, 127] width 27 height 27
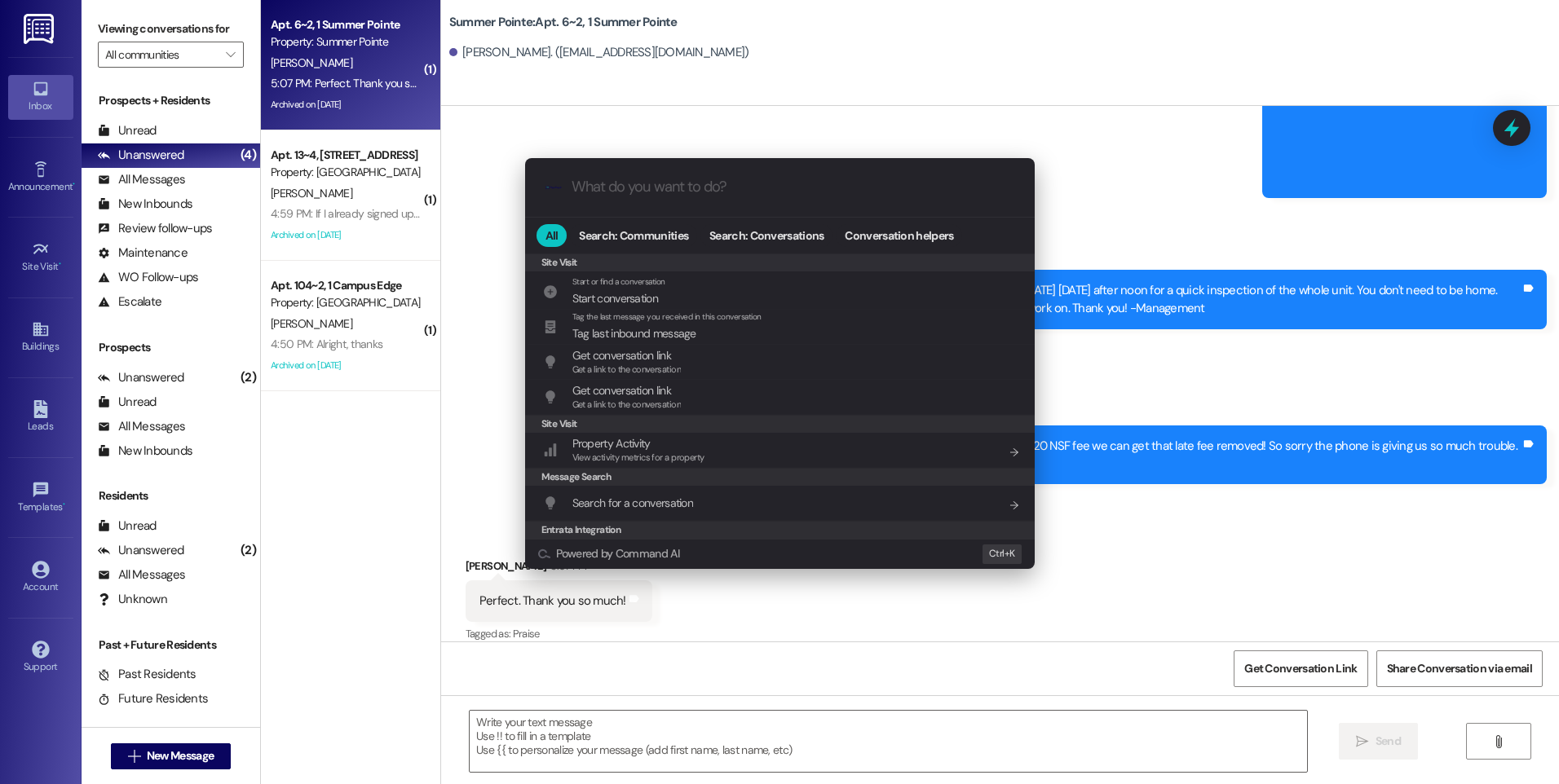
scroll to position [764, 0]
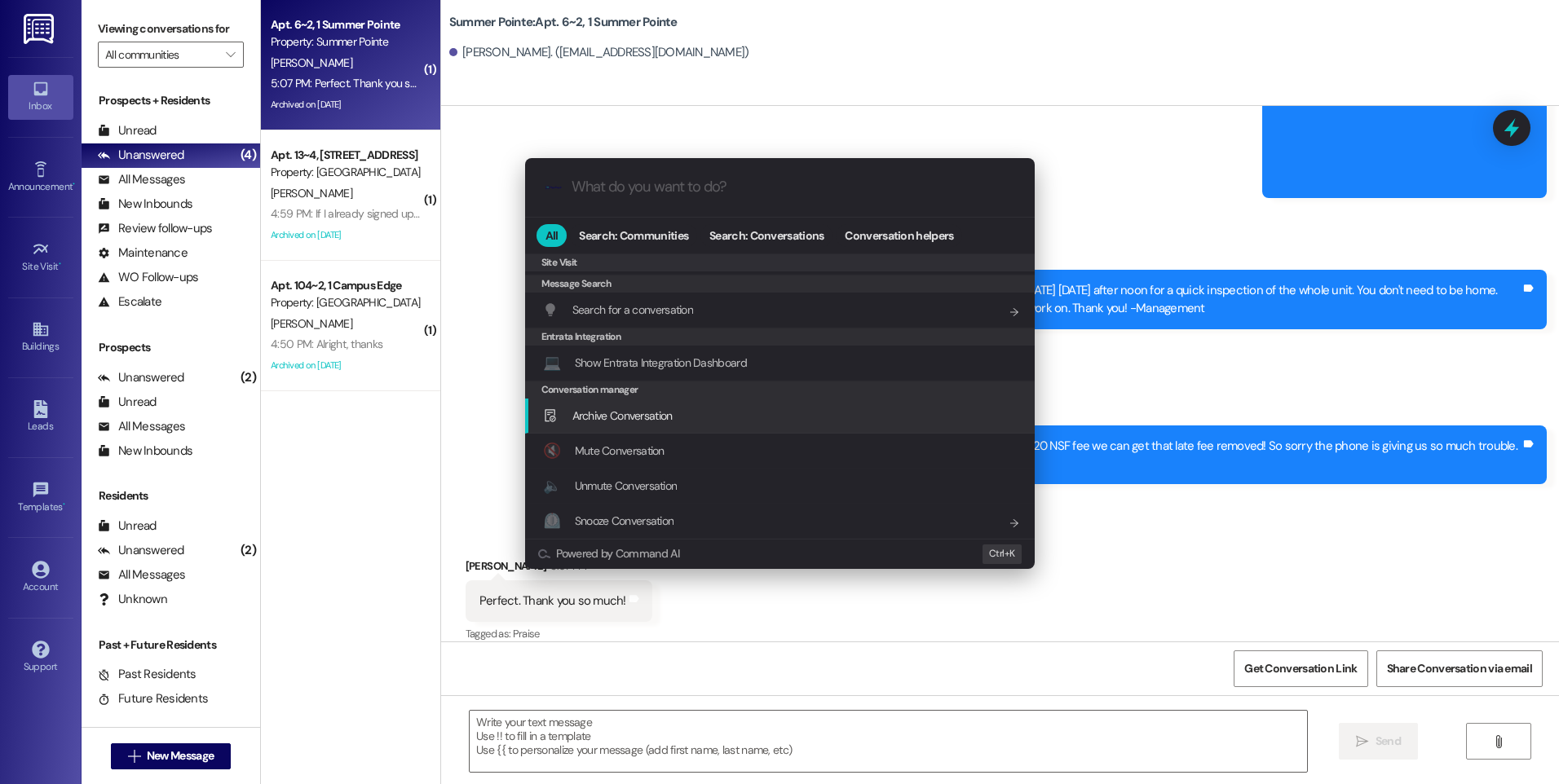
click at [638, 407] on span "Archive Conversation" at bounding box center [622, 415] width 100 height 18
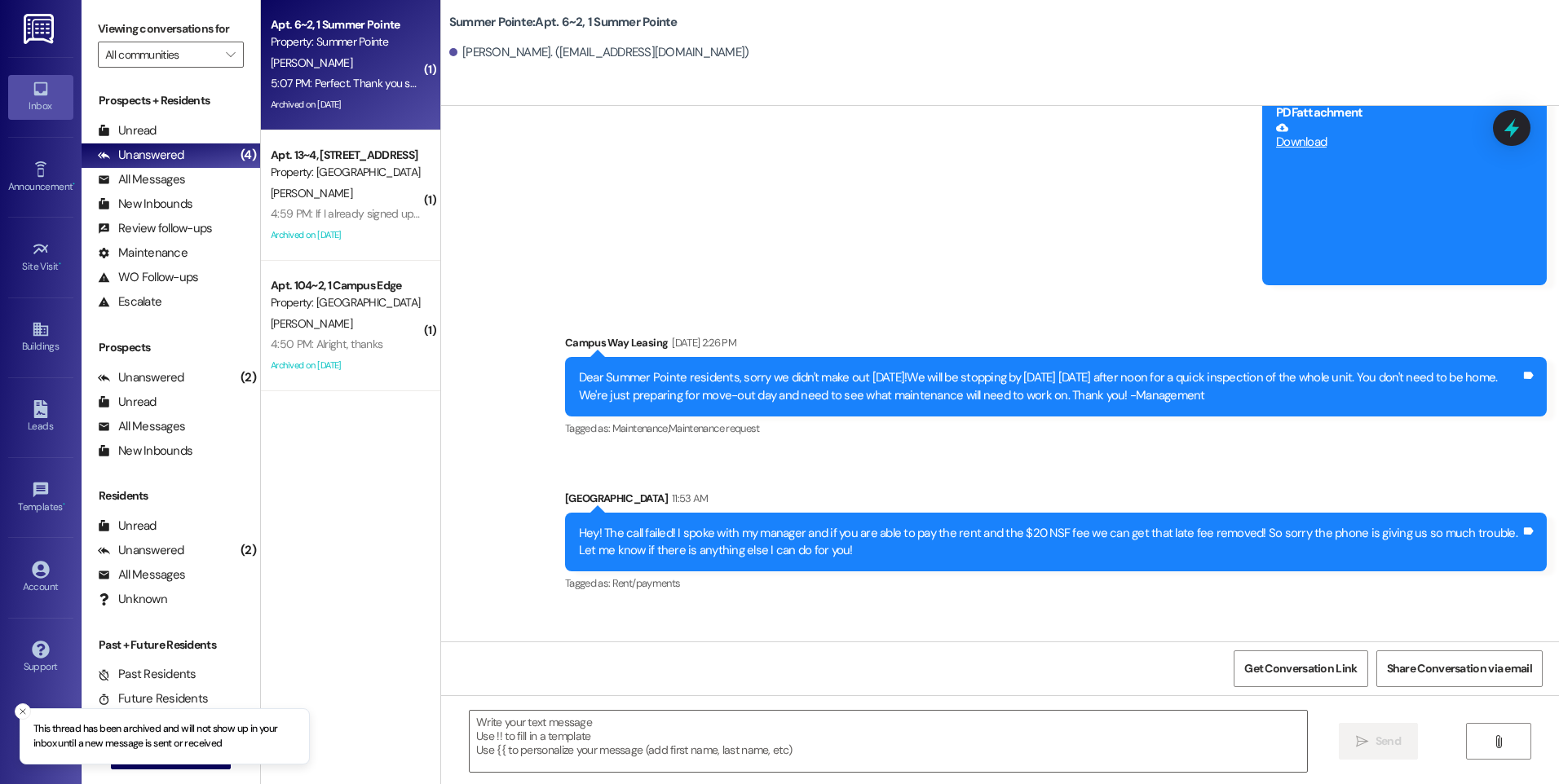
scroll to position [2356, 0]
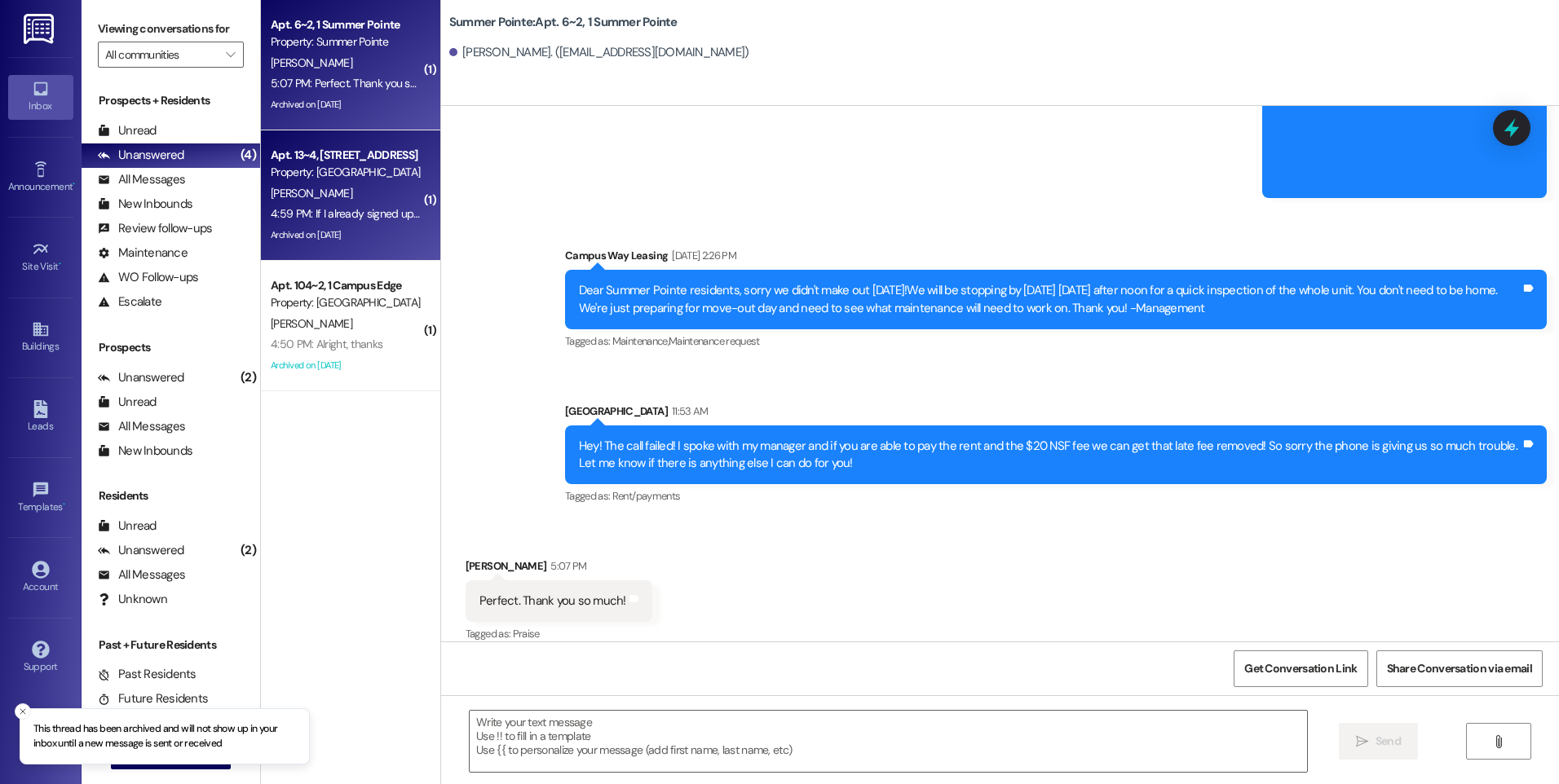
click at [368, 192] on div "[PERSON_NAME]" at bounding box center [346, 194] width 154 height 20
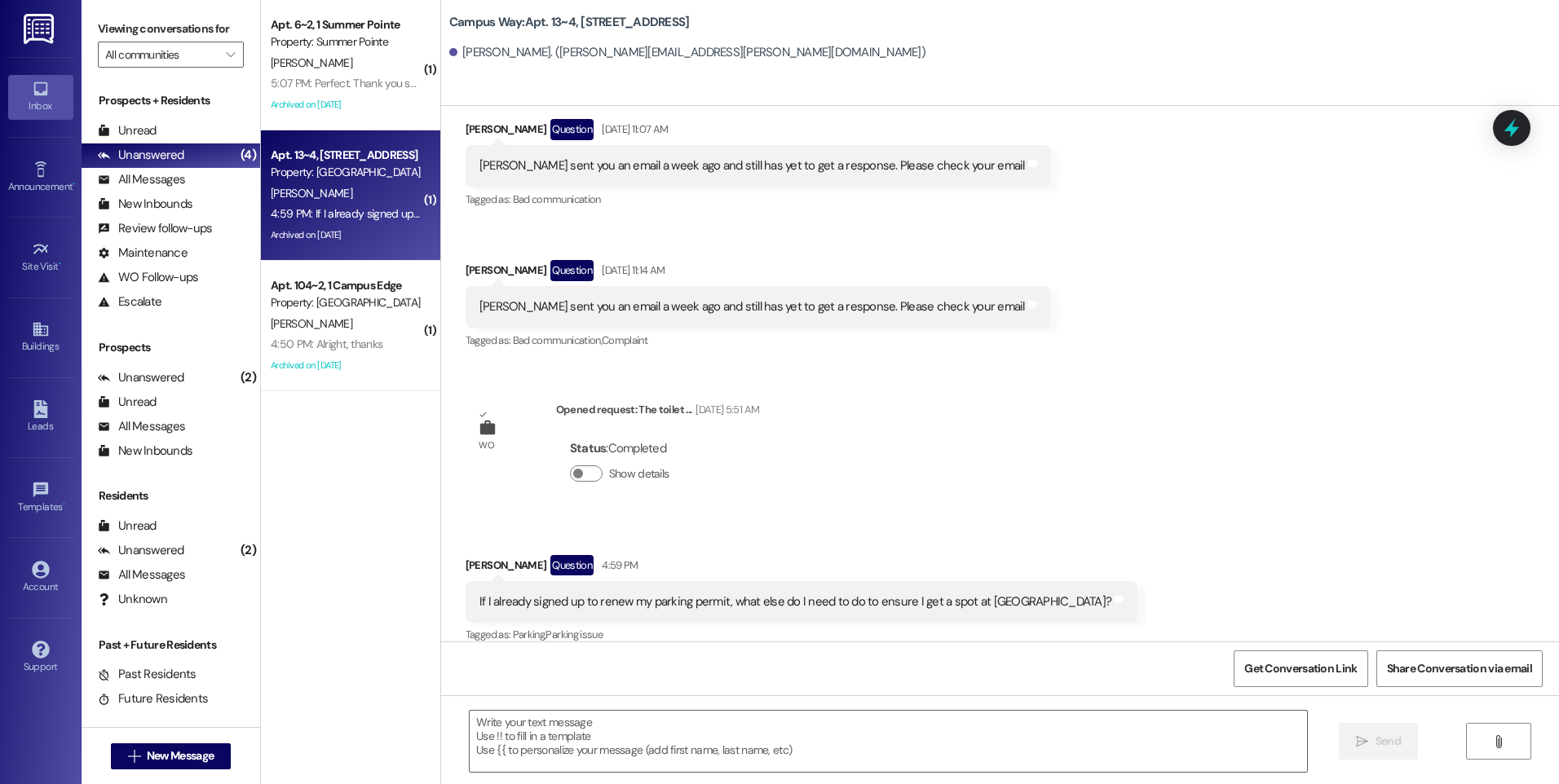
scroll to position [2121, 0]
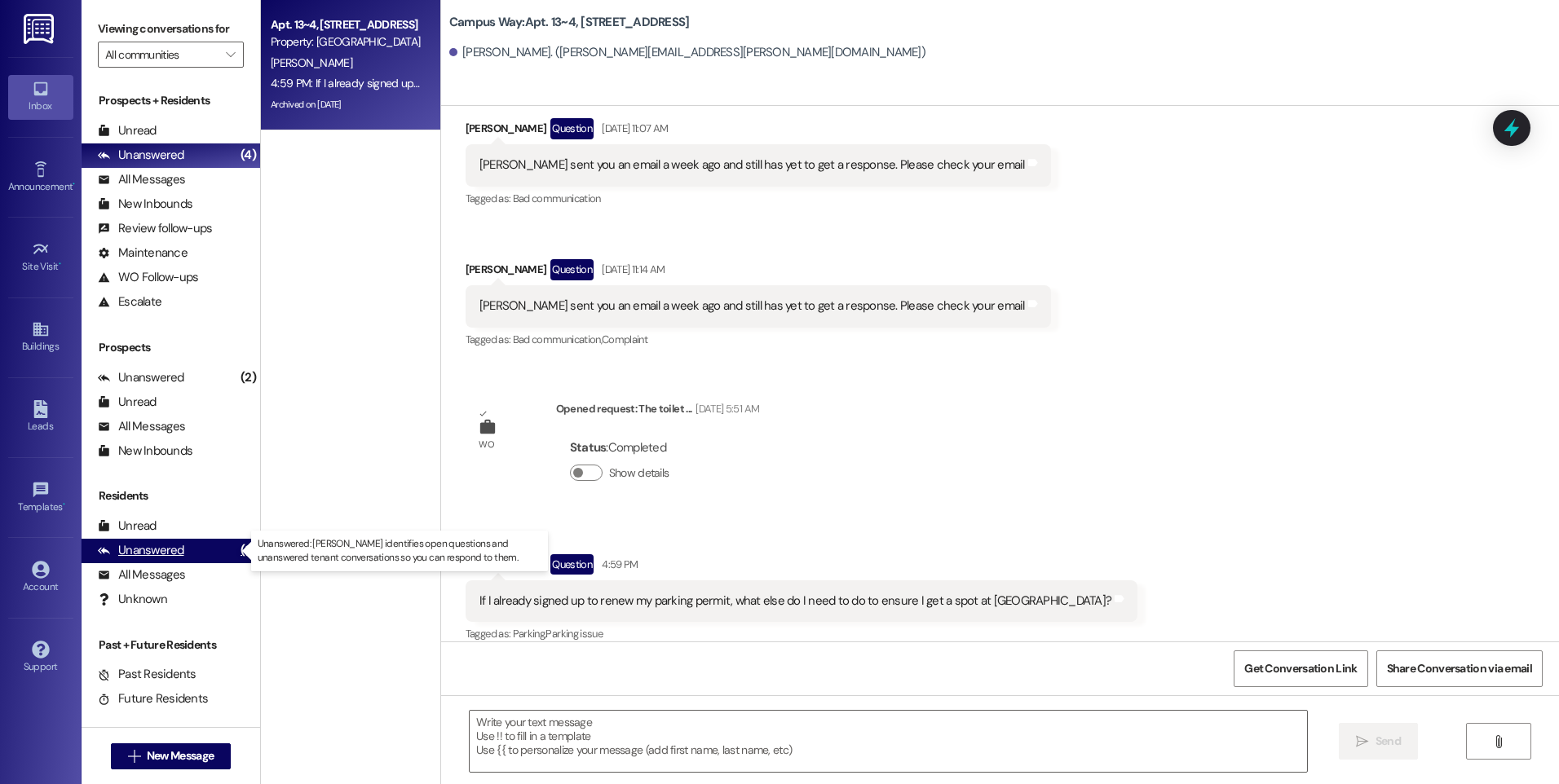
click at [143, 544] on div "Unanswered" at bounding box center [141, 551] width 87 height 18
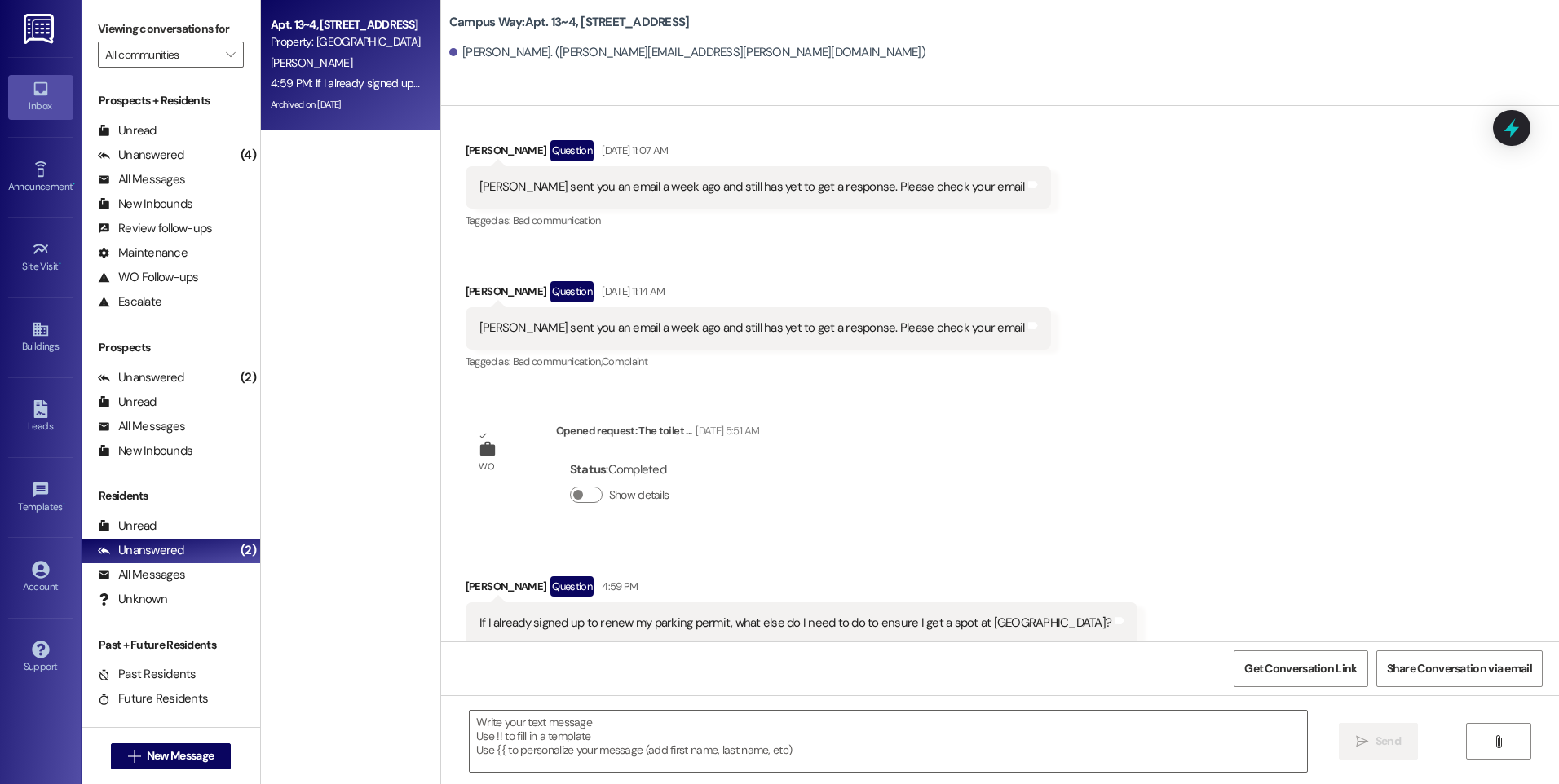
scroll to position [2120, 0]
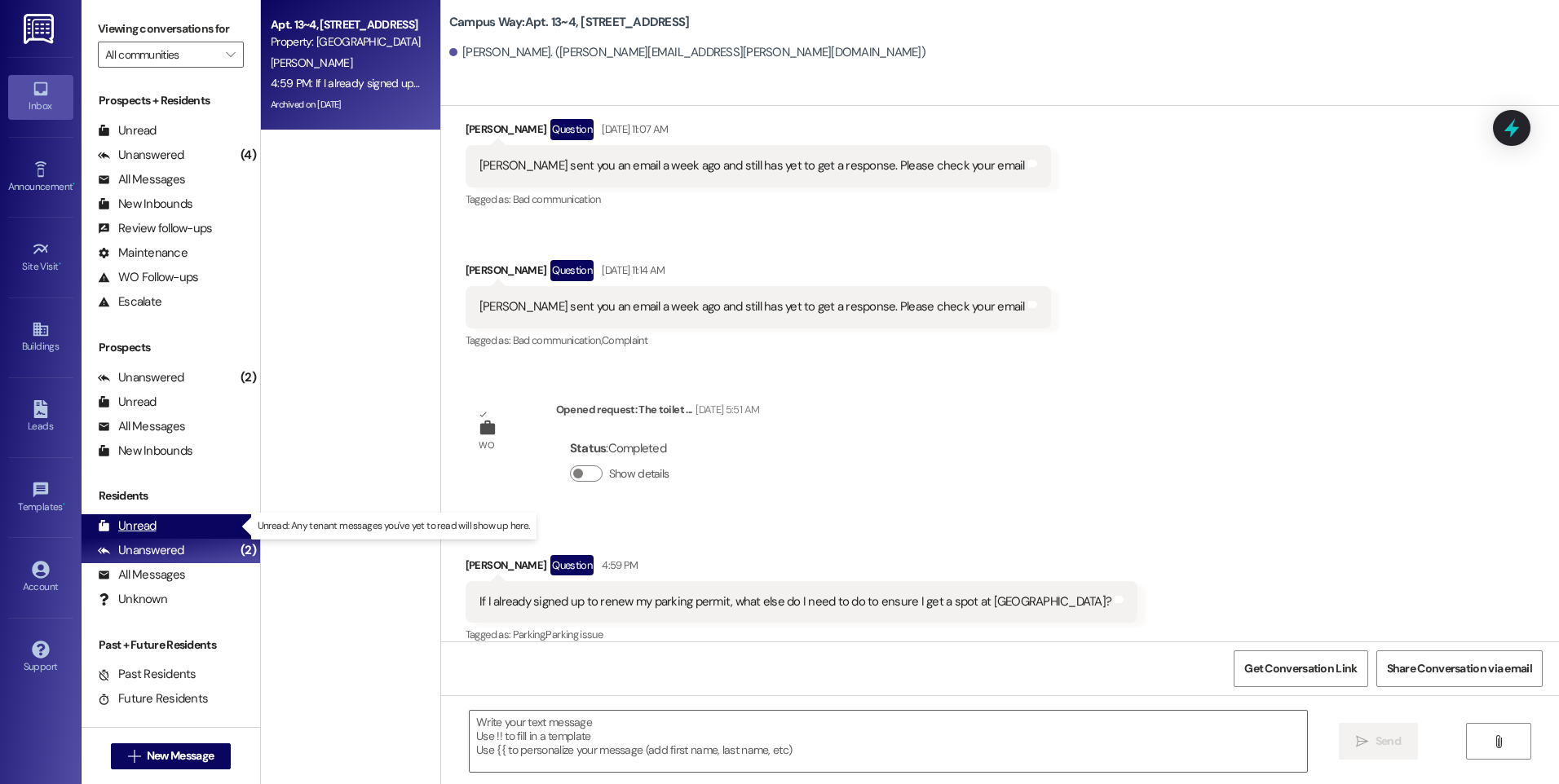
click at [166, 527] on div "Unread (0)" at bounding box center [171, 526] width 179 height 24
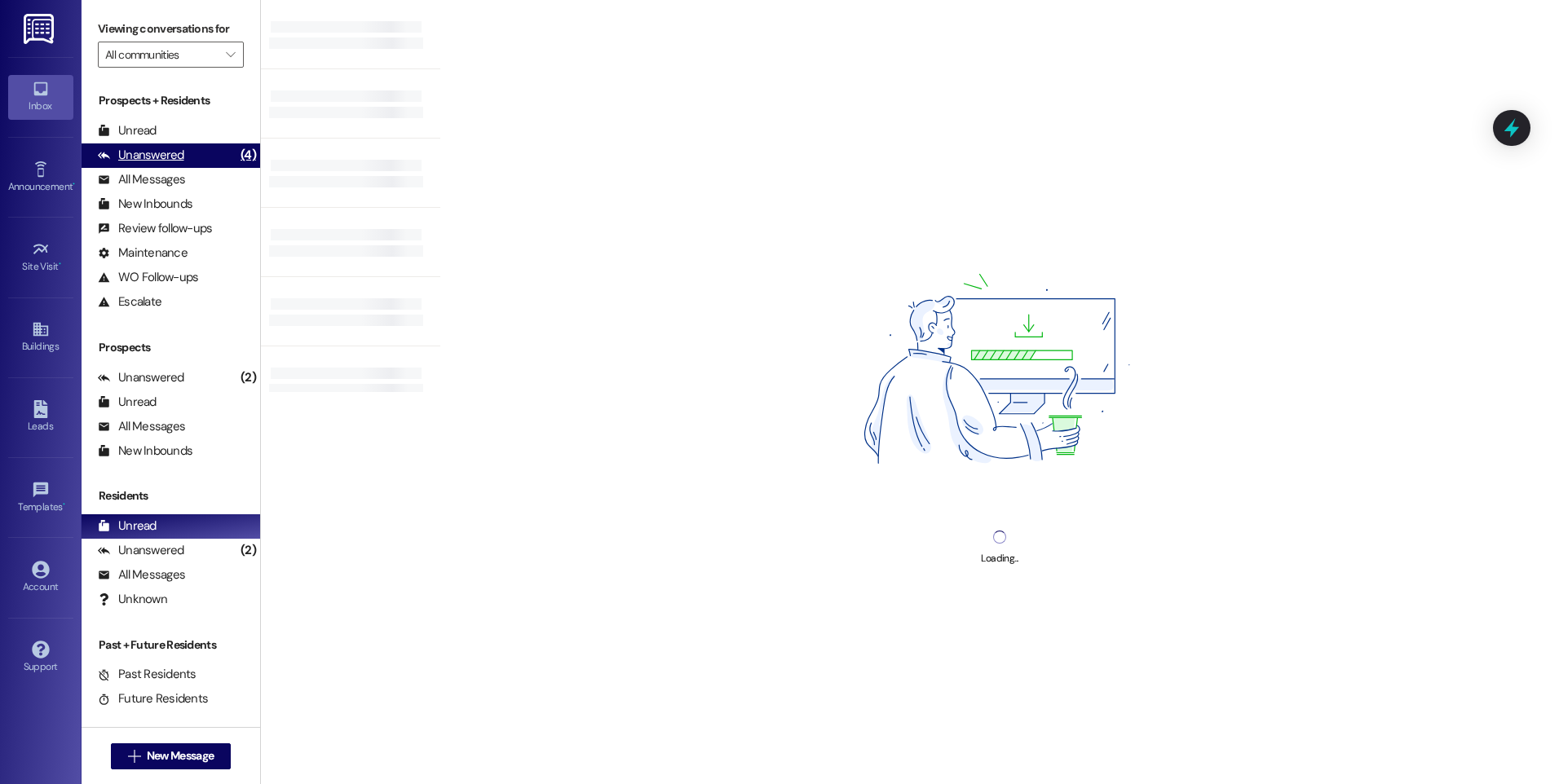
click at [161, 152] on div "Unanswered" at bounding box center [141, 156] width 87 height 18
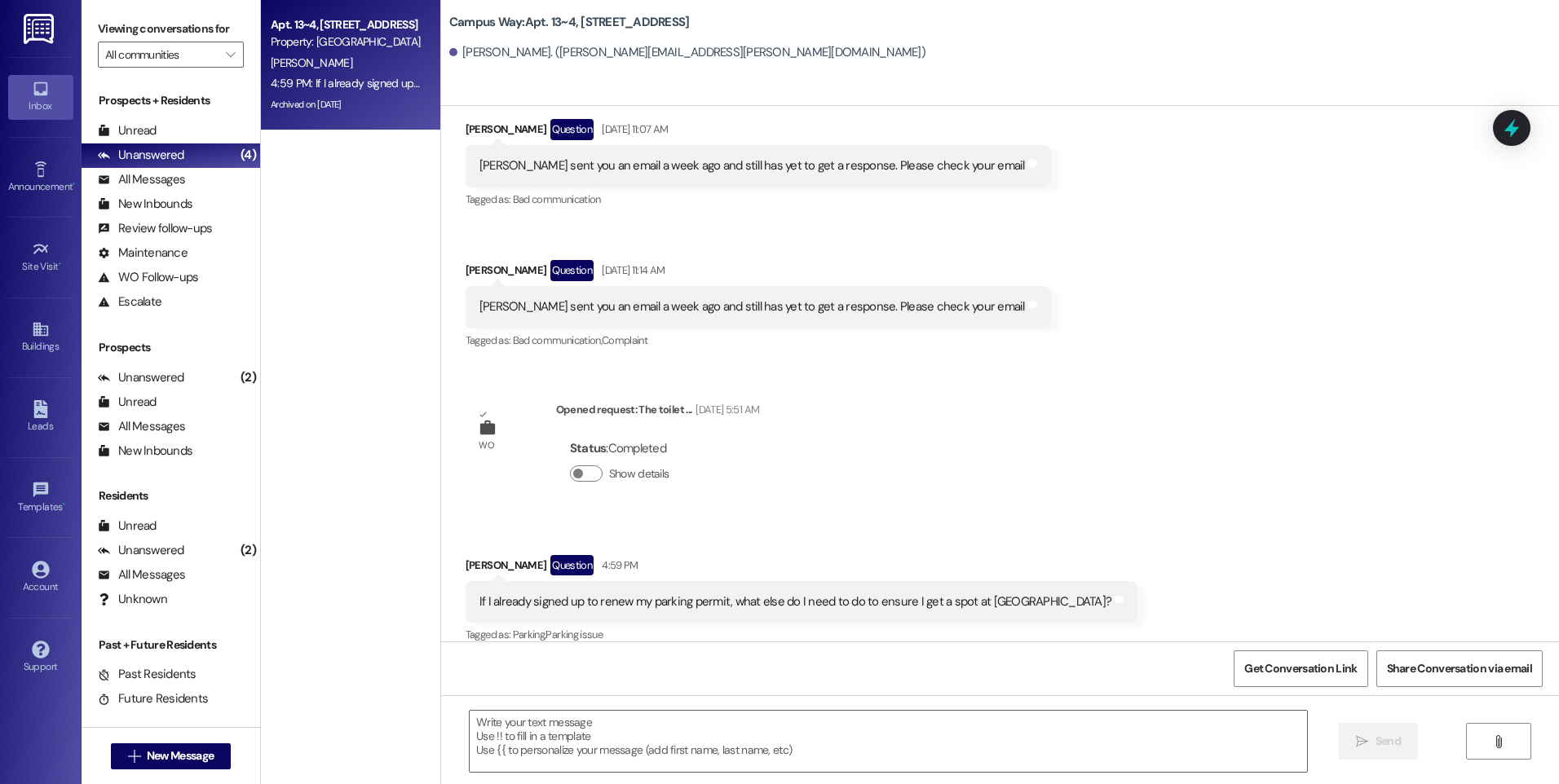
scroll to position [2121, 0]
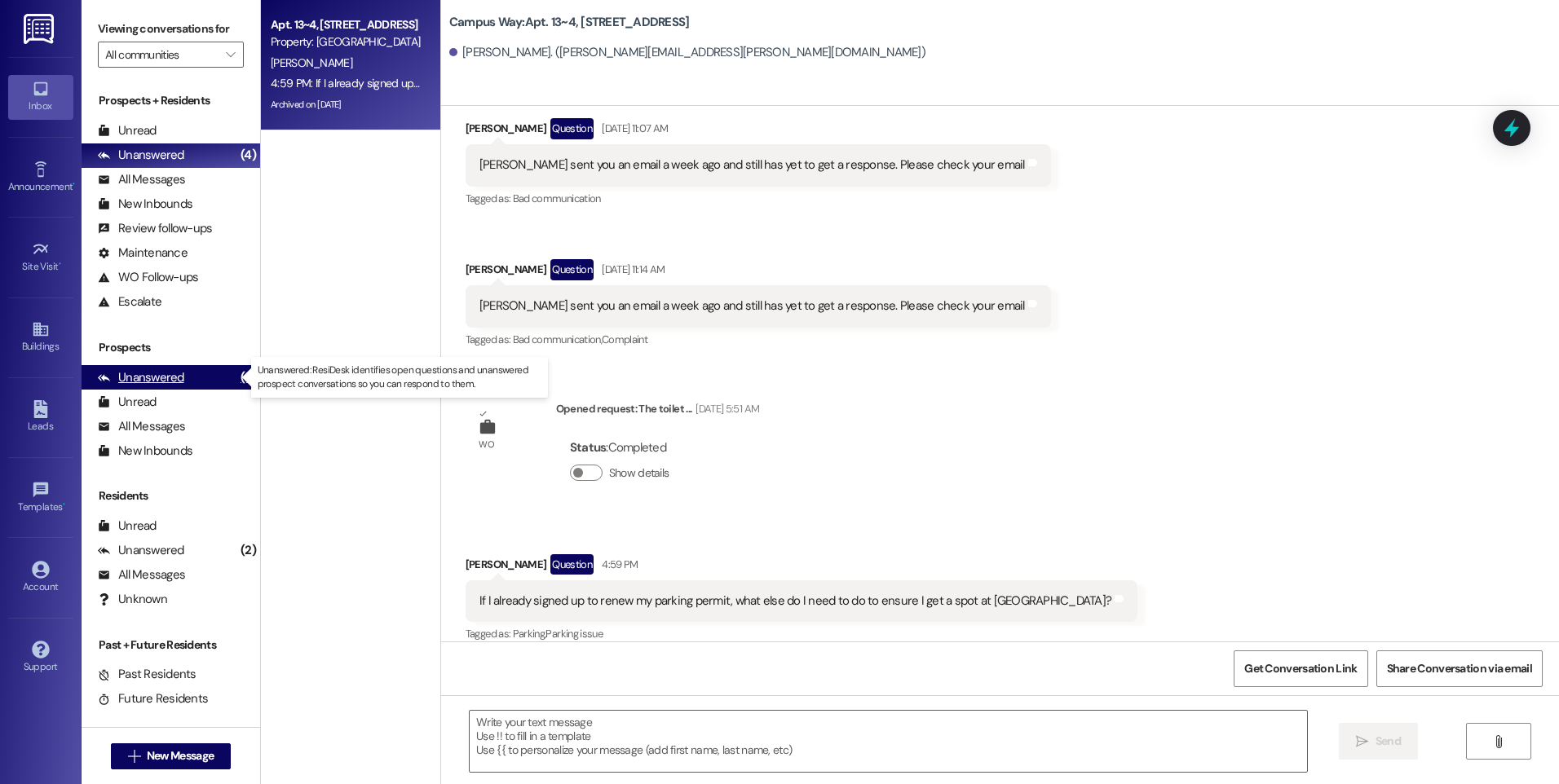
click at [143, 372] on div "Unanswered" at bounding box center [141, 378] width 87 height 18
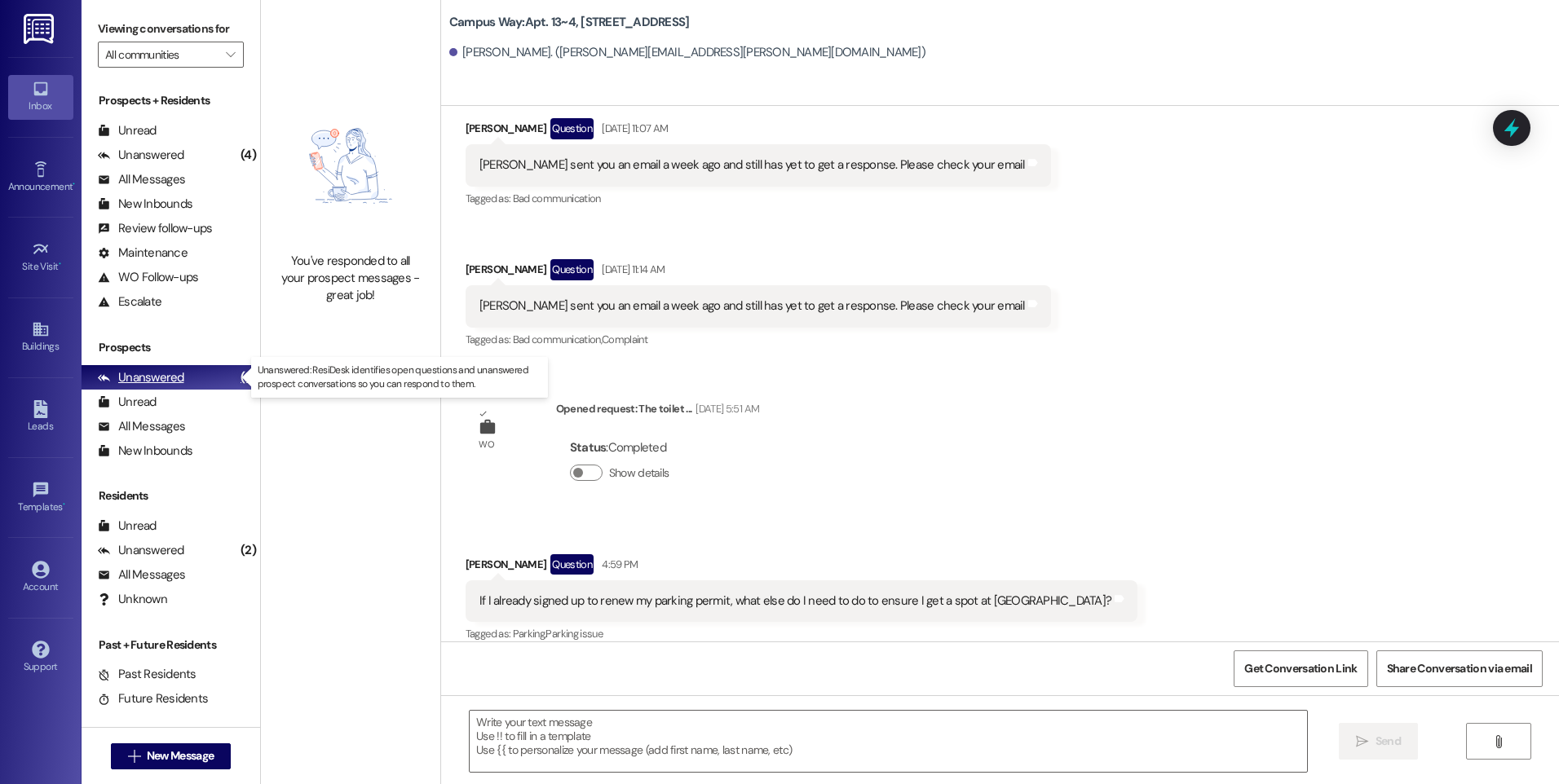
click at [196, 381] on div "Unanswered (2)" at bounding box center [171, 376] width 179 height 24
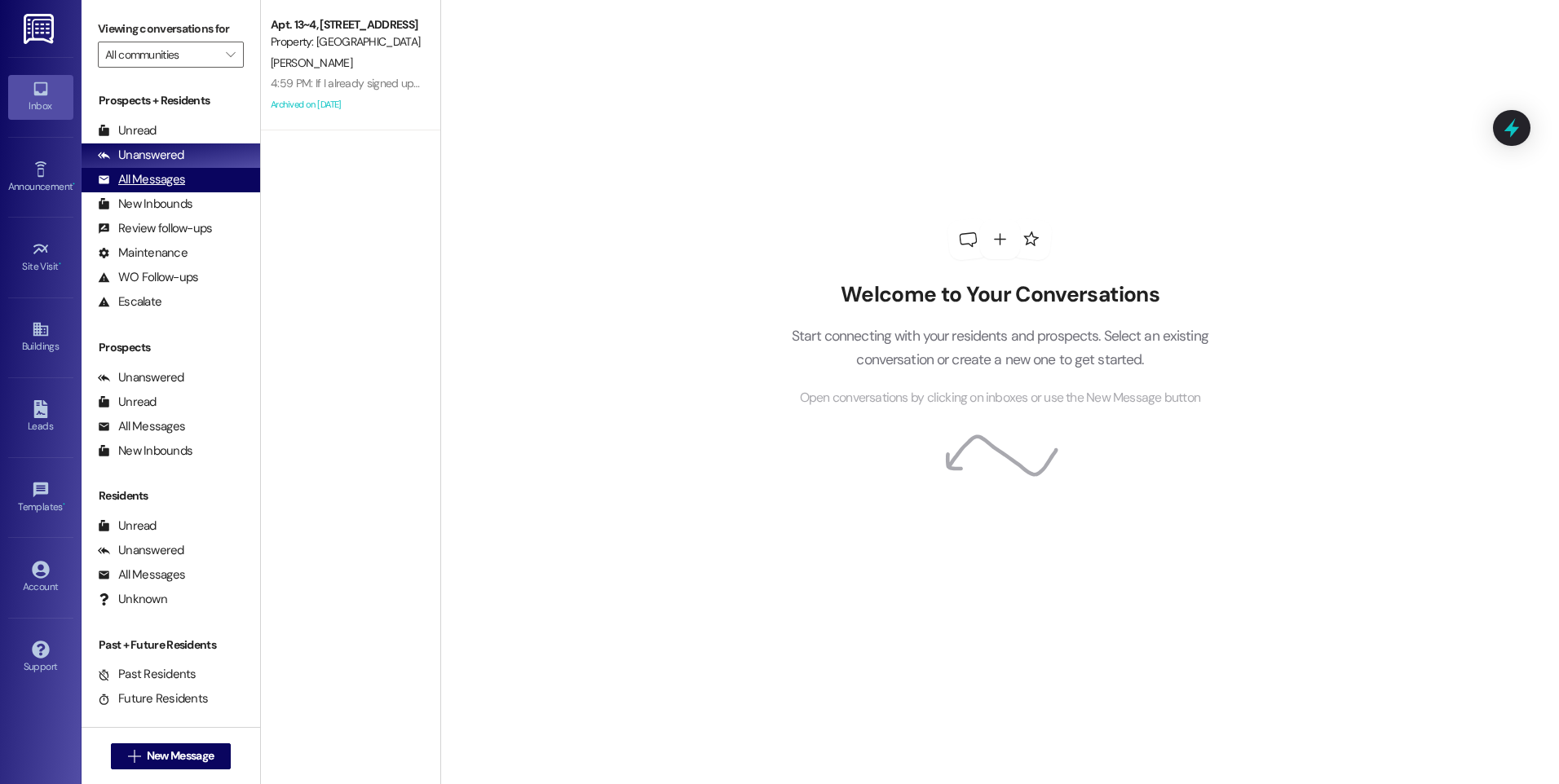
click at [123, 182] on div "All Messages" at bounding box center [142, 180] width 88 height 18
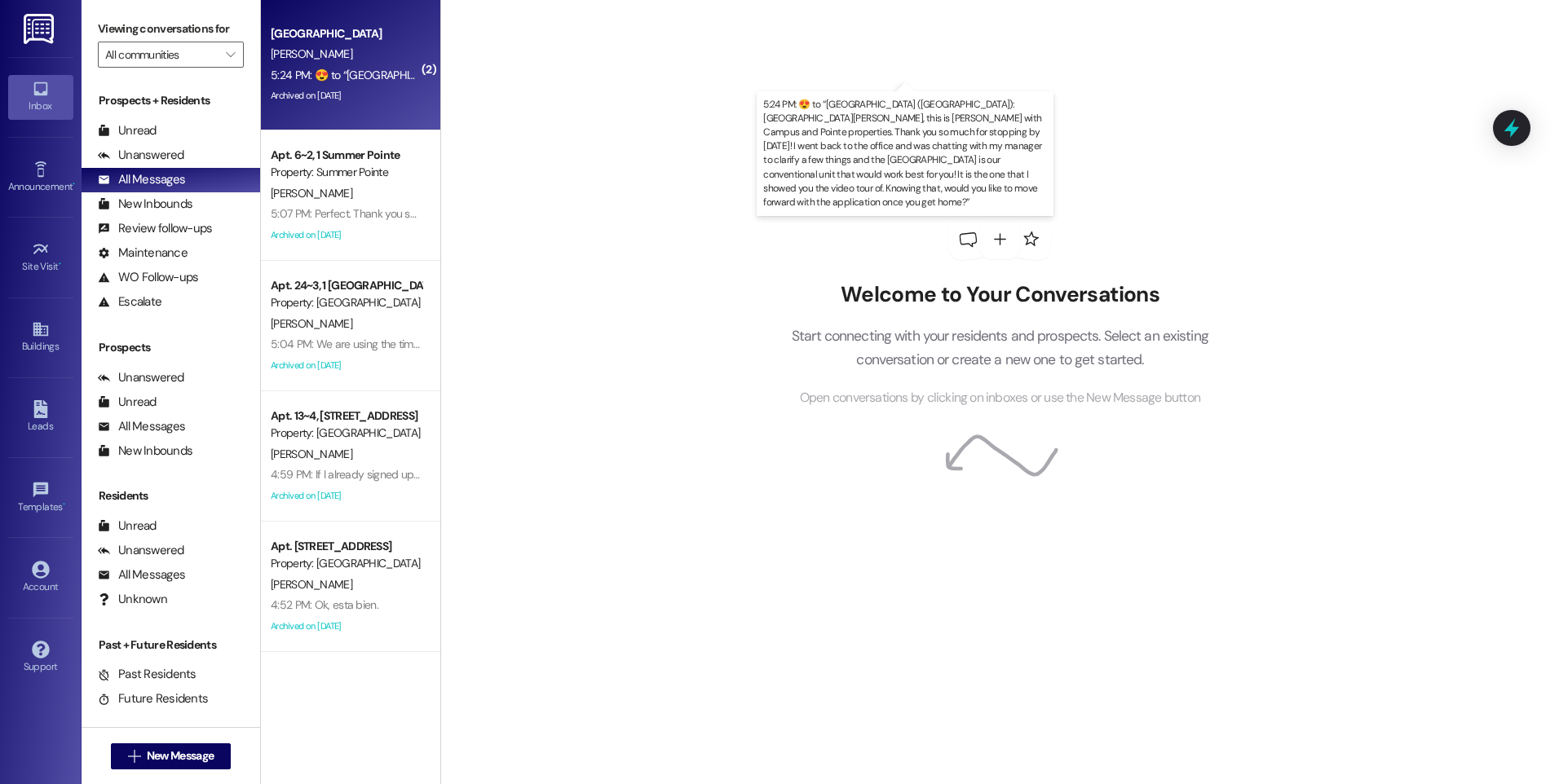
click at [330, 68] on div "5:24 PM:  ​😍​ to “ Leasing Campus Way (East Pointe): Hey Deidra, this is Andrea…" at bounding box center [1472, 75] width 2404 height 15
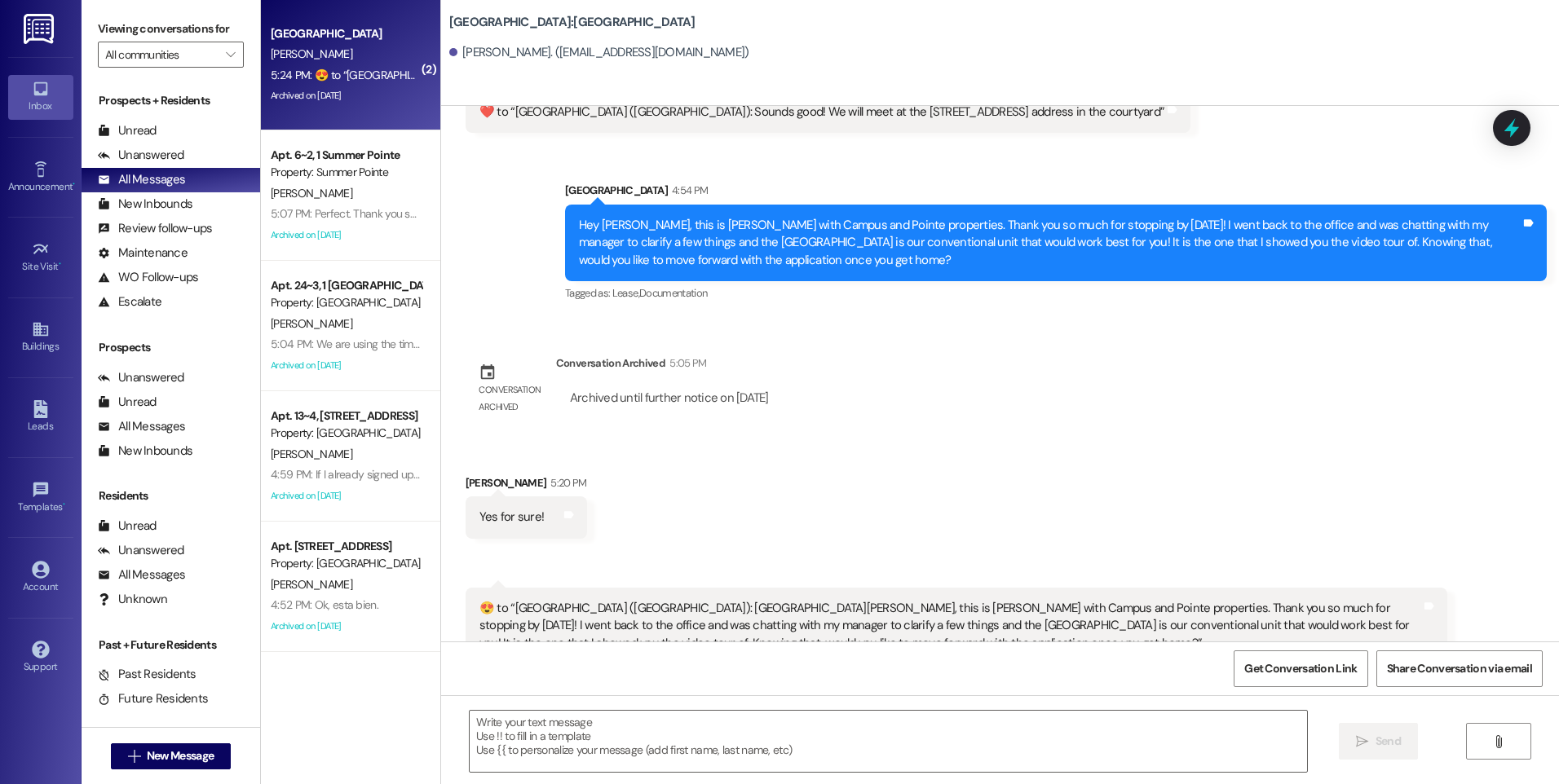
scroll to position [2867, 0]
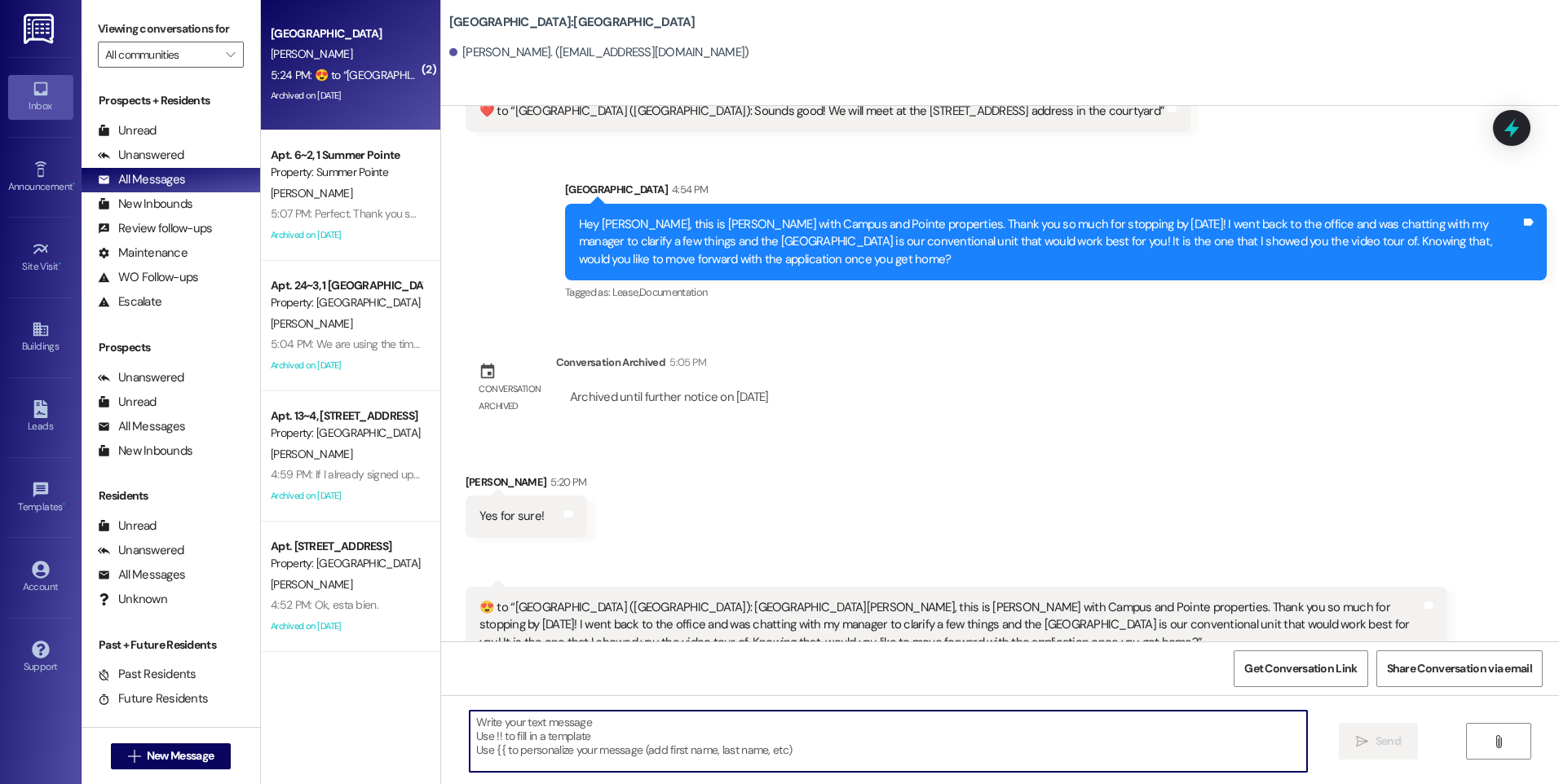
click at [769, 716] on textarea at bounding box center [888, 741] width 837 height 61
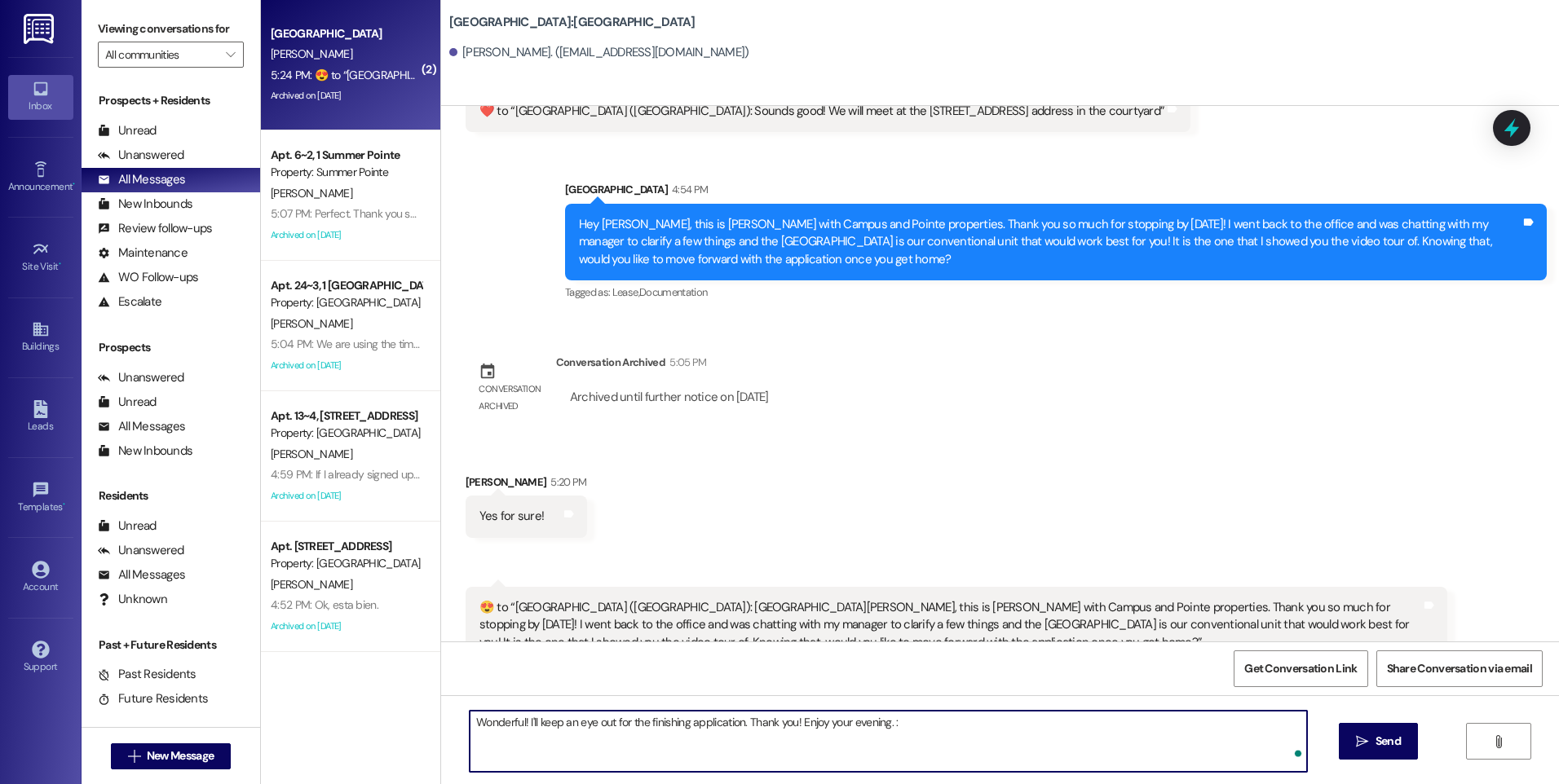
type textarea "Wonderful! I'll keep an eye out for the finishing application. Thank you! Enjoy…"
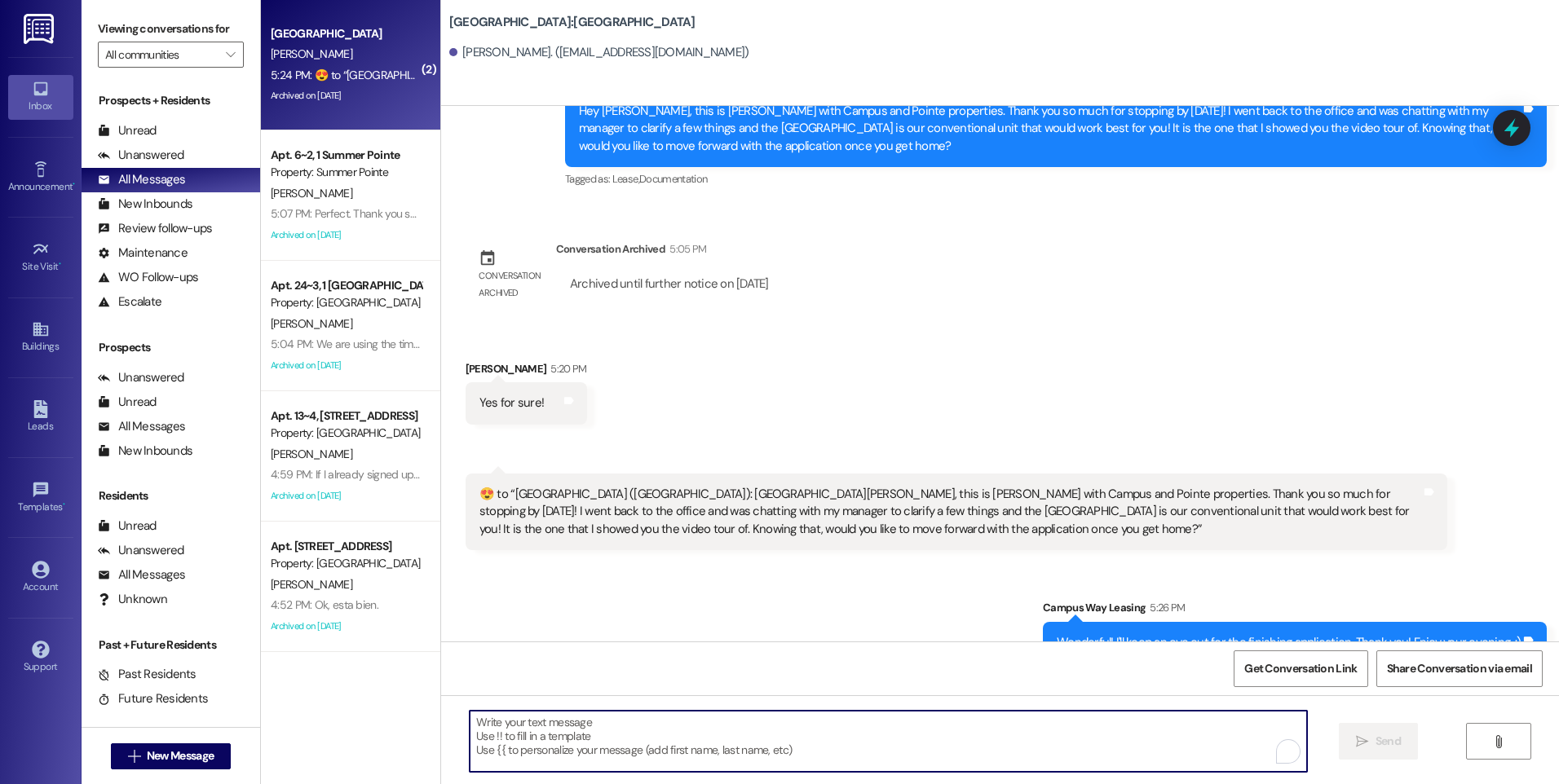
scroll to position [2980, 0]
